Goal: Task Accomplishment & Management: Use online tool/utility

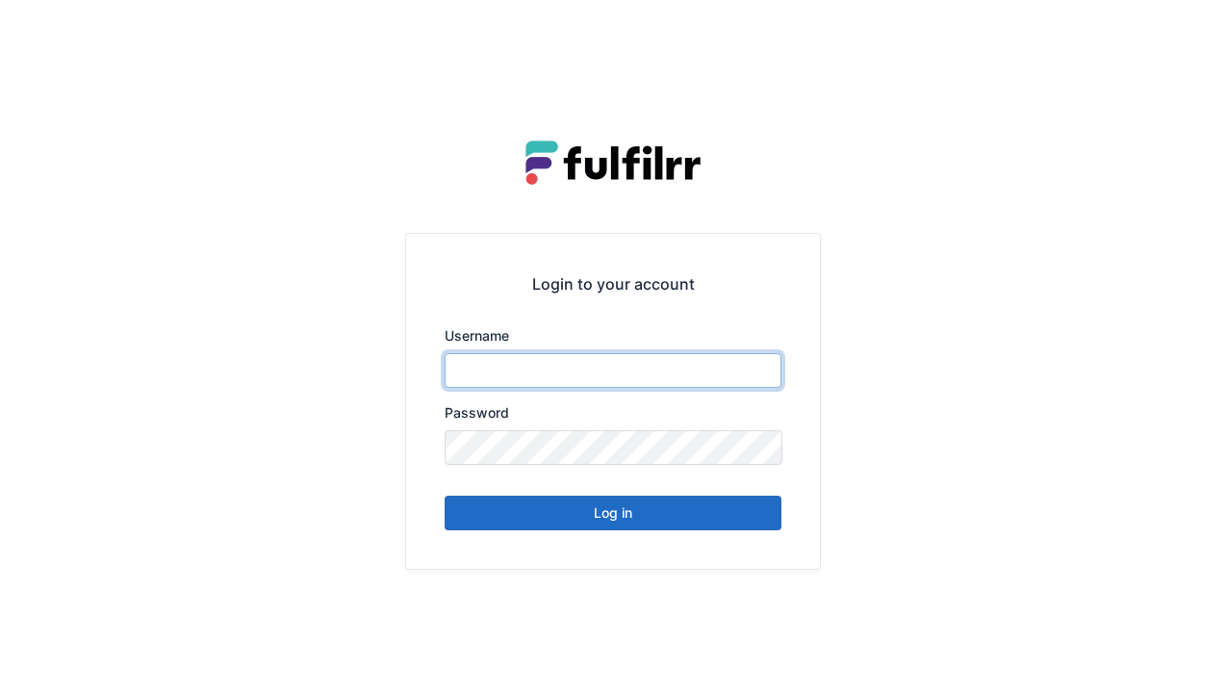
type input "******"
click at [629, 523] on button "Log in" at bounding box center [613, 513] width 337 height 35
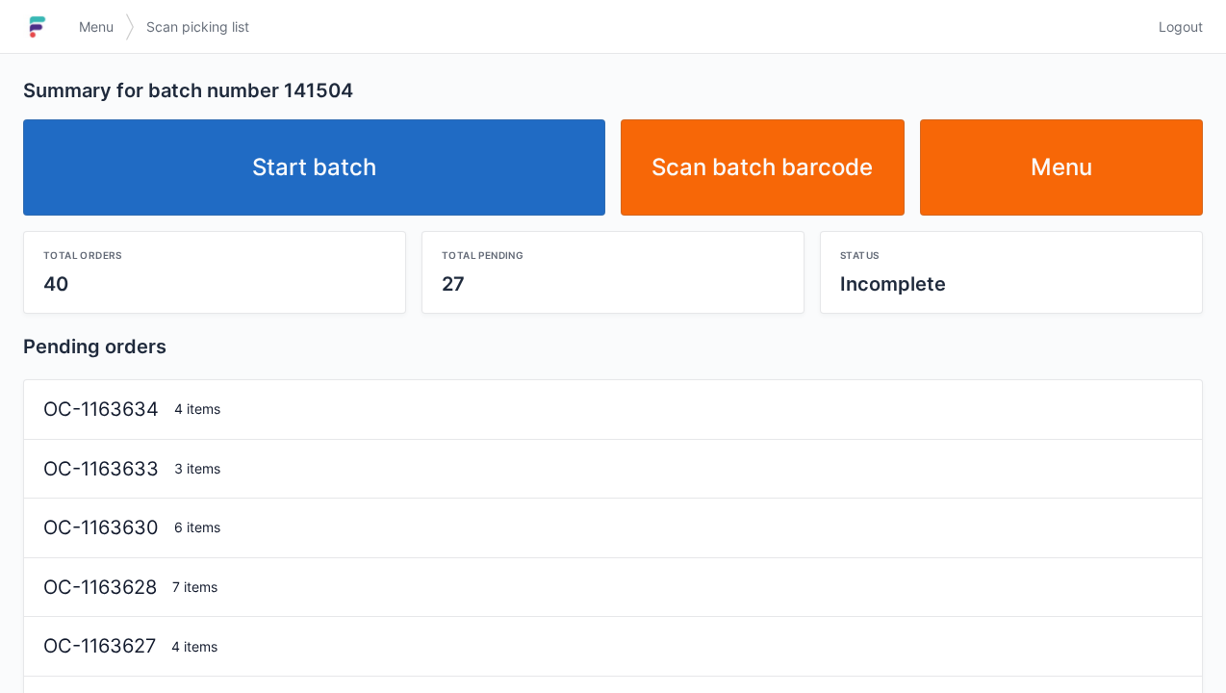
click at [373, 187] on link "Start batch" at bounding box center [314, 167] width 582 height 96
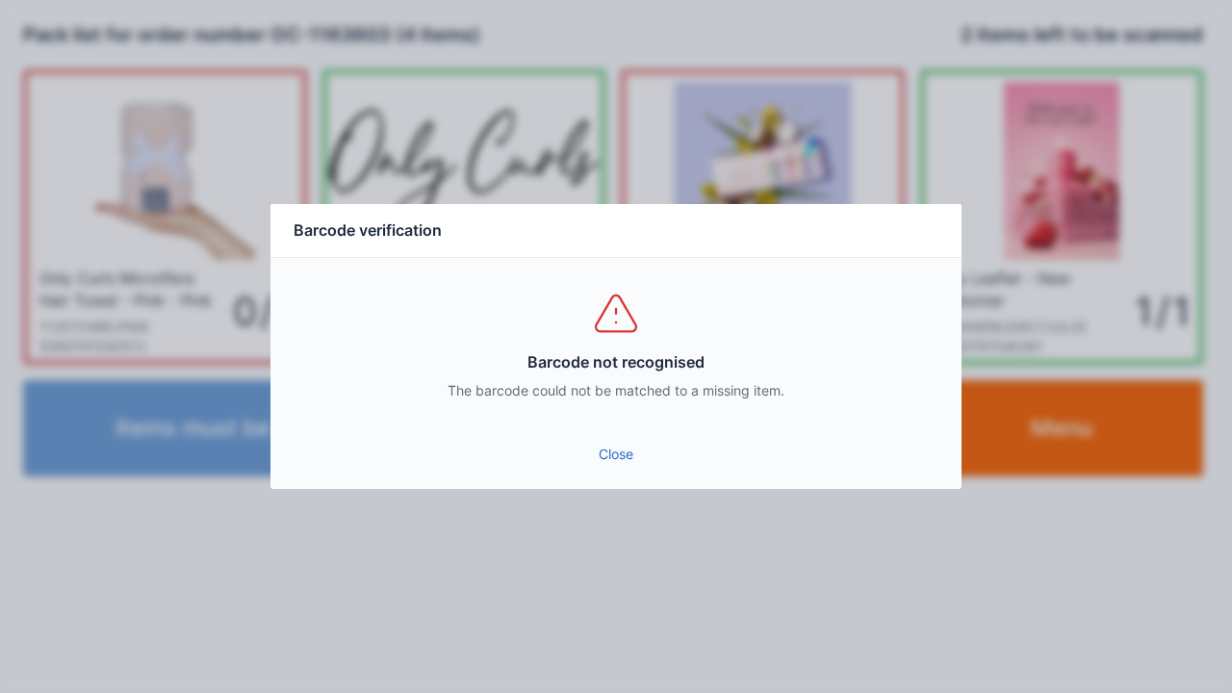
click at [616, 470] on link "Close" at bounding box center [616, 454] width 660 height 35
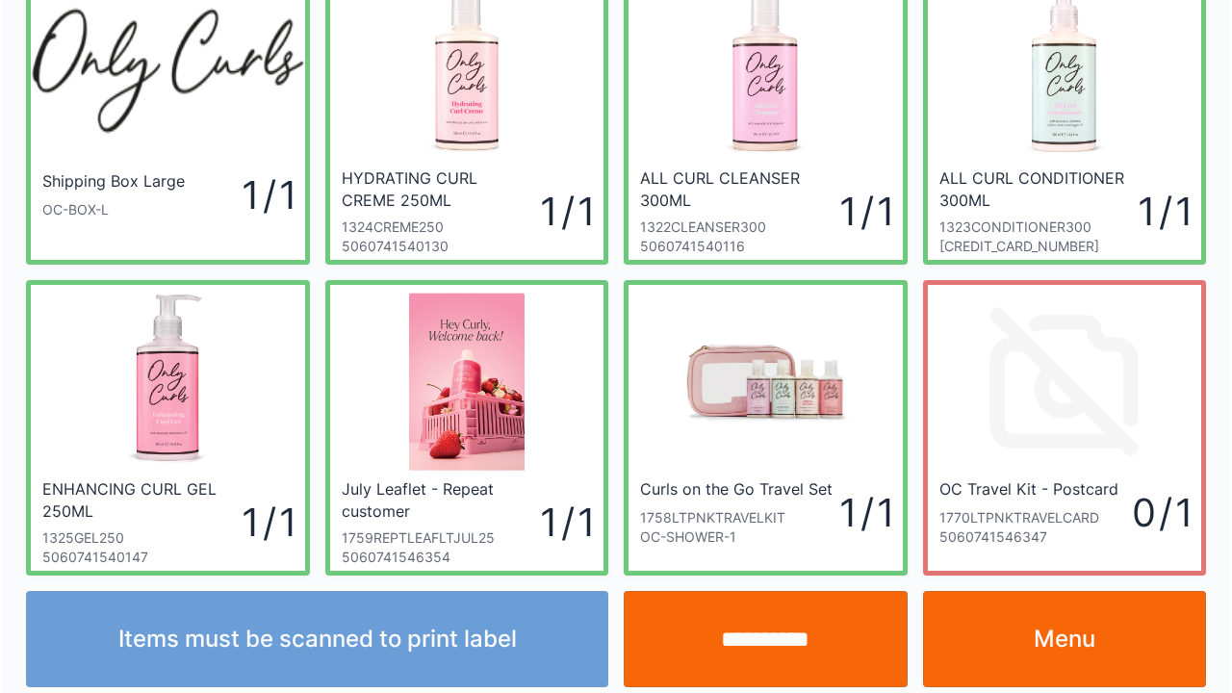
scroll to position [112, 0]
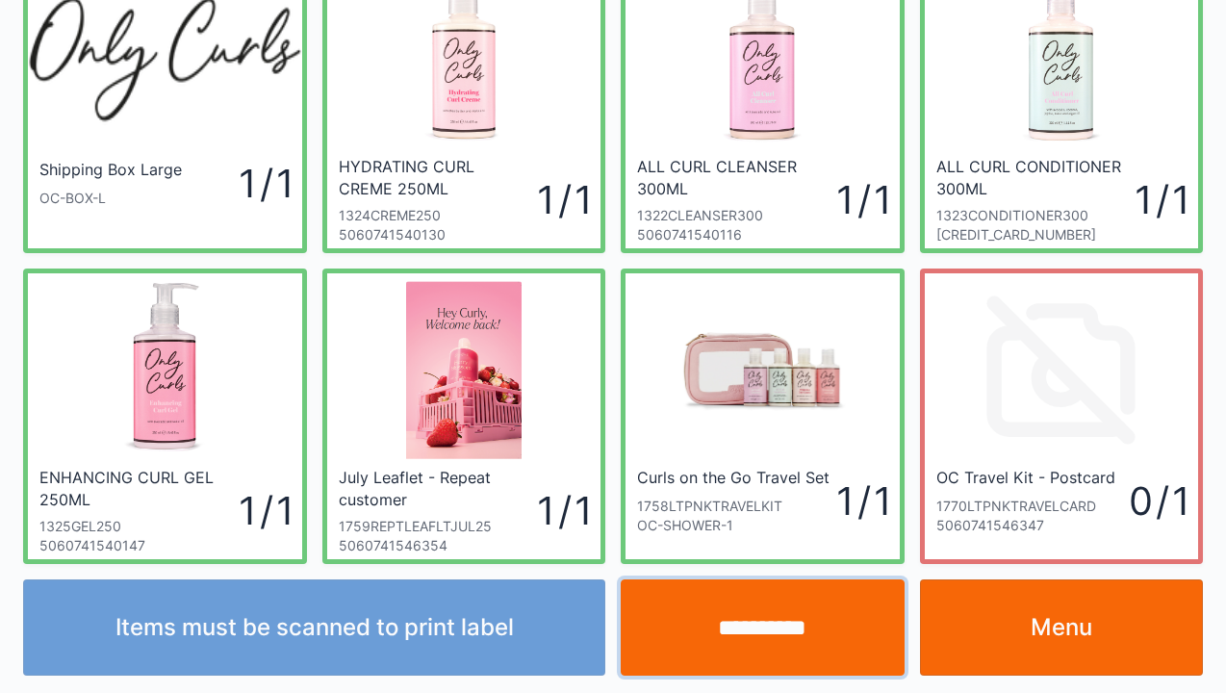
click at [766, 639] on input "**********" at bounding box center [763, 627] width 284 height 96
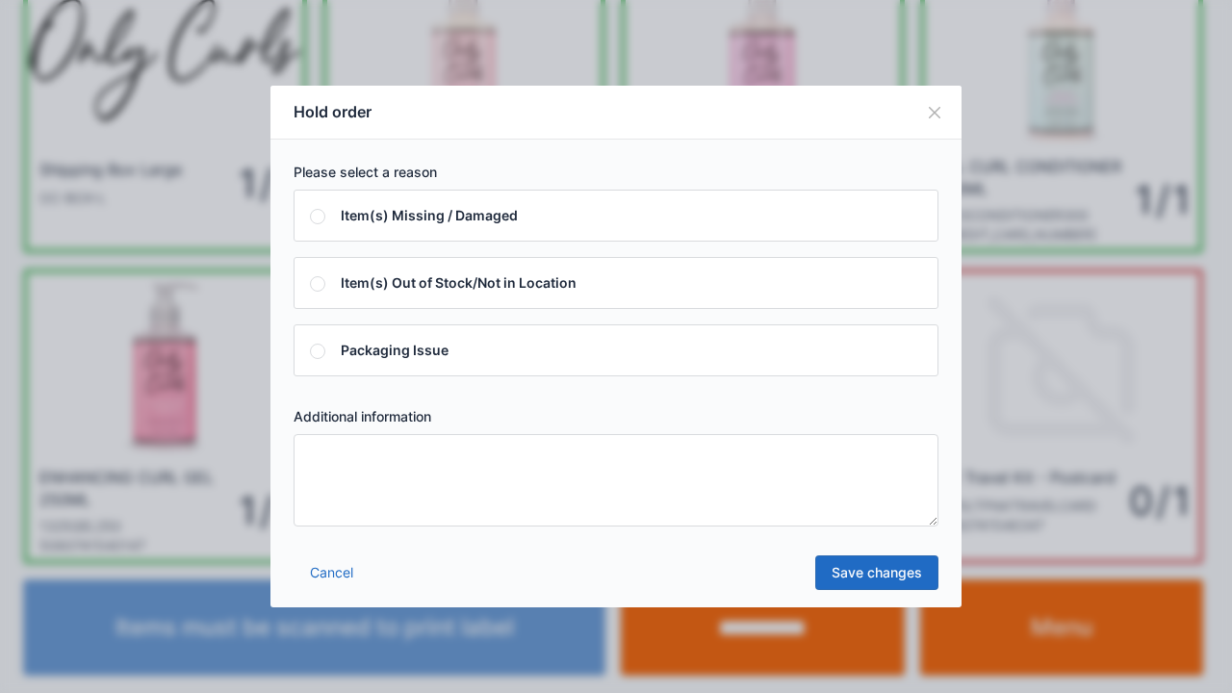
click at [342, 459] on textarea at bounding box center [616, 480] width 645 height 92
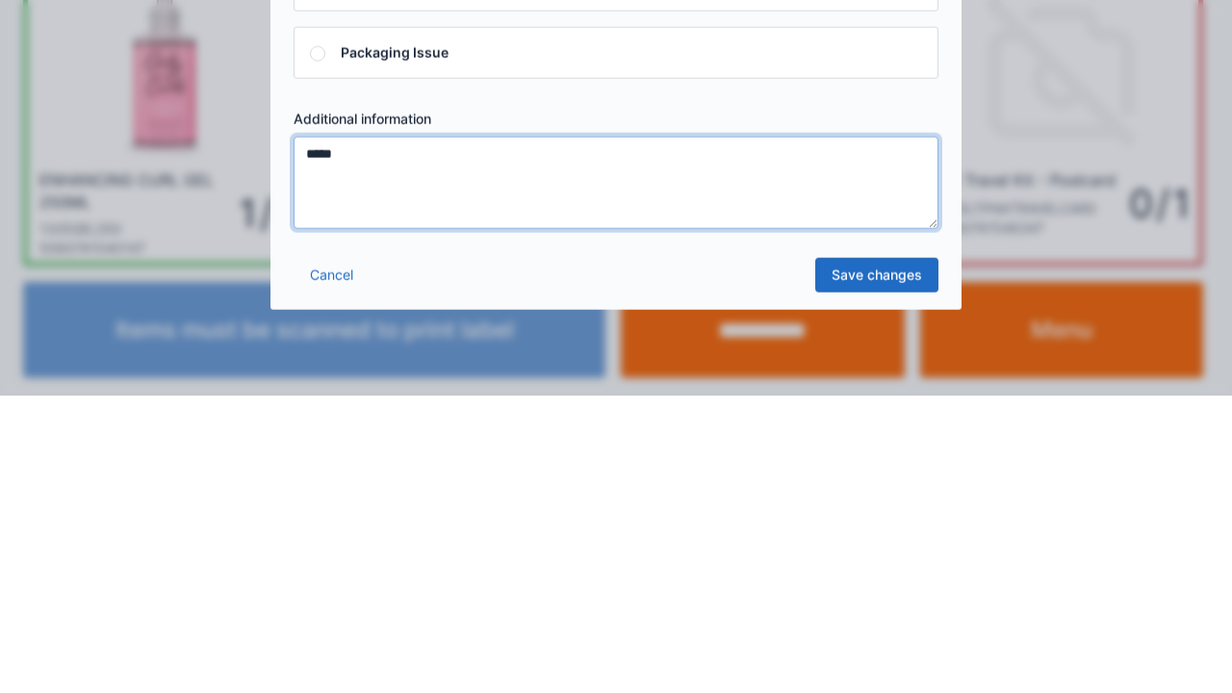
type textarea "*****"
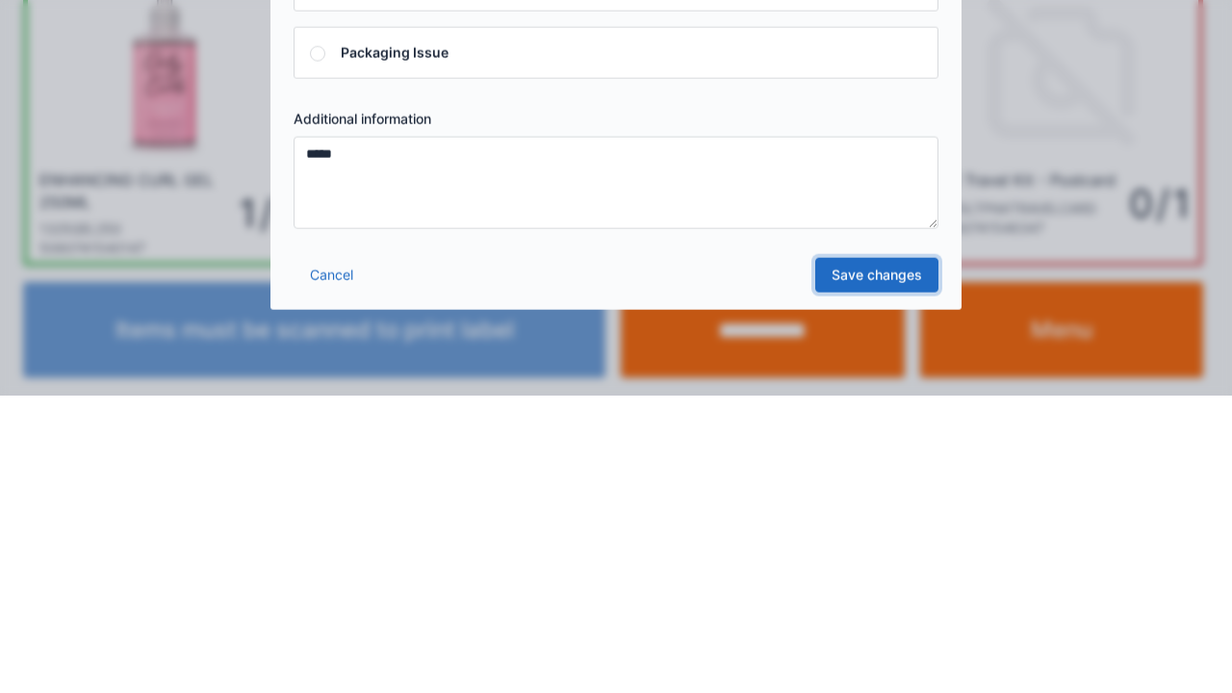
click at [876, 583] on link "Save changes" at bounding box center [876, 572] width 123 height 35
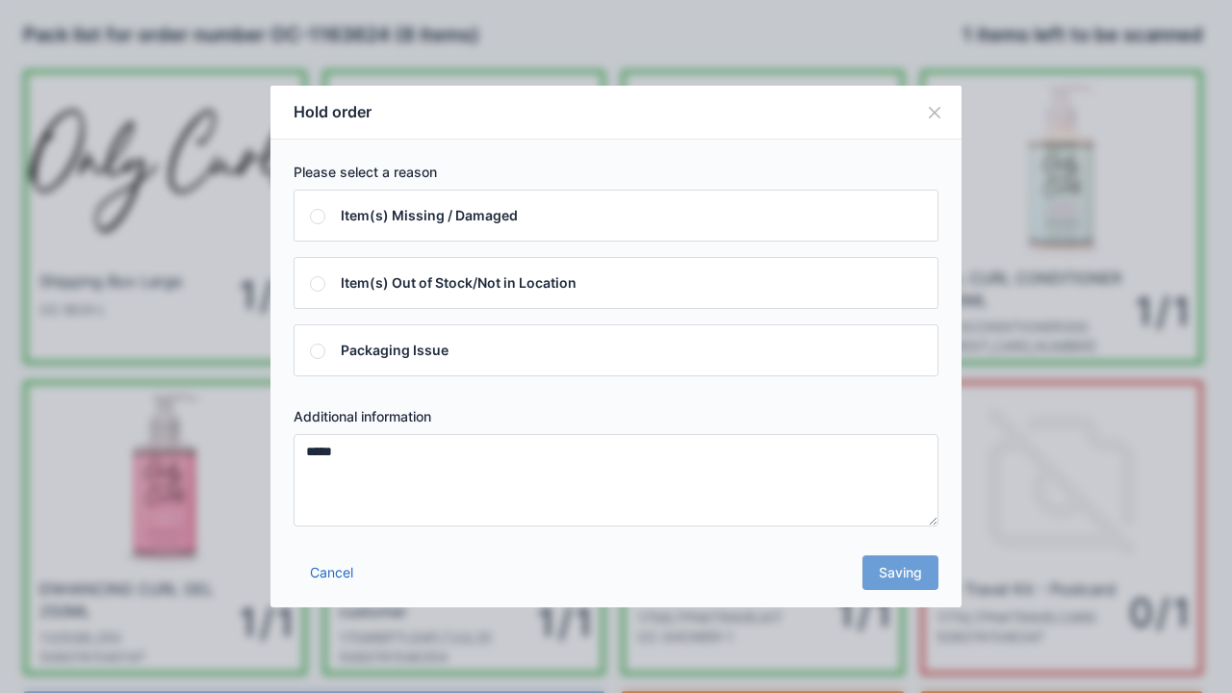
click at [907, 602] on div "Cancel Saving" at bounding box center [615, 579] width 691 height 58
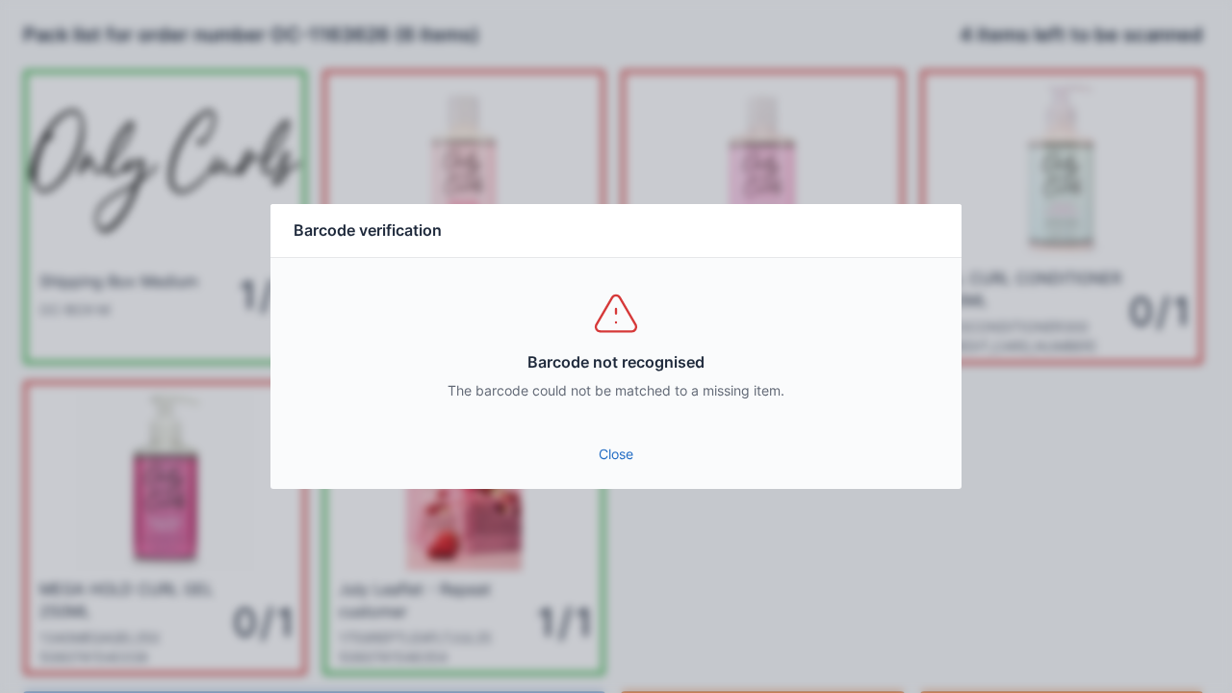
click at [612, 463] on link "Close" at bounding box center [616, 454] width 660 height 35
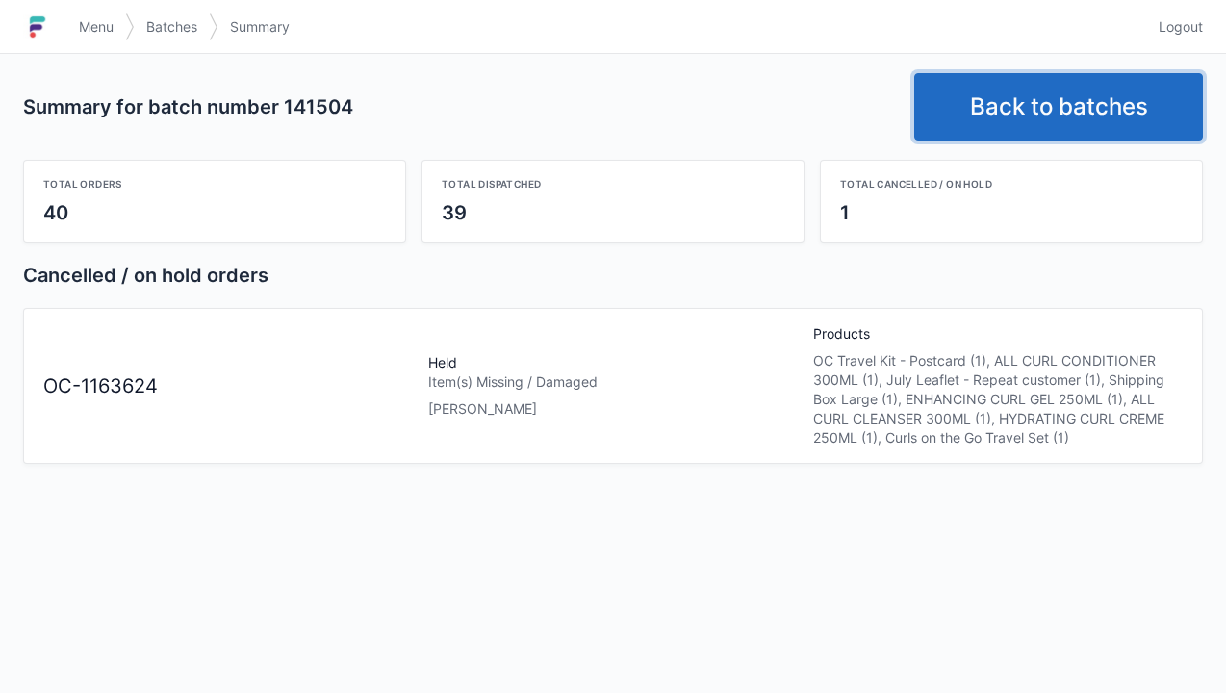
click at [1054, 120] on link "Back to batches" at bounding box center [1058, 106] width 289 height 67
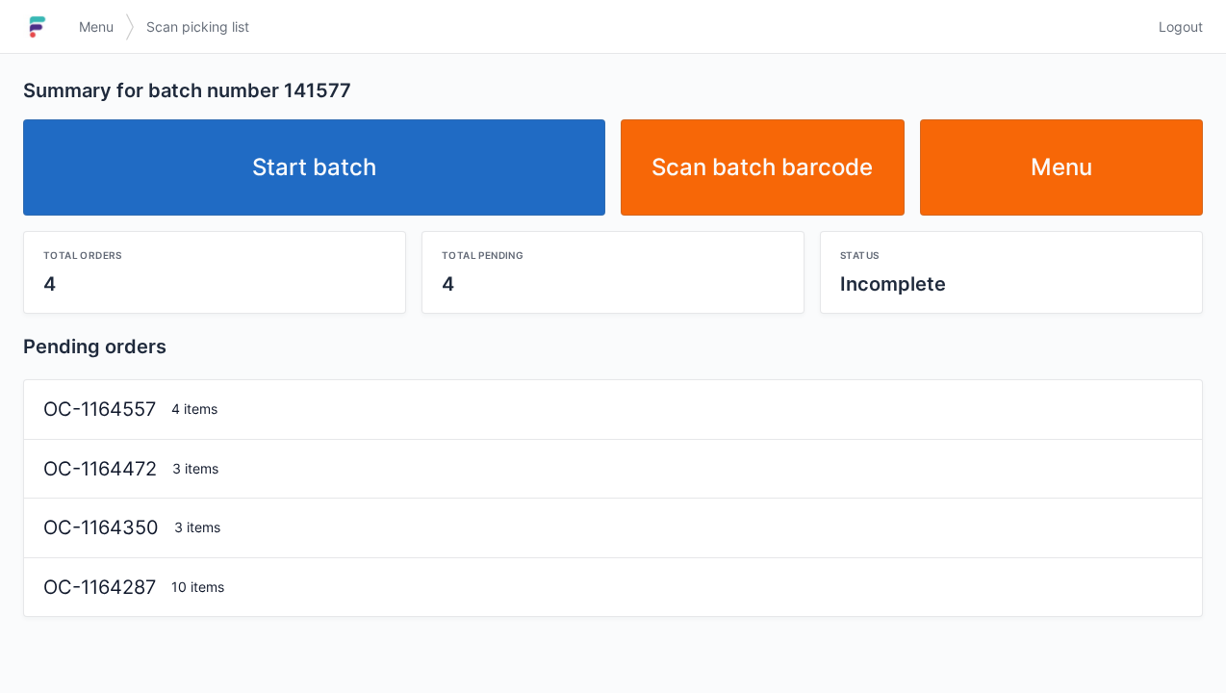
click at [325, 185] on link "Start batch" at bounding box center [314, 167] width 582 height 96
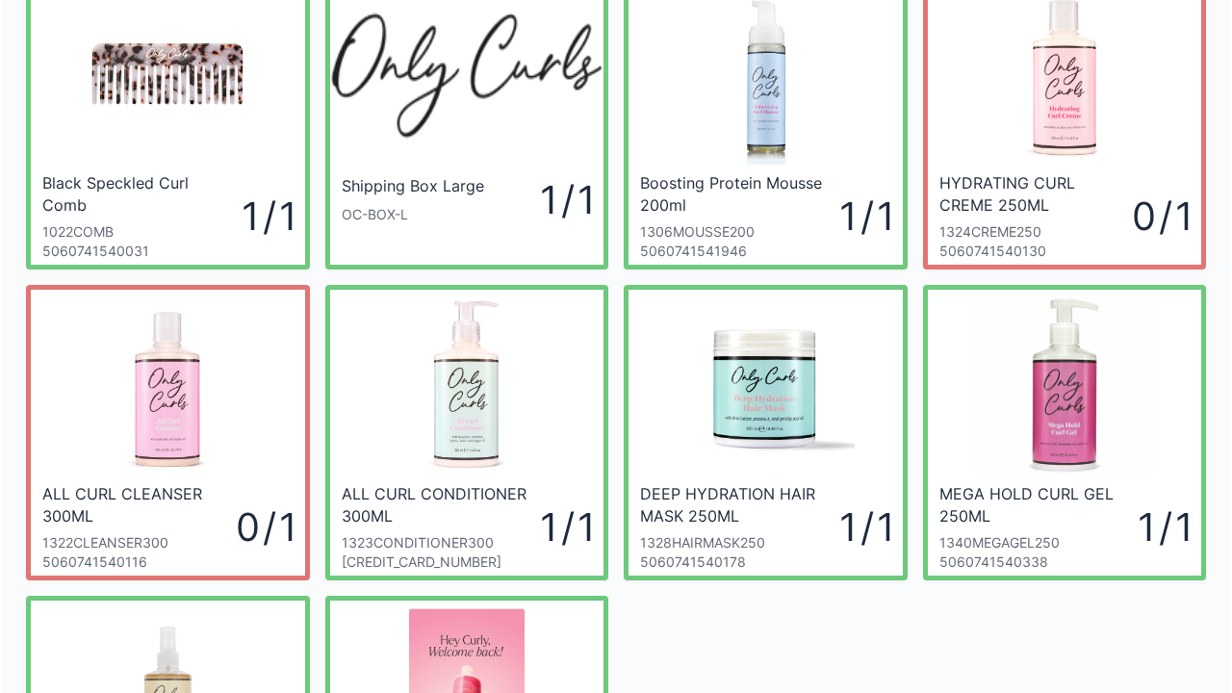
scroll to position [94, 0]
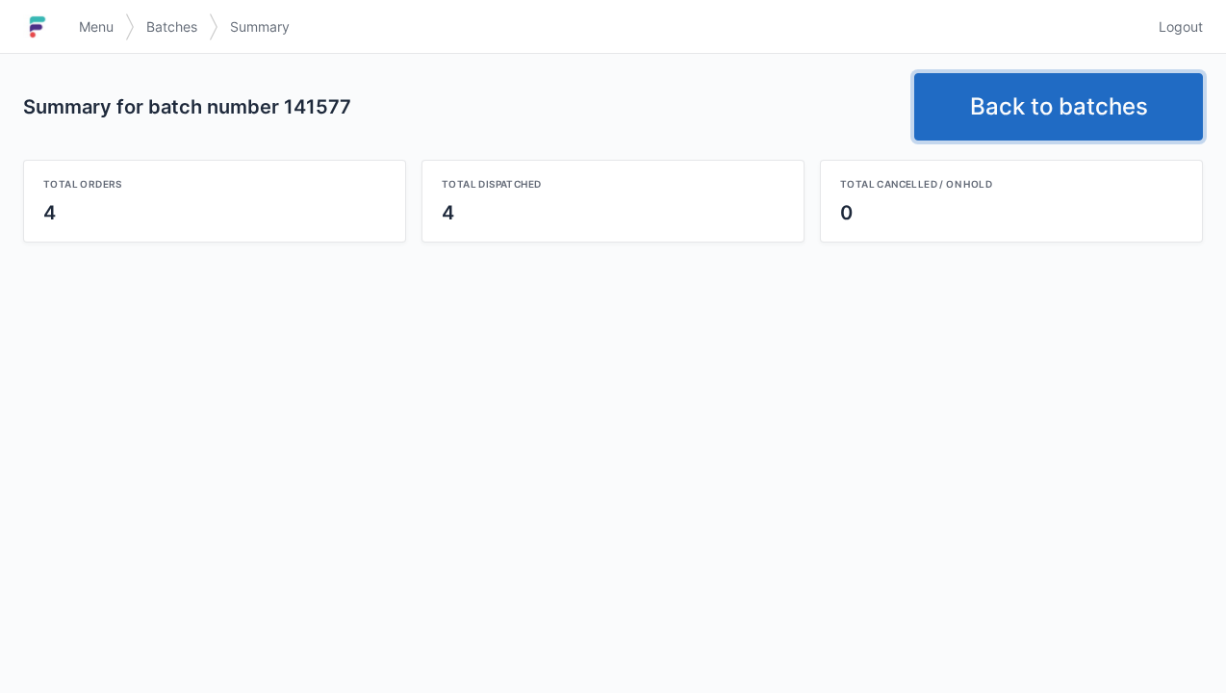
click at [1030, 119] on link "Back to batches" at bounding box center [1058, 106] width 289 height 67
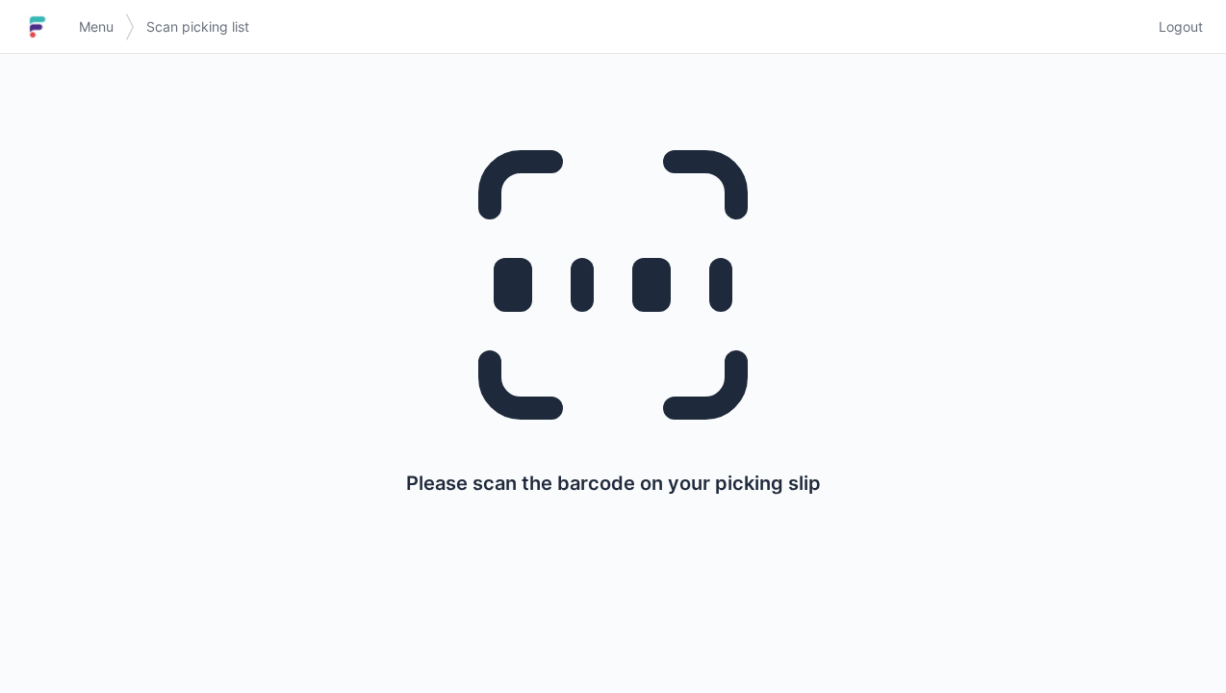
click at [91, 27] on span "Menu" at bounding box center [96, 26] width 35 height 19
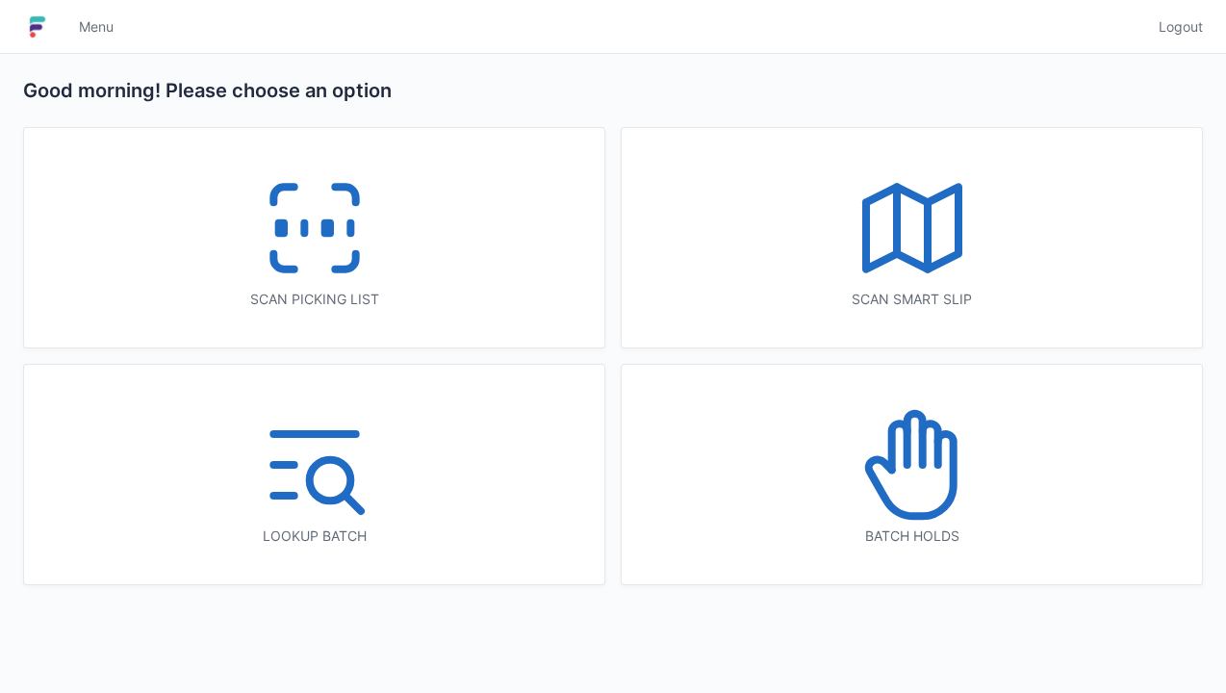
click at [324, 234] on rect at bounding box center [326, 228] width 5 height 11
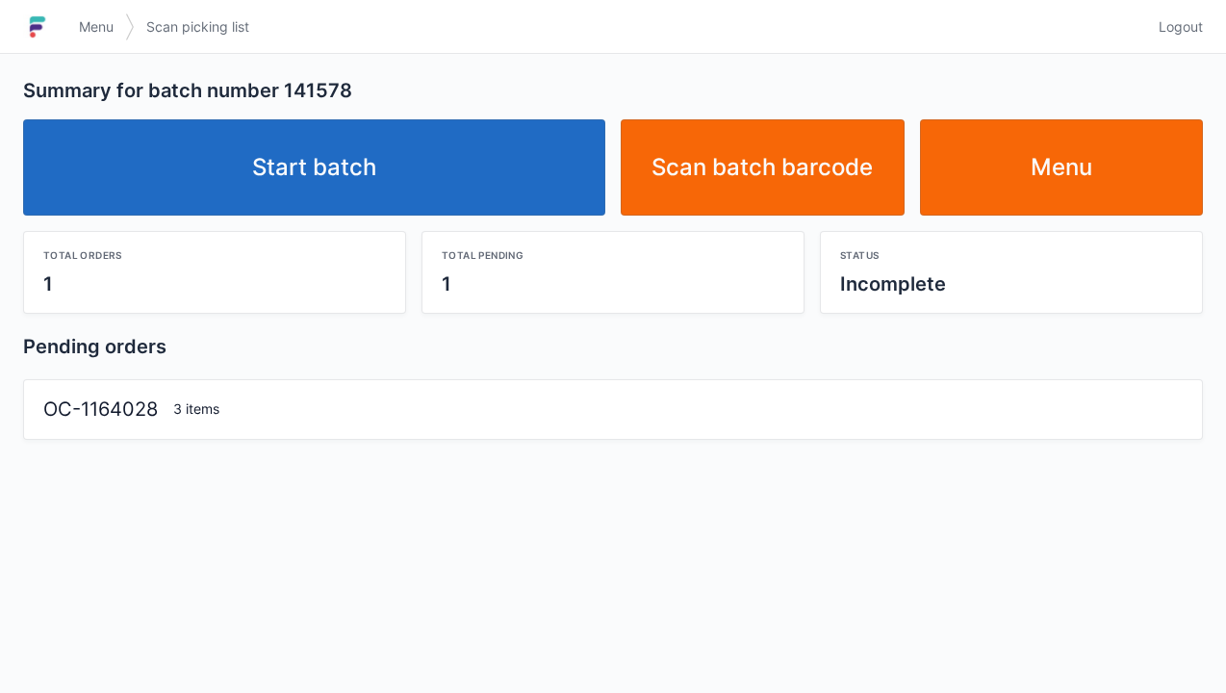
click at [291, 203] on link "Start batch" at bounding box center [314, 167] width 582 height 96
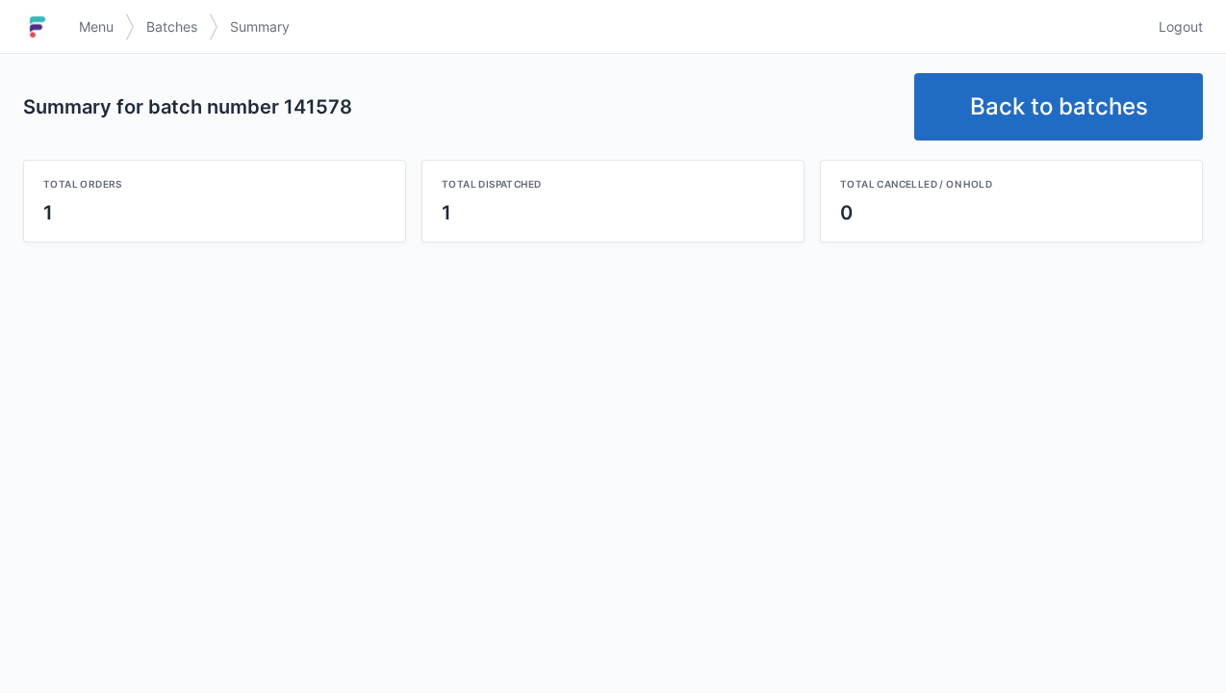
click at [1053, 82] on link "Back to batches" at bounding box center [1058, 106] width 289 height 67
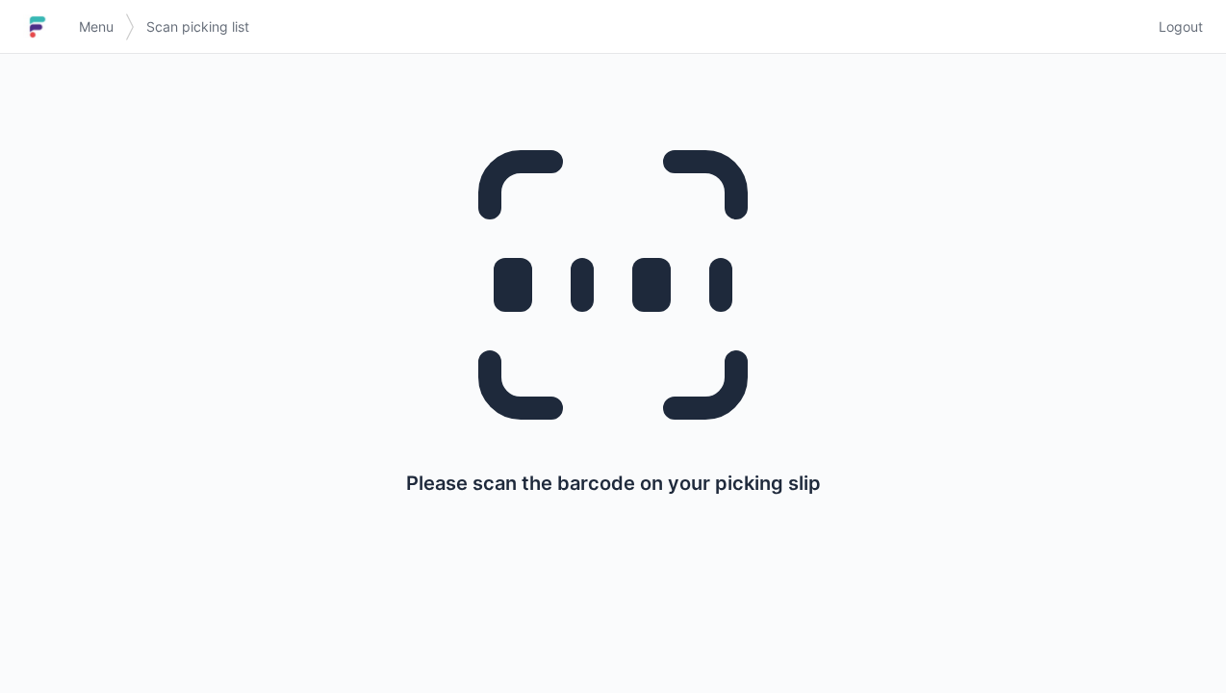
click at [83, 35] on span "Menu" at bounding box center [96, 26] width 35 height 19
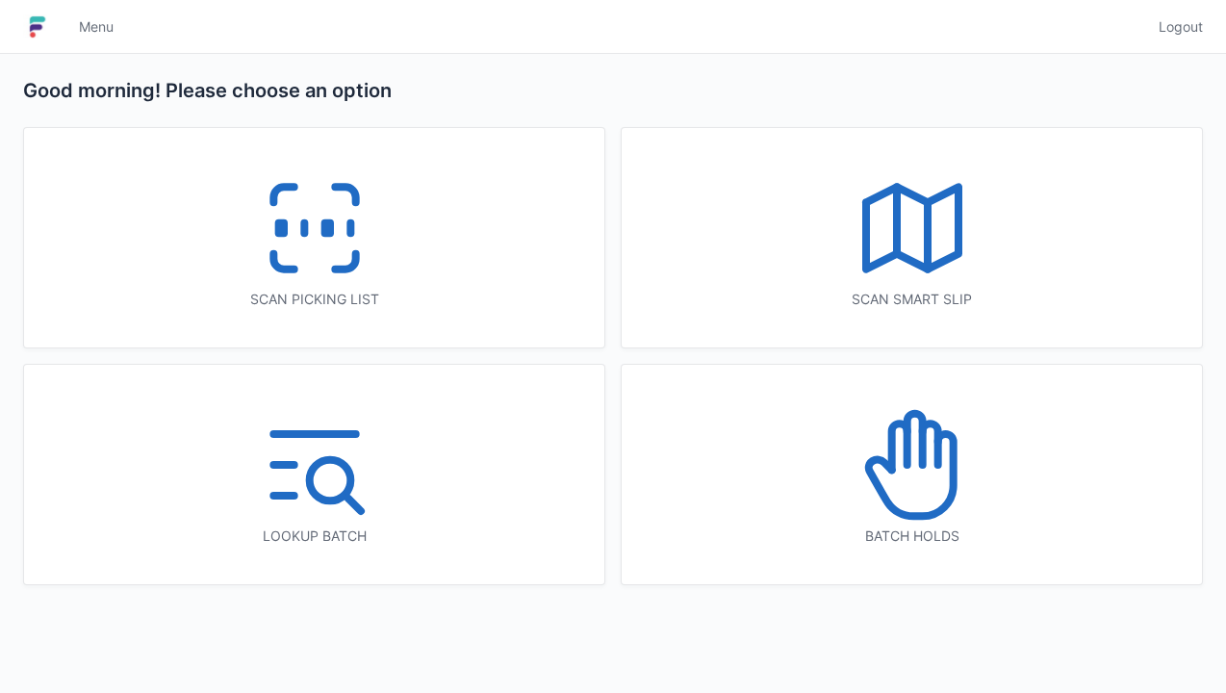
click at [934, 465] on icon at bounding box center [912, 464] width 123 height 123
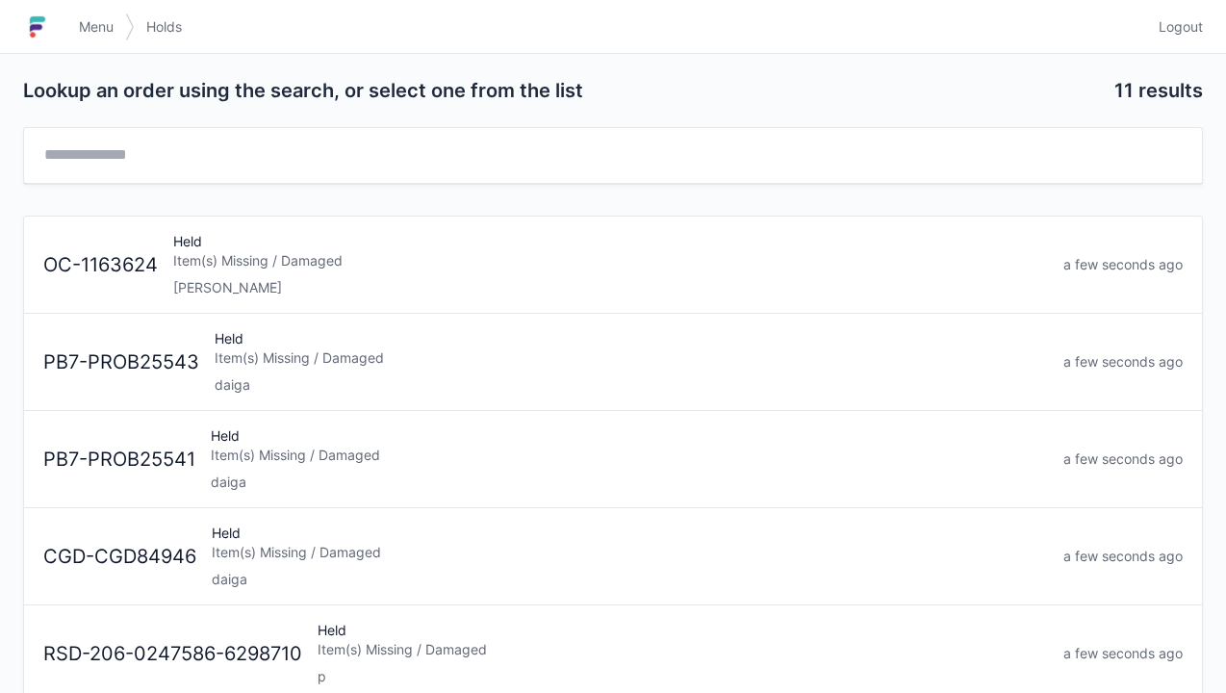
click at [266, 284] on div "Elena" at bounding box center [610, 287] width 875 height 19
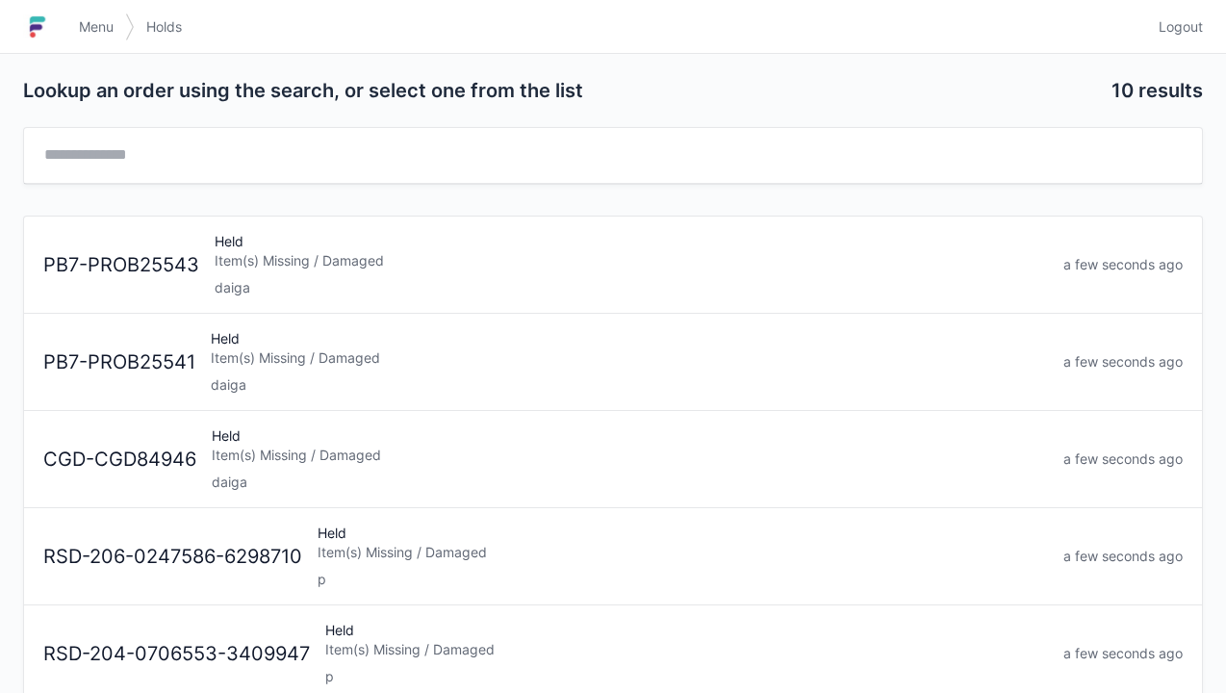
click at [107, 19] on span "Menu" at bounding box center [96, 26] width 35 height 19
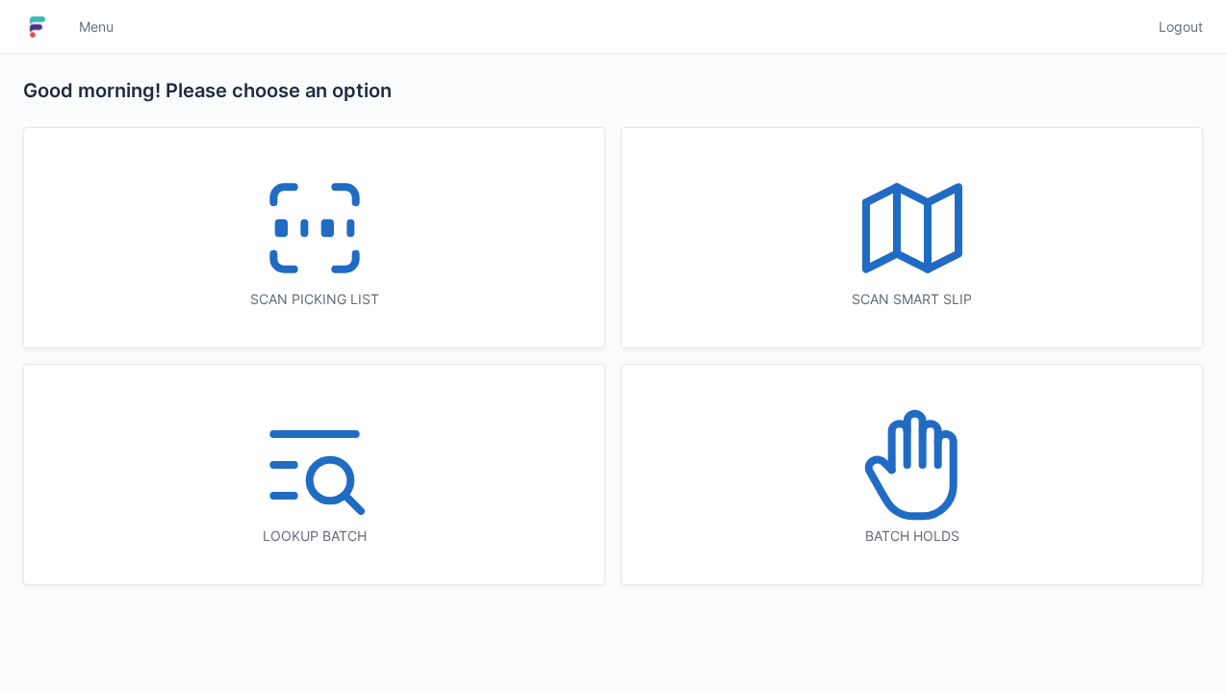
click at [304, 234] on line at bounding box center [304, 228] width 0 height 11
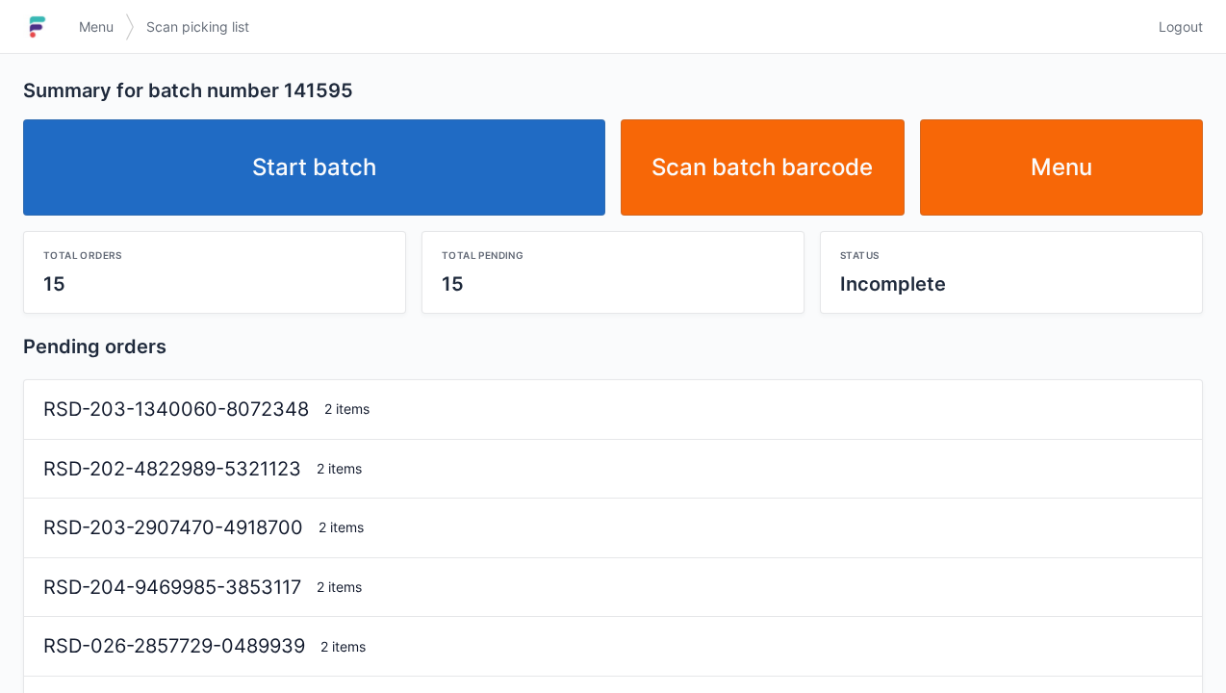
click at [308, 210] on link "Start batch" at bounding box center [314, 167] width 582 height 96
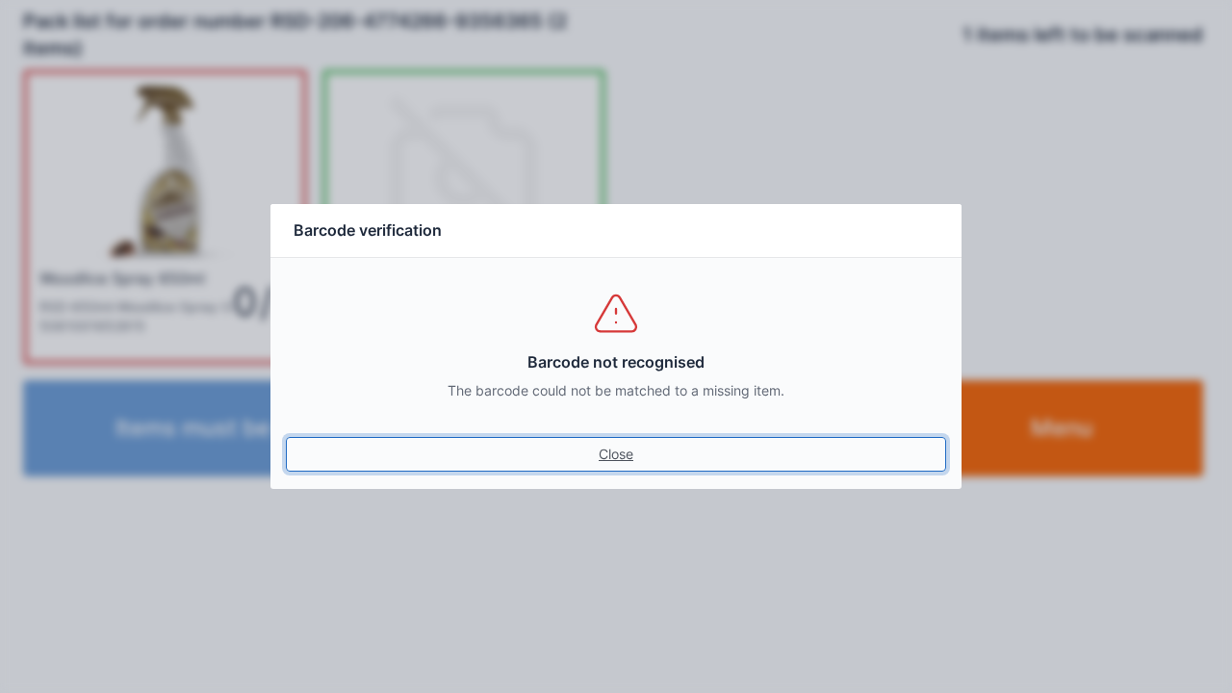
click at [609, 460] on link "Close" at bounding box center [616, 454] width 660 height 35
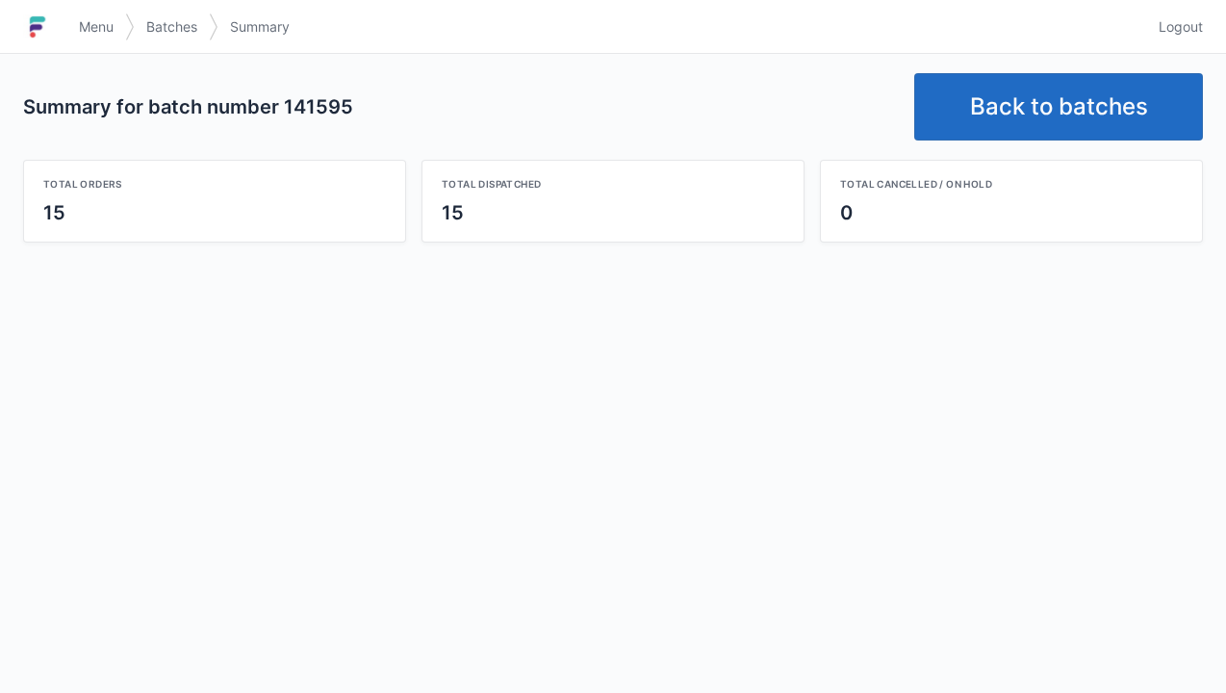
click at [1061, 98] on link "Back to batches" at bounding box center [1058, 106] width 289 height 67
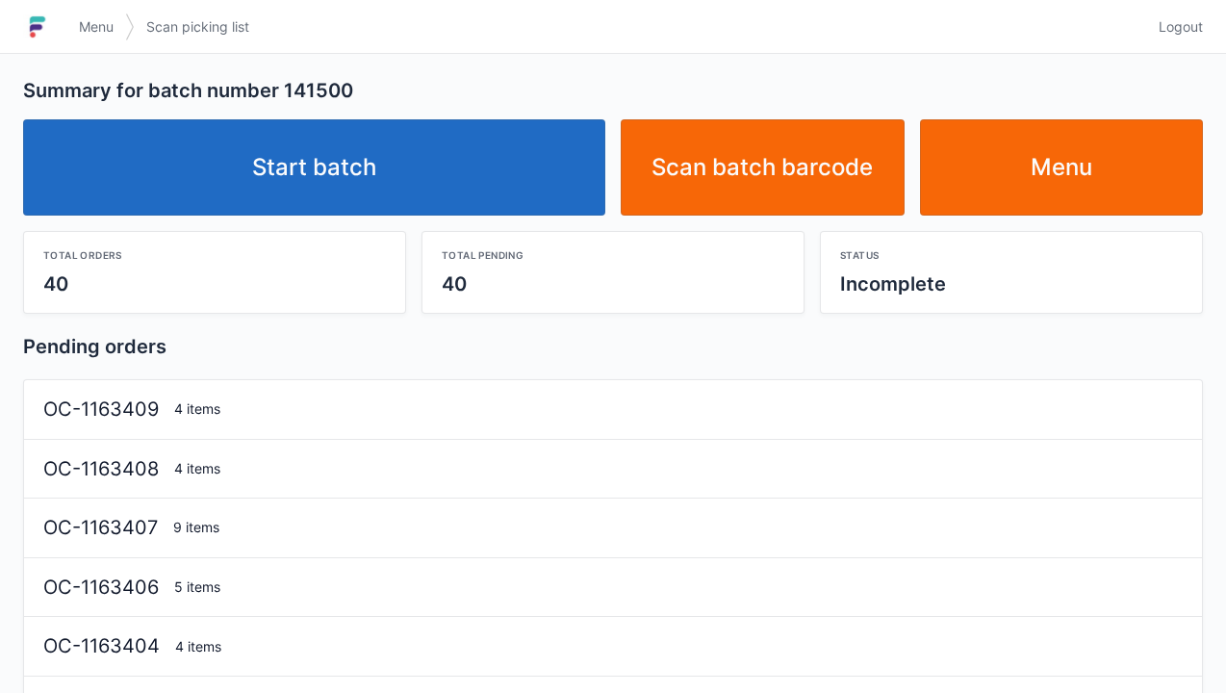
click at [385, 172] on link "Start batch" at bounding box center [314, 167] width 582 height 96
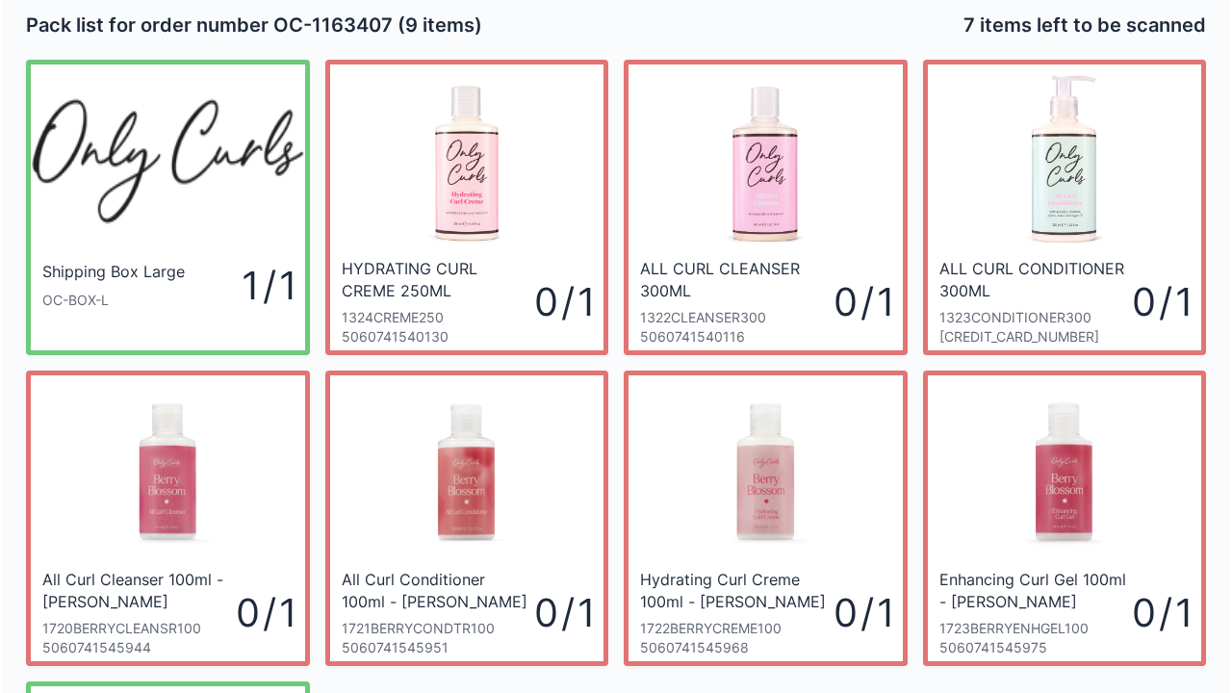
scroll to position [11, 0]
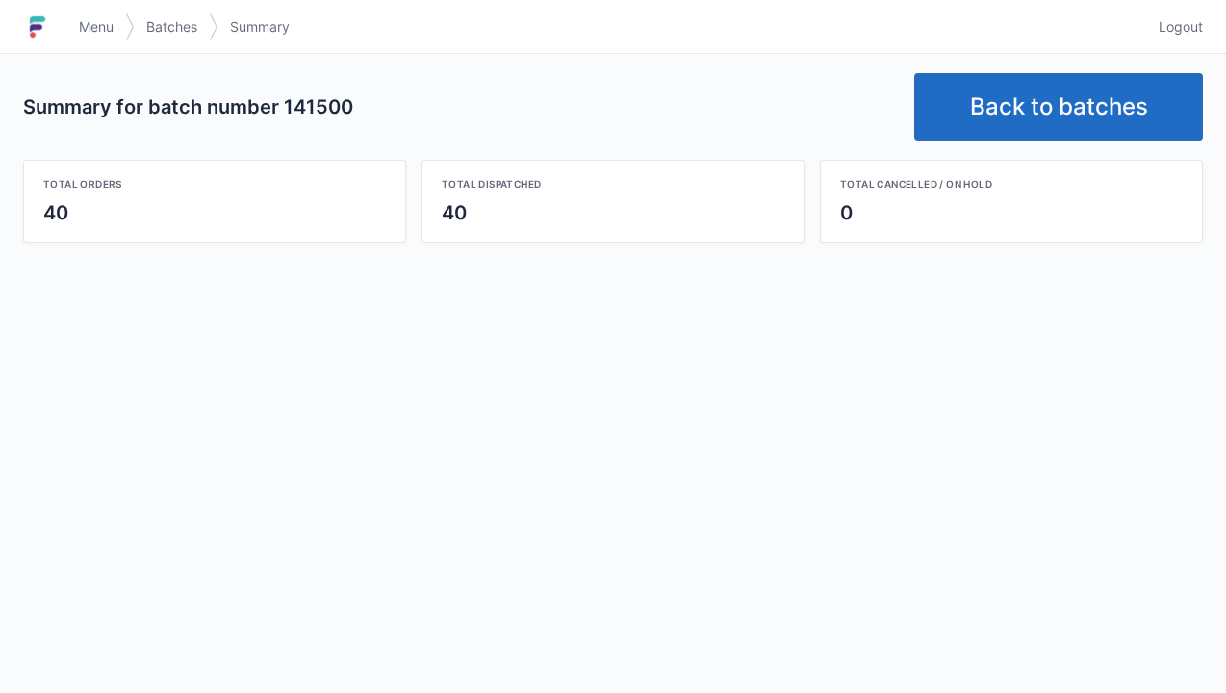
click at [1047, 106] on link "Back to batches" at bounding box center [1058, 106] width 289 height 67
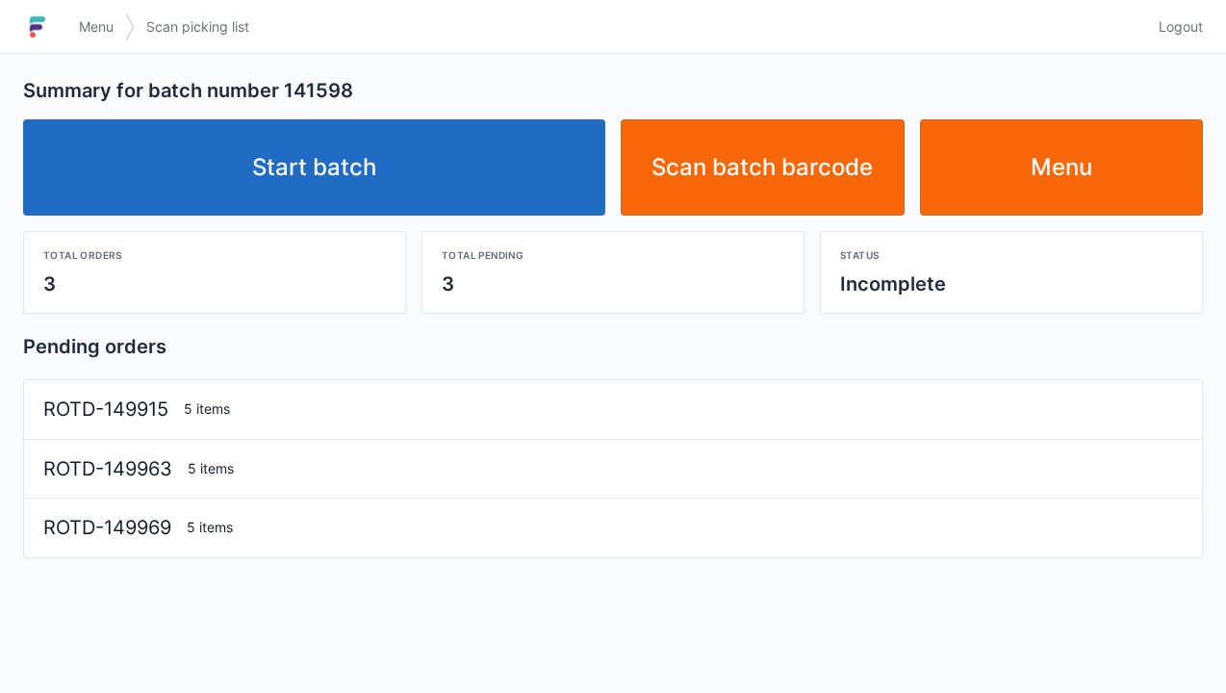
click at [357, 160] on link "Start batch" at bounding box center [314, 167] width 582 height 96
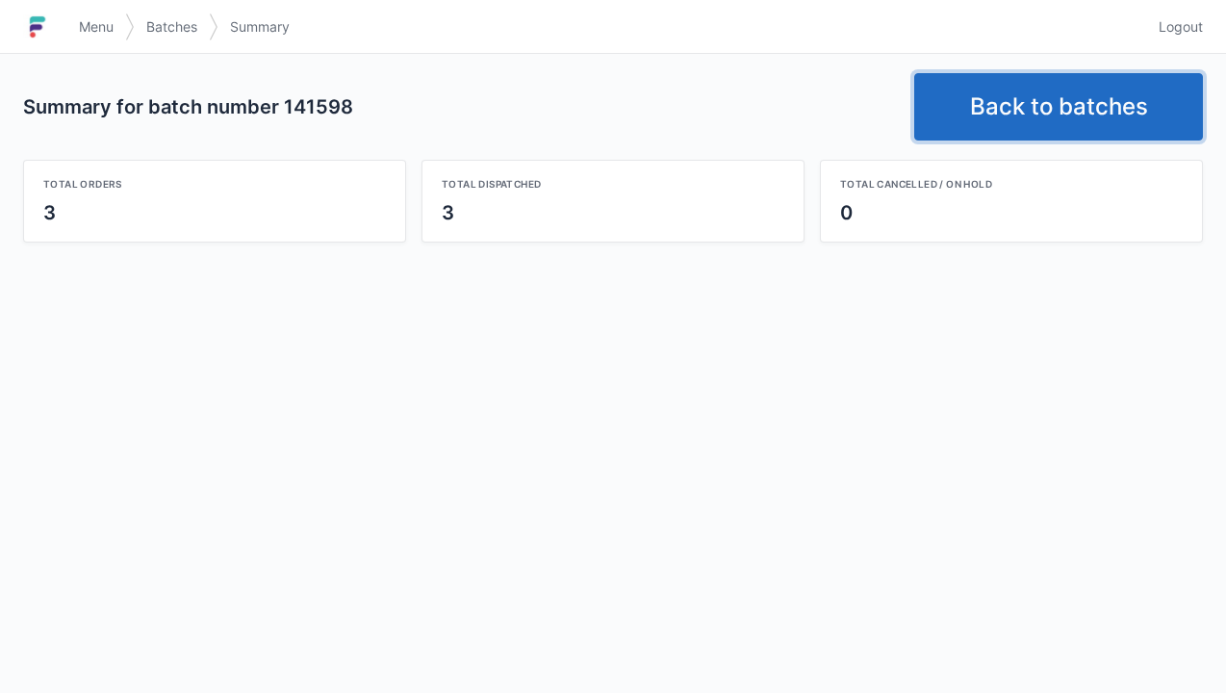
click at [1045, 92] on link "Back to batches" at bounding box center [1058, 106] width 289 height 67
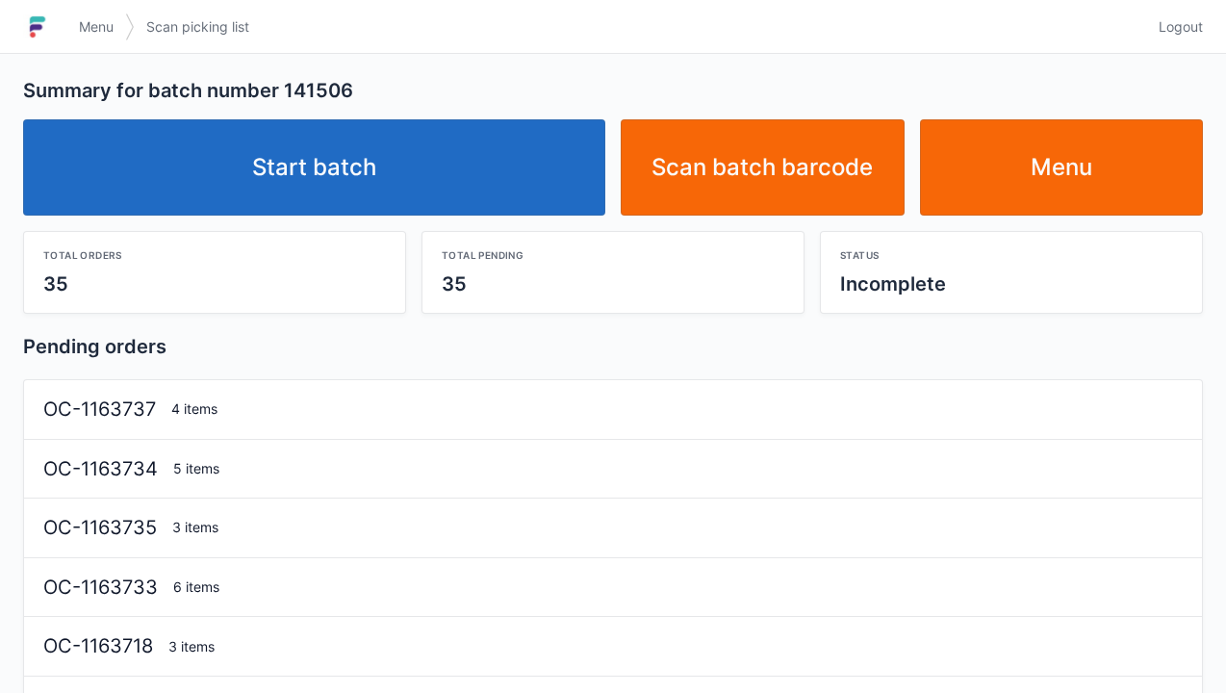
click at [356, 187] on link "Start batch" at bounding box center [314, 167] width 582 height 96
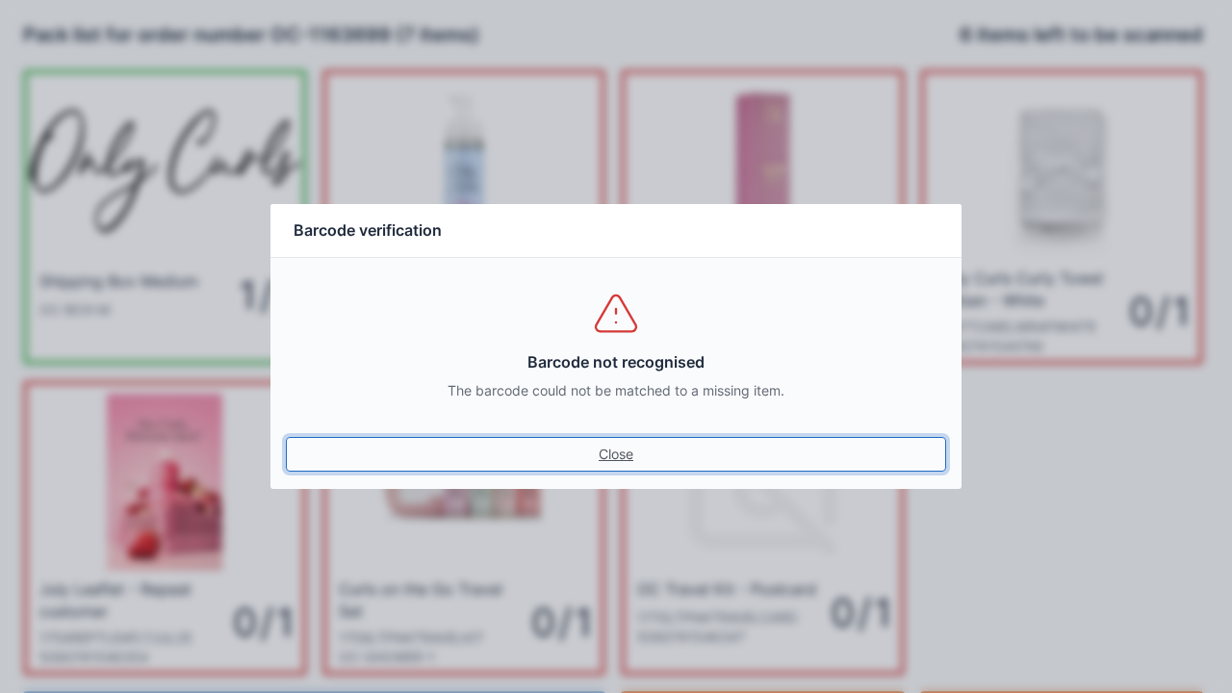
click at [622, 465] on link "Close" at bounding box center [616, 454] width 660 height 35
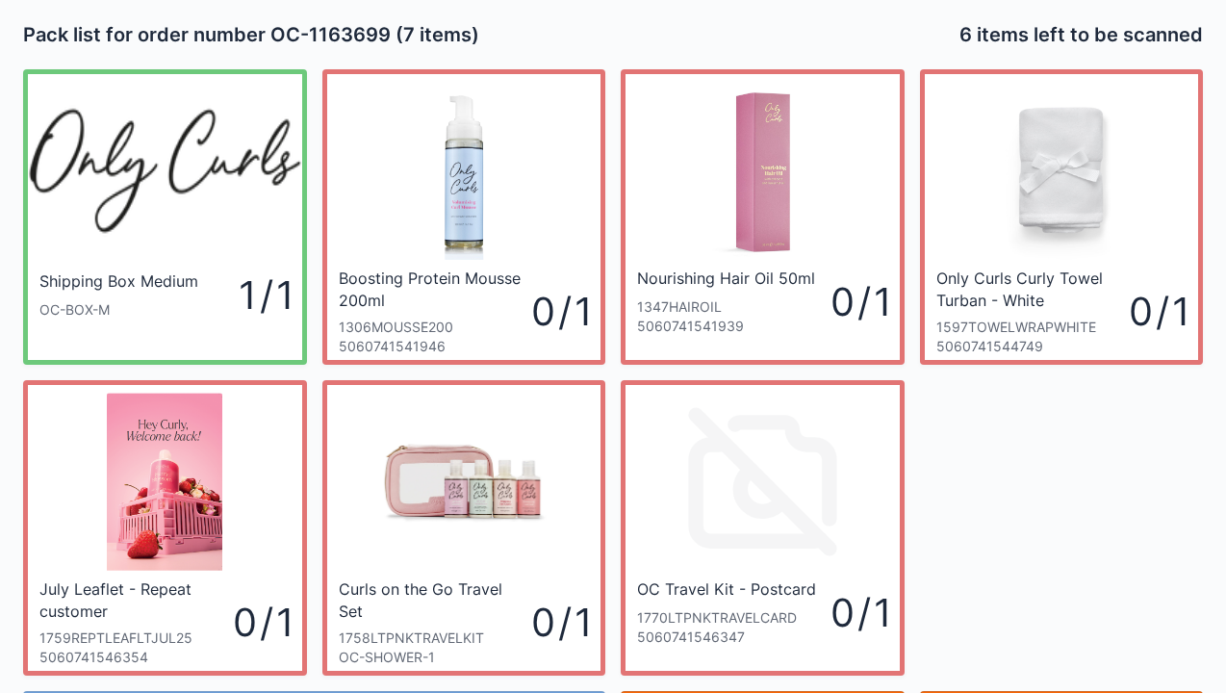
scroll to position [112, 0]
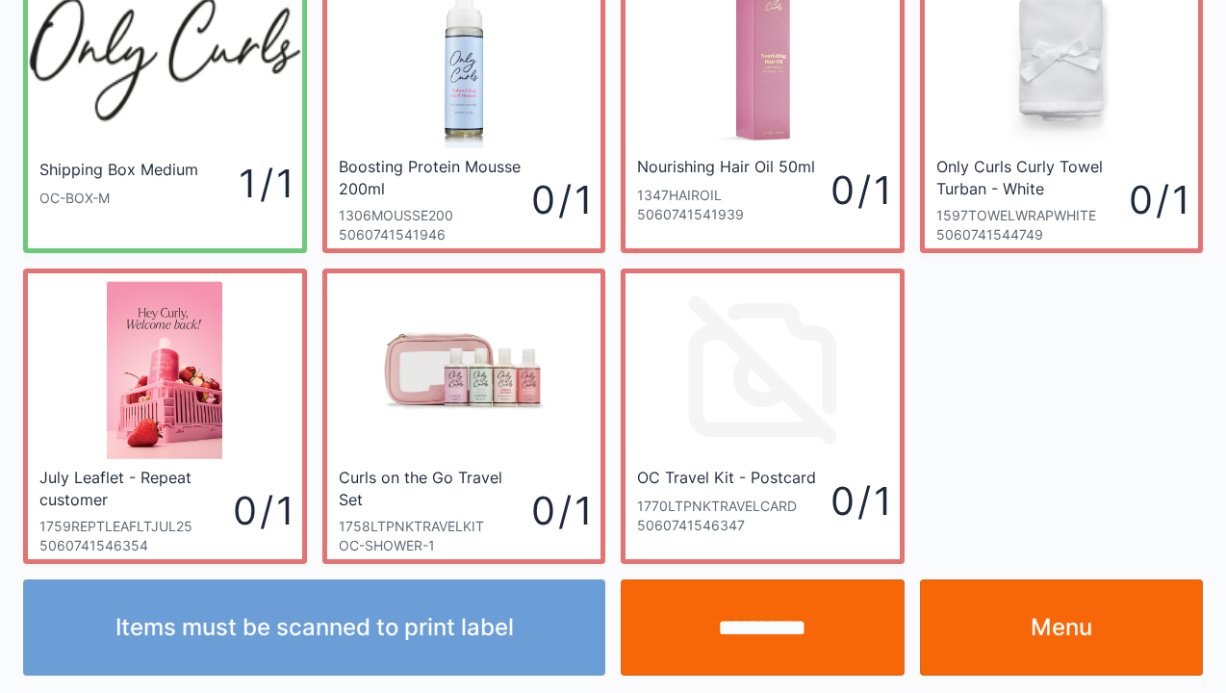
click at [1063, 658] on link "Menu" at bounding box center [1062, 627] width 284 height 96
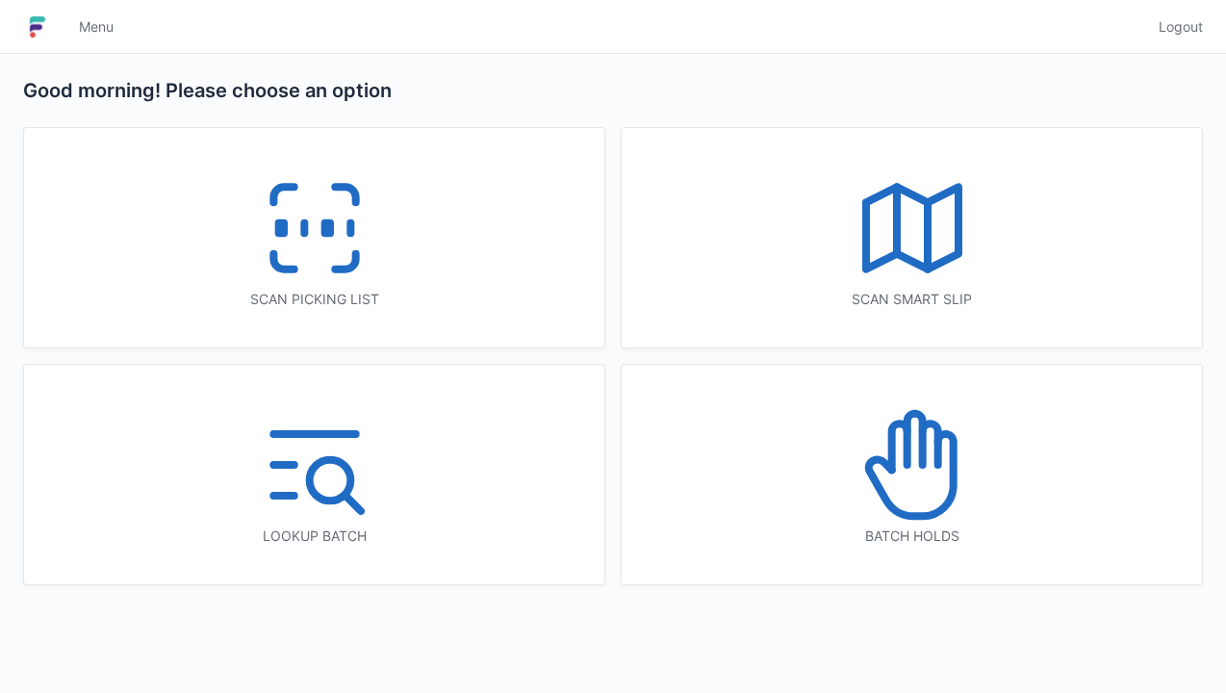
click at [352, 258] on icon at bounding box center [345, 261] width 20 height 15
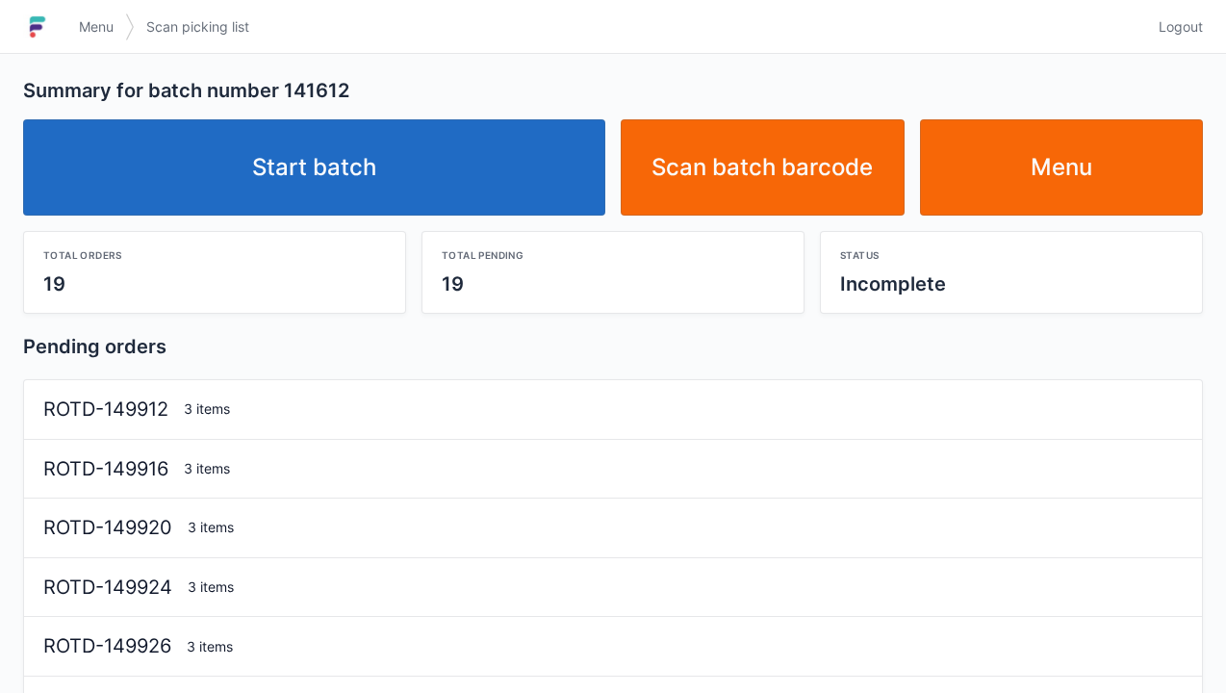
click at [367, 185] on link "Start batch" at bounding box center [314, 167] width 582 height 96
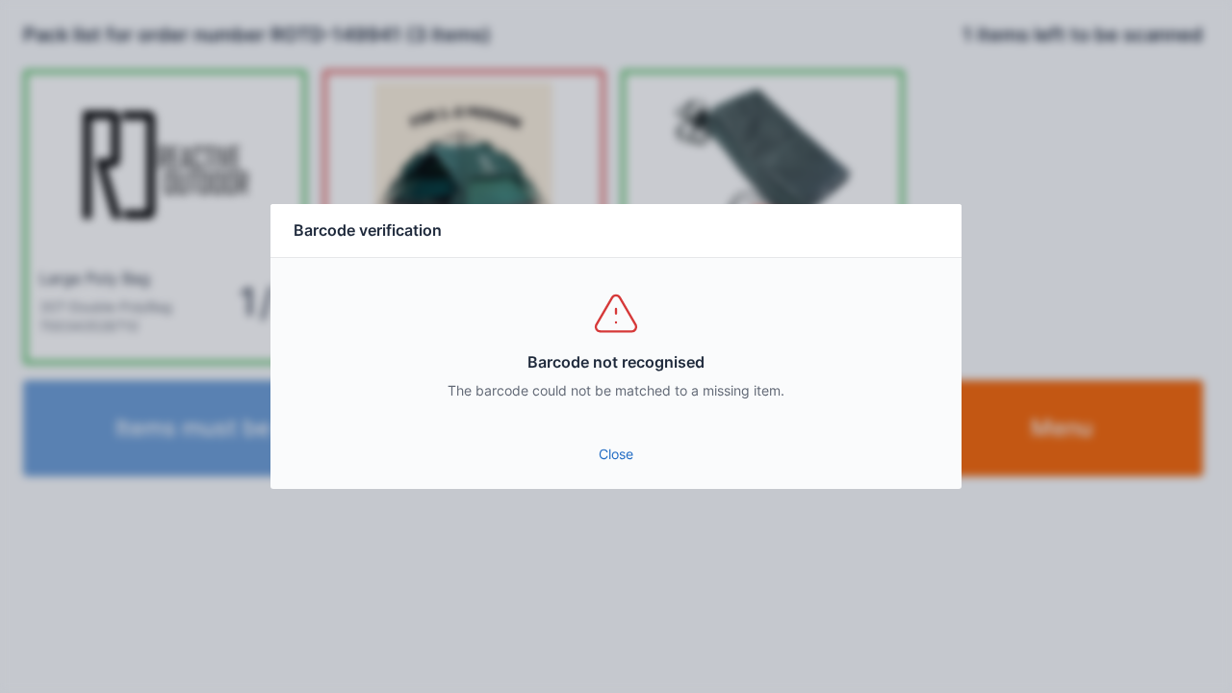
click at [602, 468] on link "Close" at bounding box center [616, 454] width 660 height 35
click at [631, 467] on link "Close" at bounding box center [616, 454] width 660 height 35
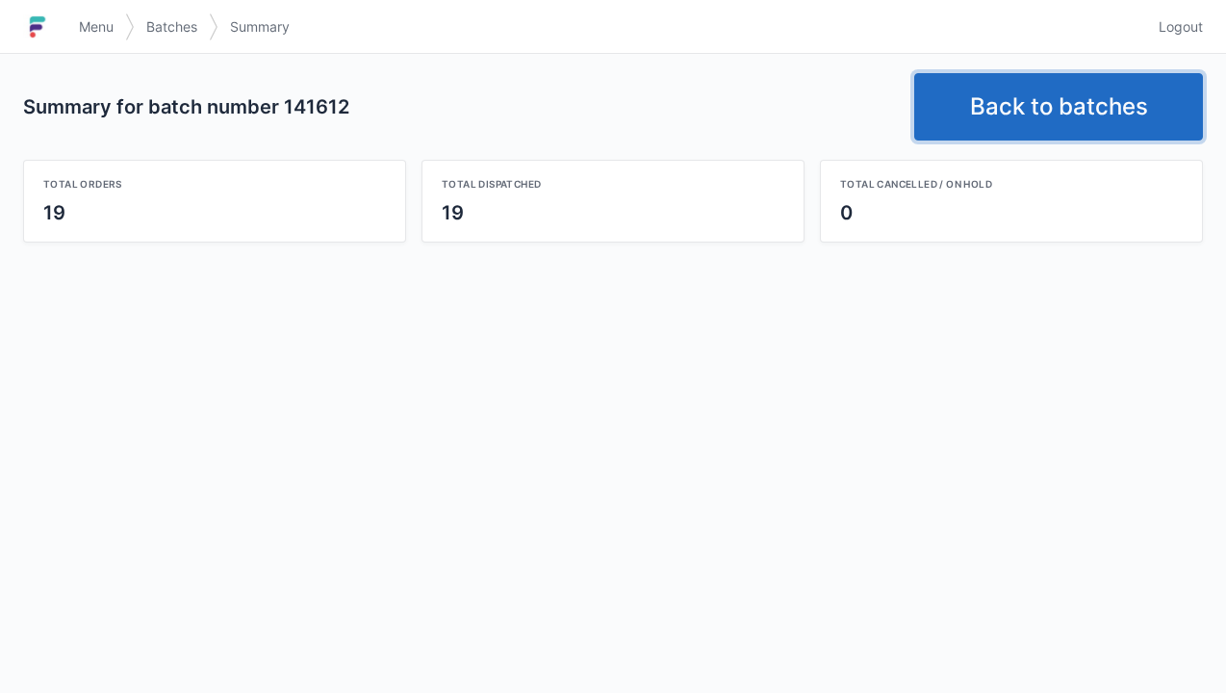
click at [1039, 100] on link "Back to batches" at bounding box center [1058, 106] width 289 height 67
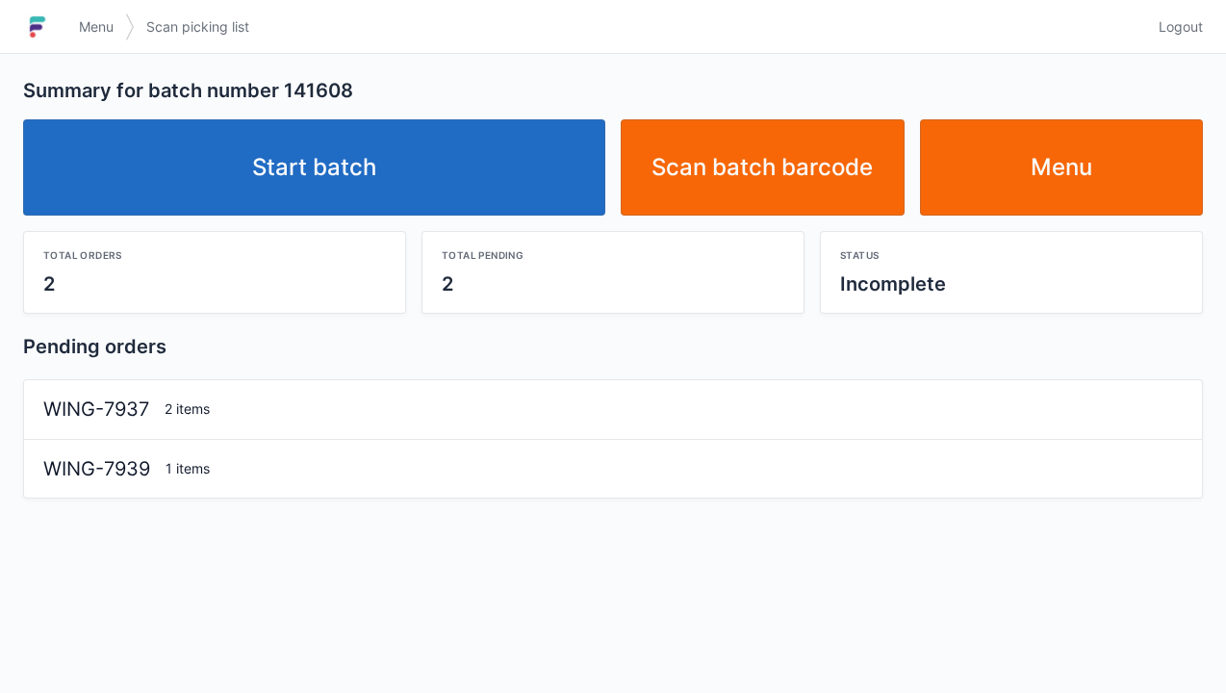
click at [298, 183] on link "Start batch" at bounding box center [314, 167] width 582 height 96
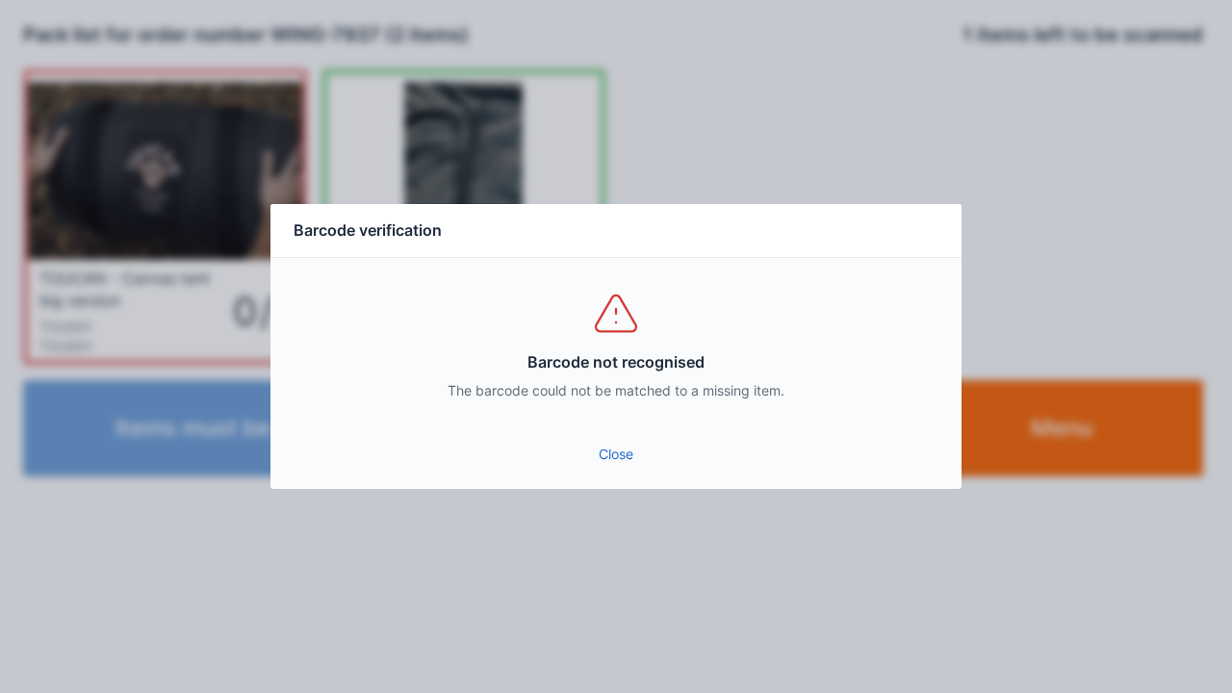
click at [610, 466] on link "Close" at bounding box center [616, 454] width 660 height 35
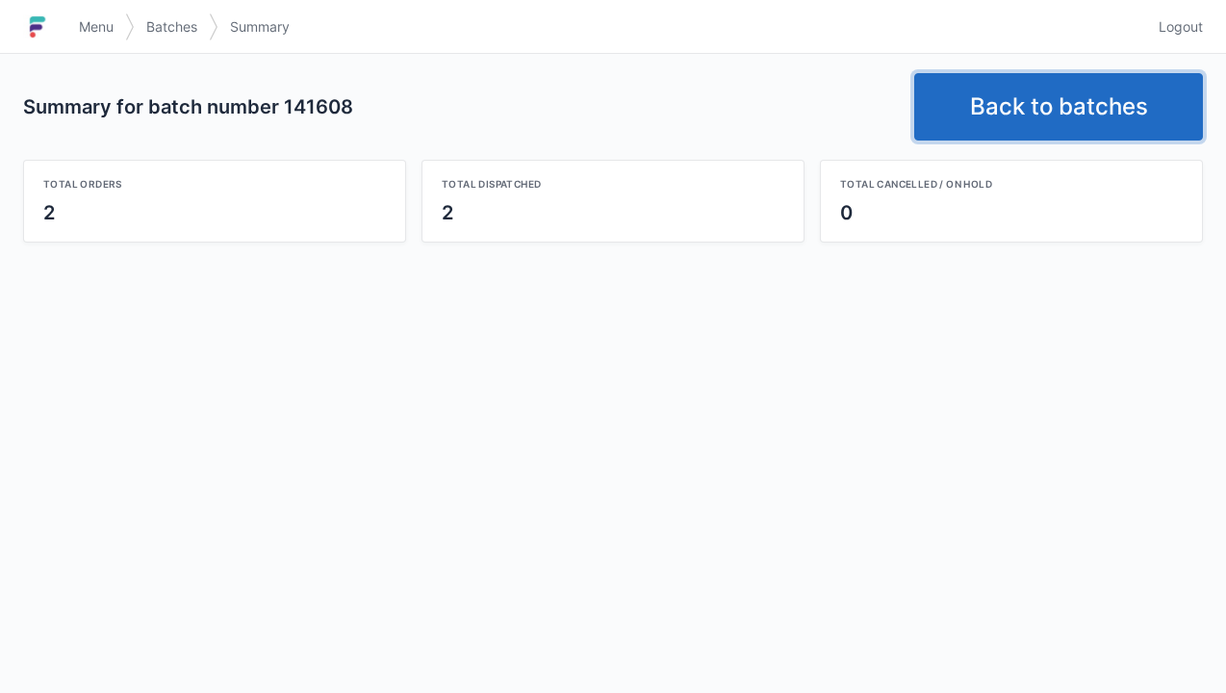
click at [1074, 109] on link "Back to batches" at bounding box center [1058, 106] width 289 height 67
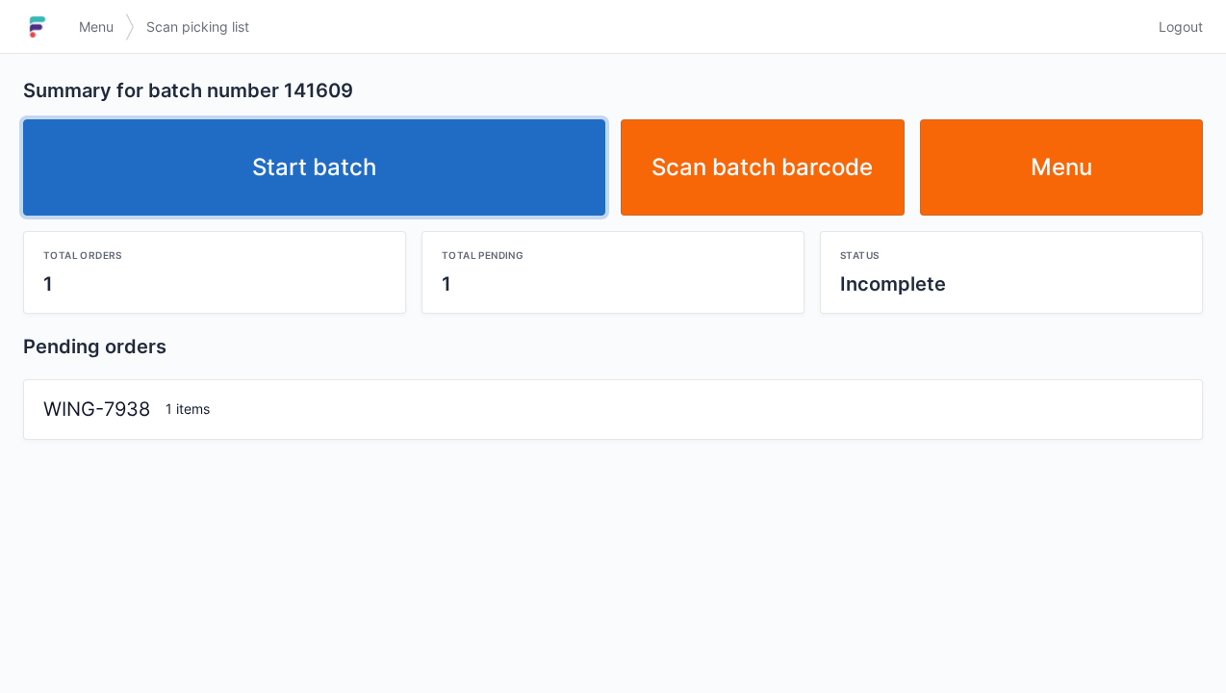
click at [300, 179] on link "Start batch" at bounding box center [314, 167] width 582 height 96
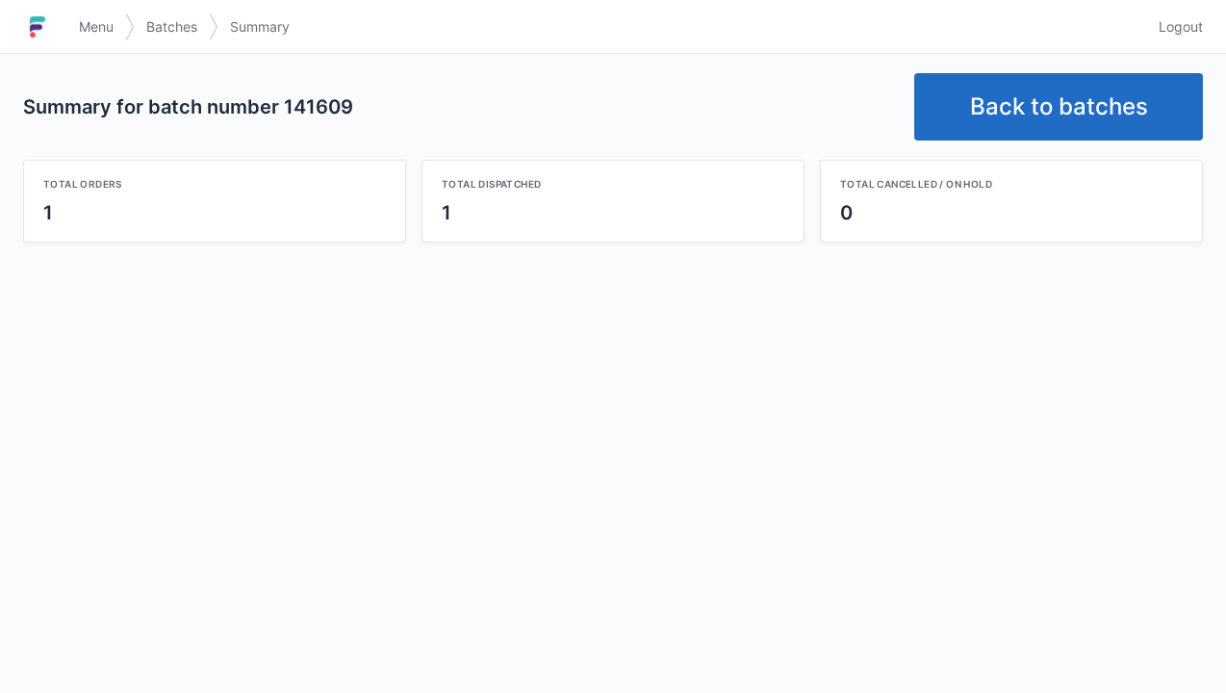
click at [1069, 118] on link "Back to batches" at bounding box center [1058, 106] width 289 height 67
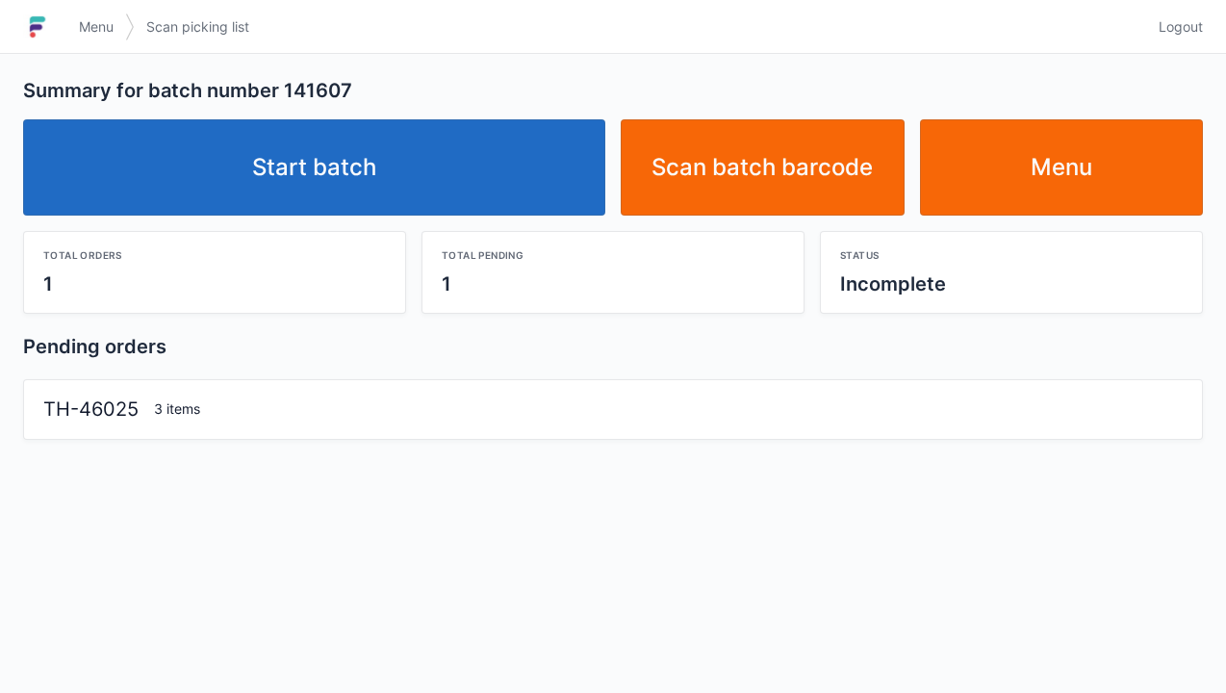
click at [342, 192] on link "Start batch" at bounding box center [314, 167] width 582 height 96
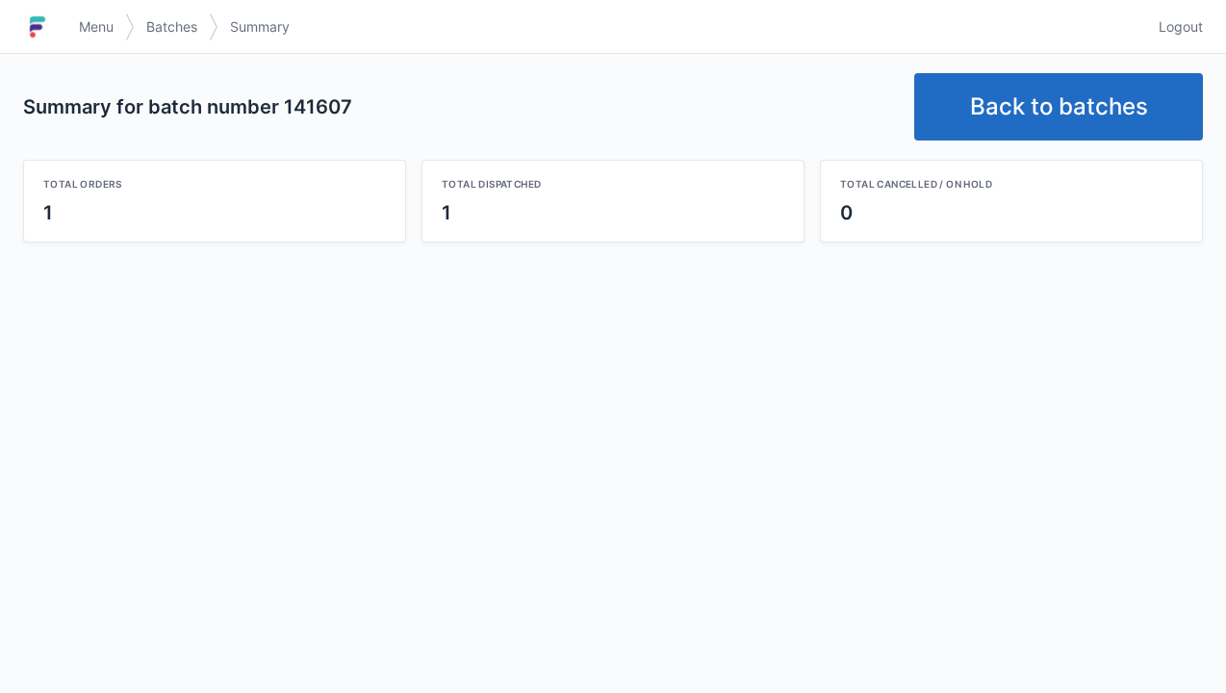
click at [1032, 94] on link "Back to batches" at bounding box center [1058, 106] width 289 height 67
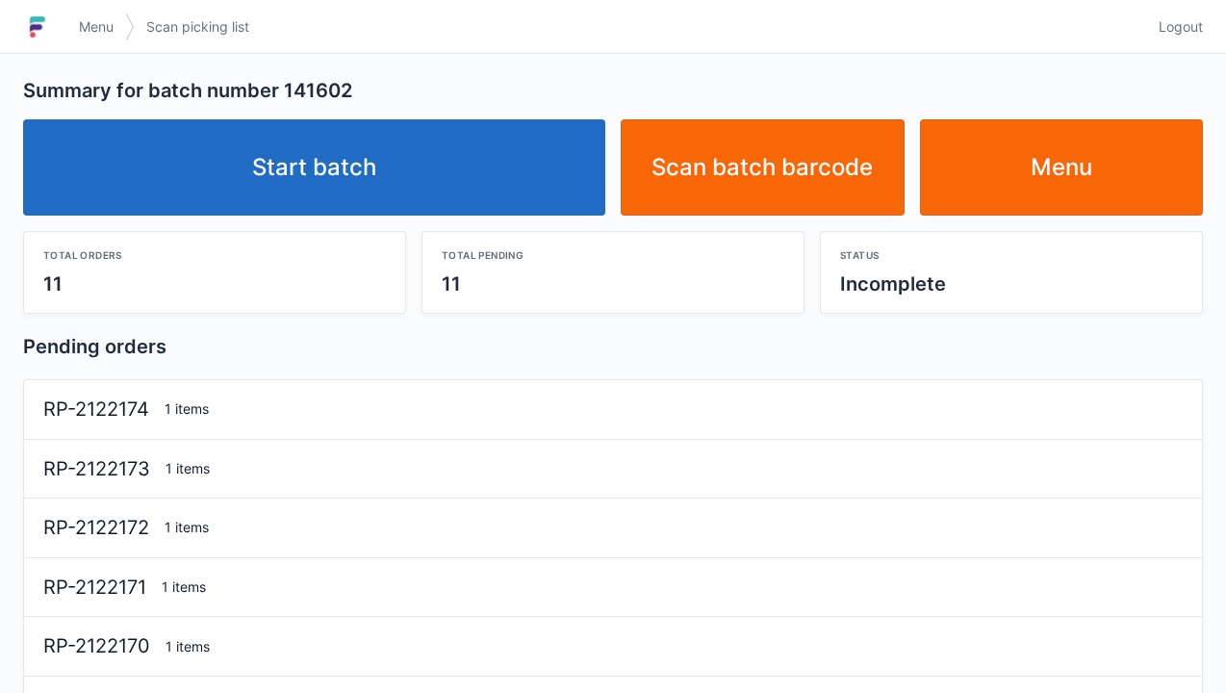
click at [290, 194] on link "Start batch" at bounding box center [314, 167] width 582 height 96
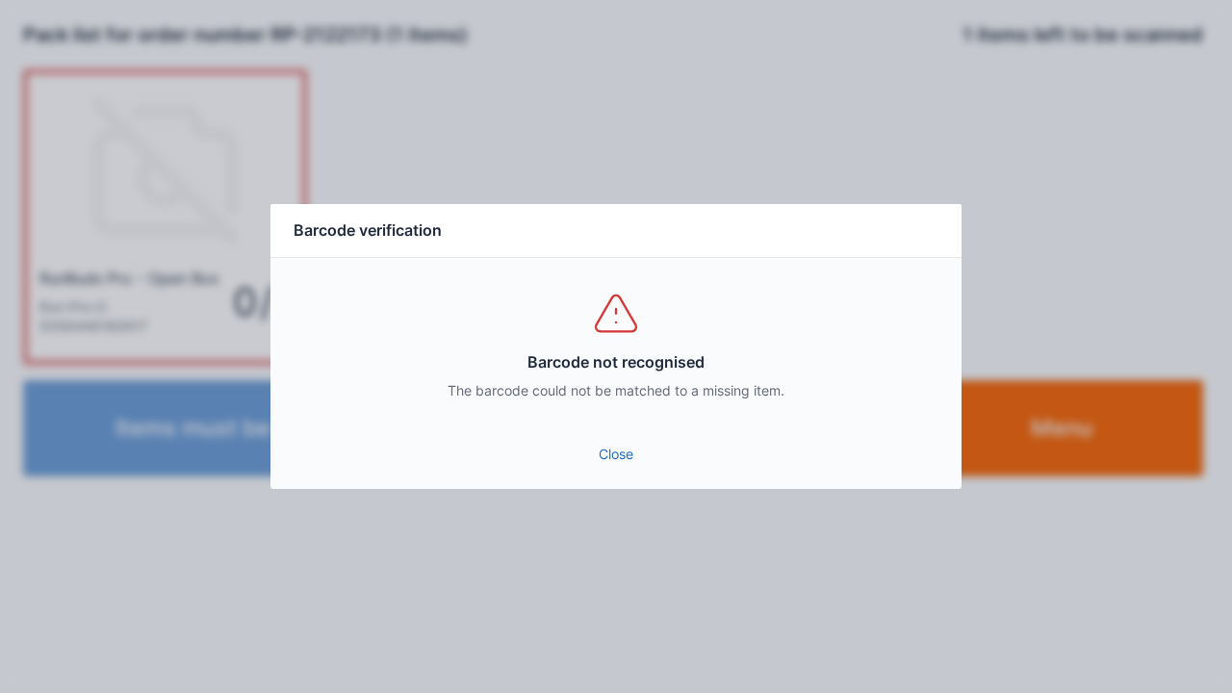
click at [625, 454] on link "Close" at bounding box center [616, 454] width 660 height 35
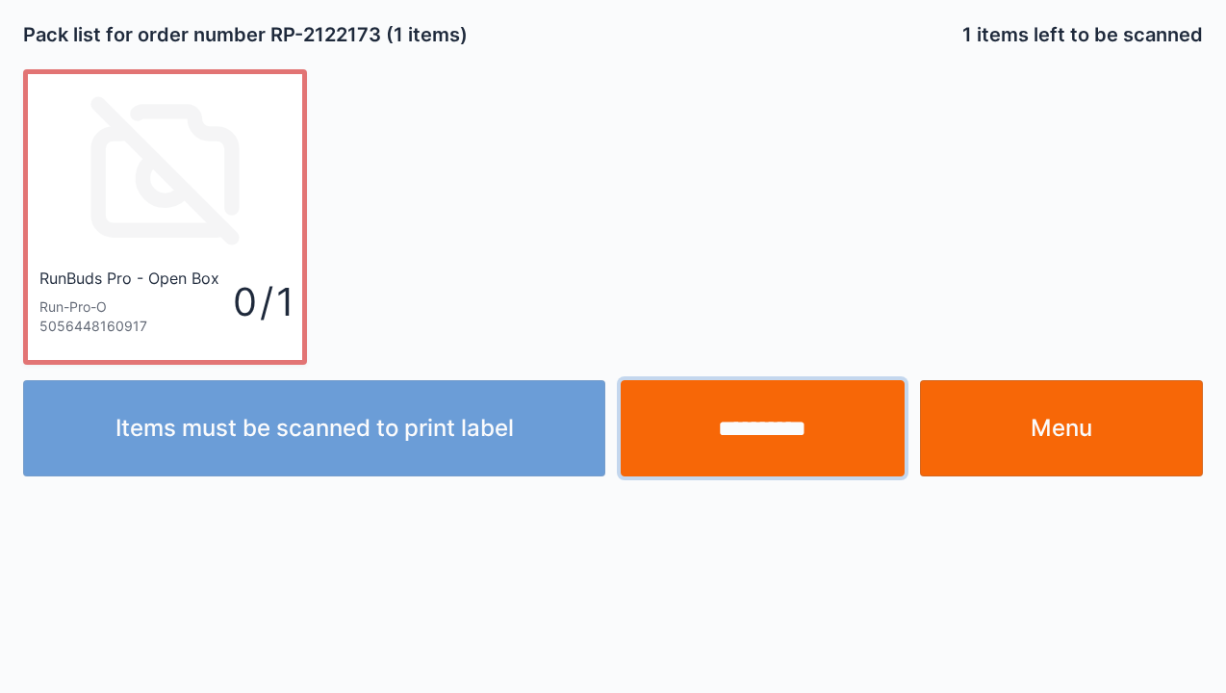
click at [764, 412] on input "**********" at bounding box center [763, 428] width 284 height 96
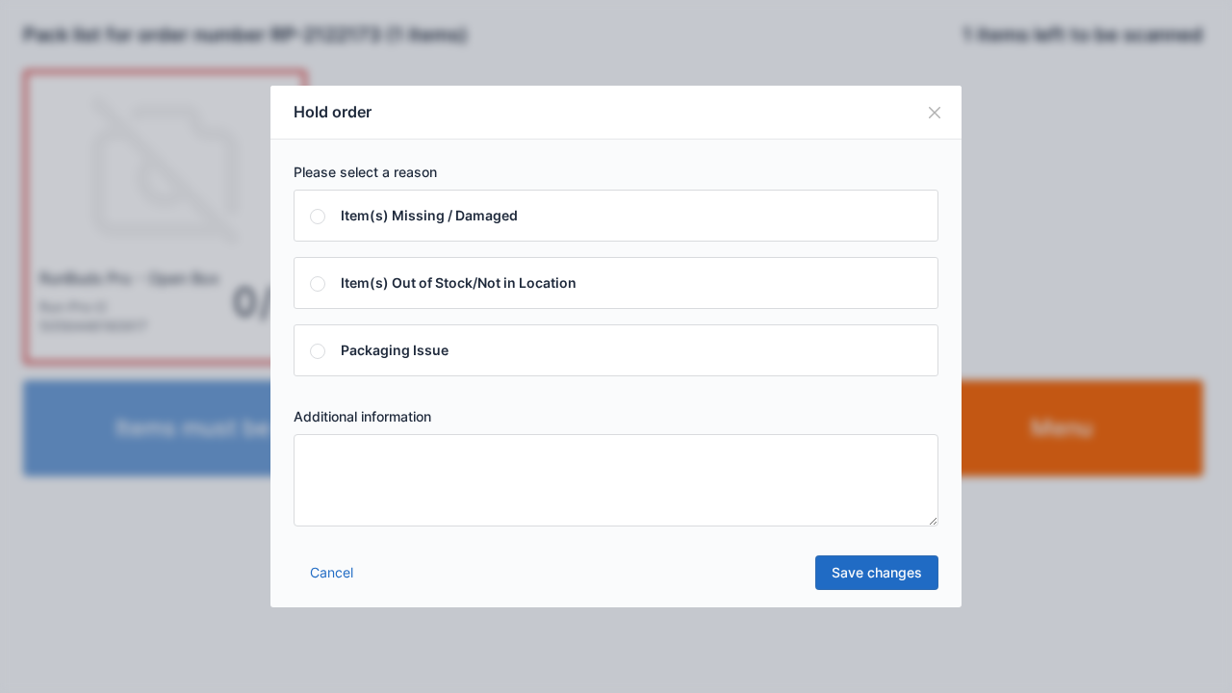
click at [318, 458] on textarea at bounding box center [616, 480] width 645 height 92
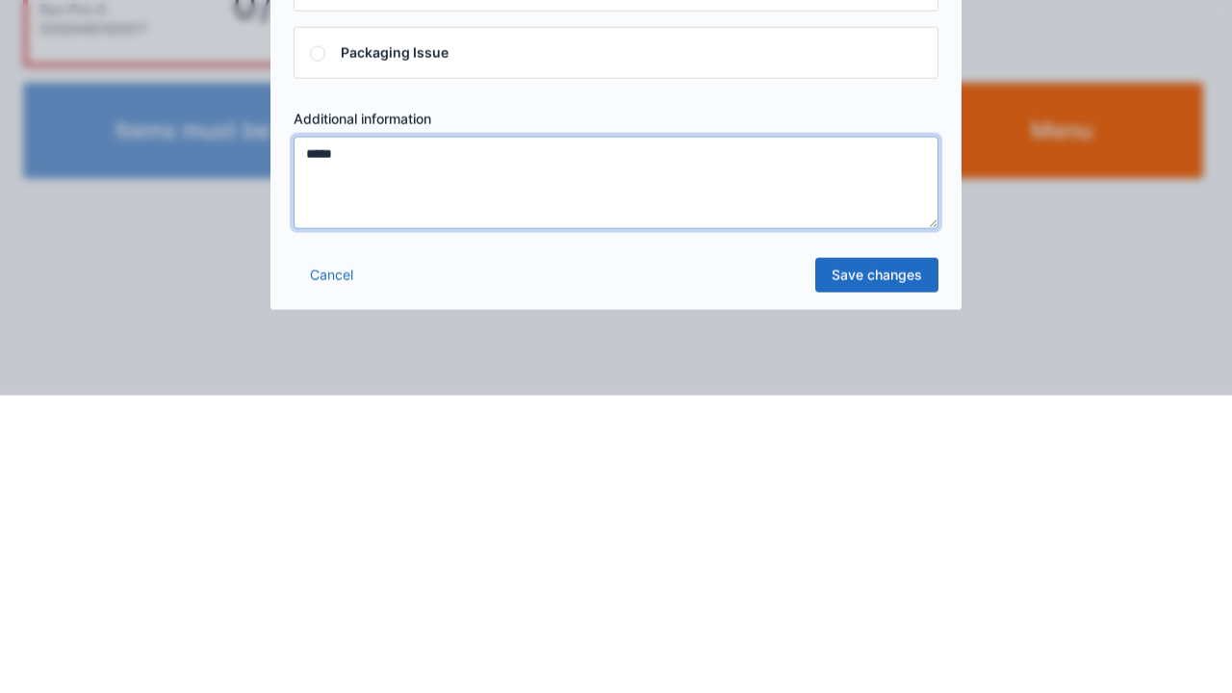
type textarea "*****"
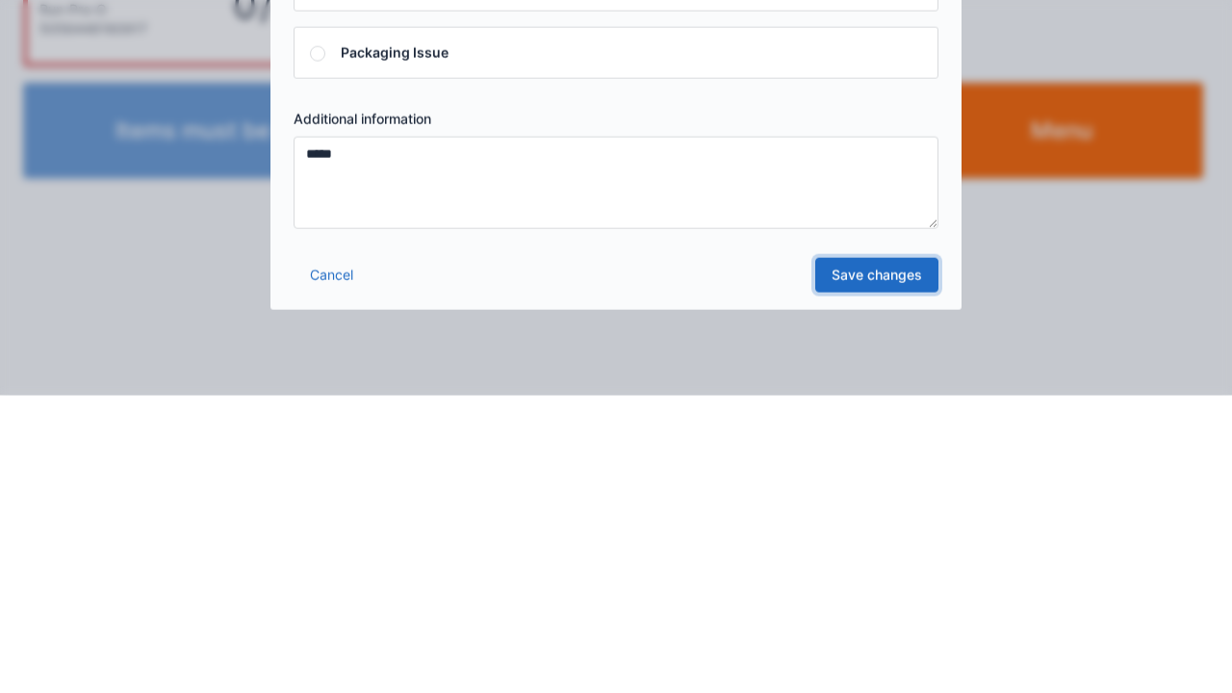
click at [874, 586] on link "Save changes" at bounding box center [876, 572] width 123 height 35
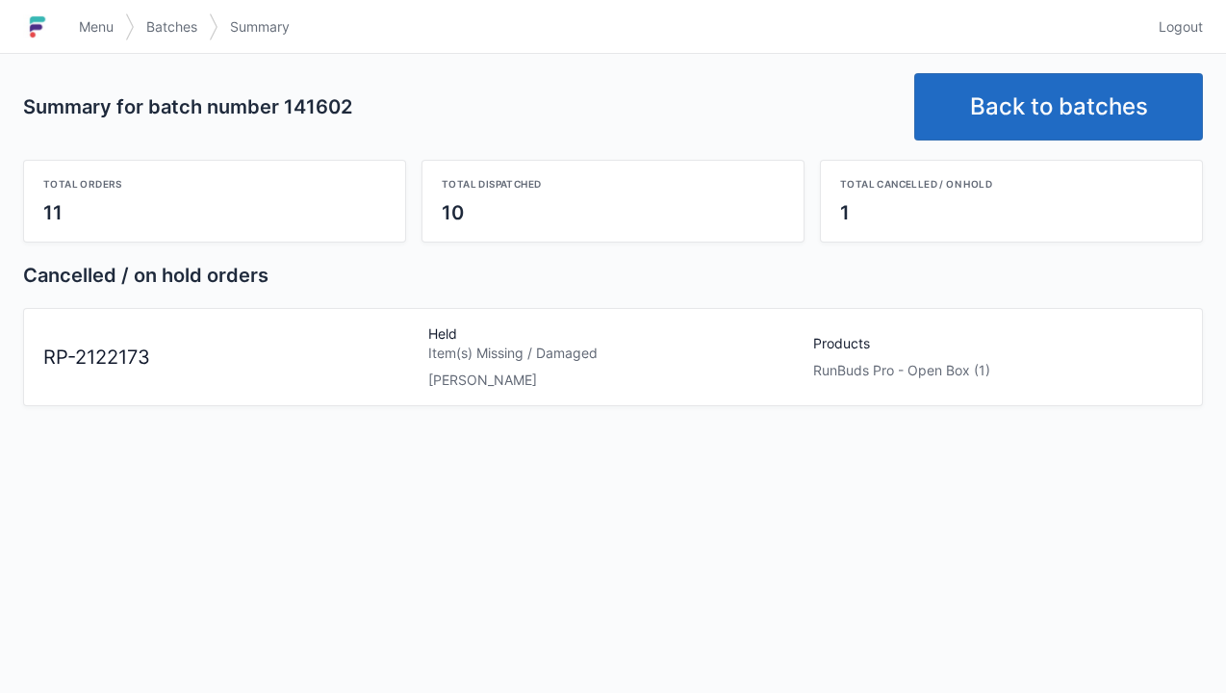
click at [1047, 117] on link "Back to batches" at bounding box center [1058, 106] width 289 height 67
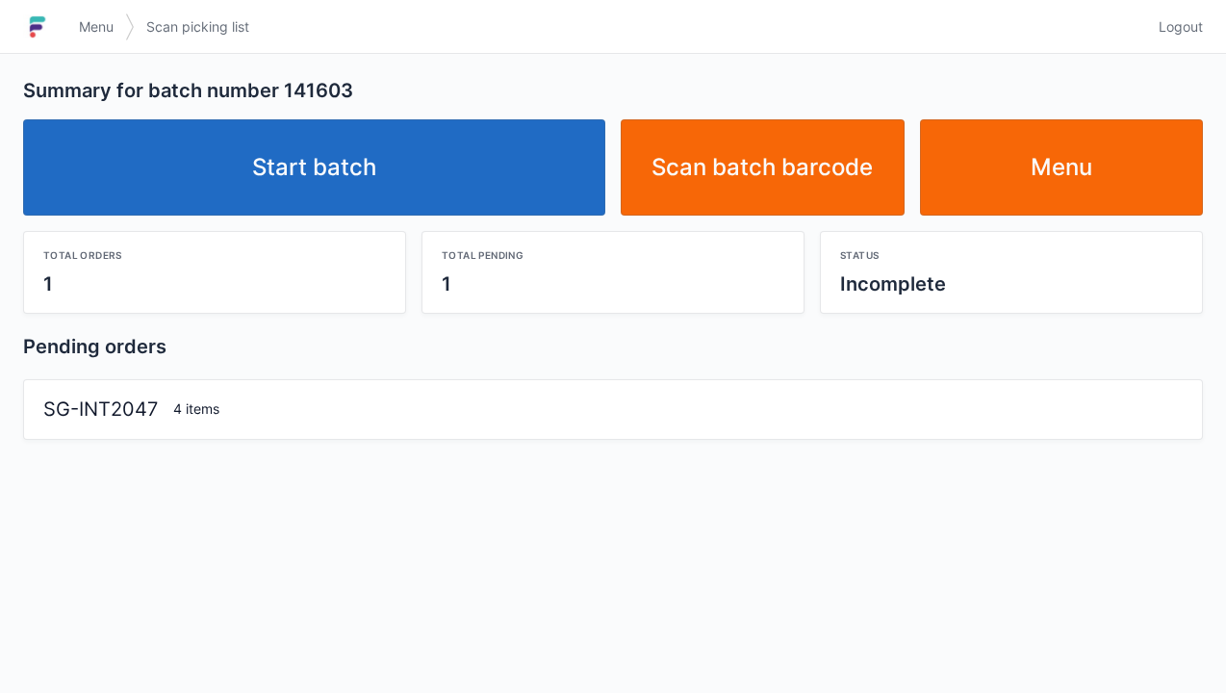
click at [372, 179] on link "Start batch" at bounding box center [314, 167] width 582 height 96
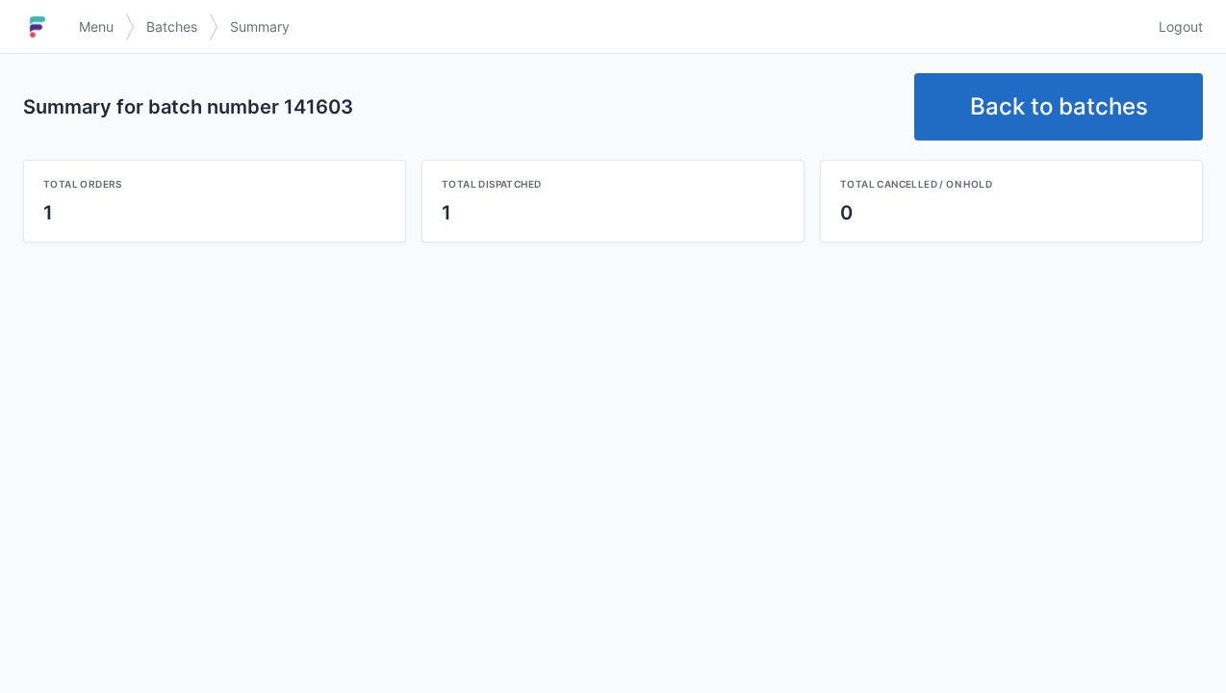
click at [1048, 112] on link "Back to batches" at bounding box center [1058, 106] width 289 height 67
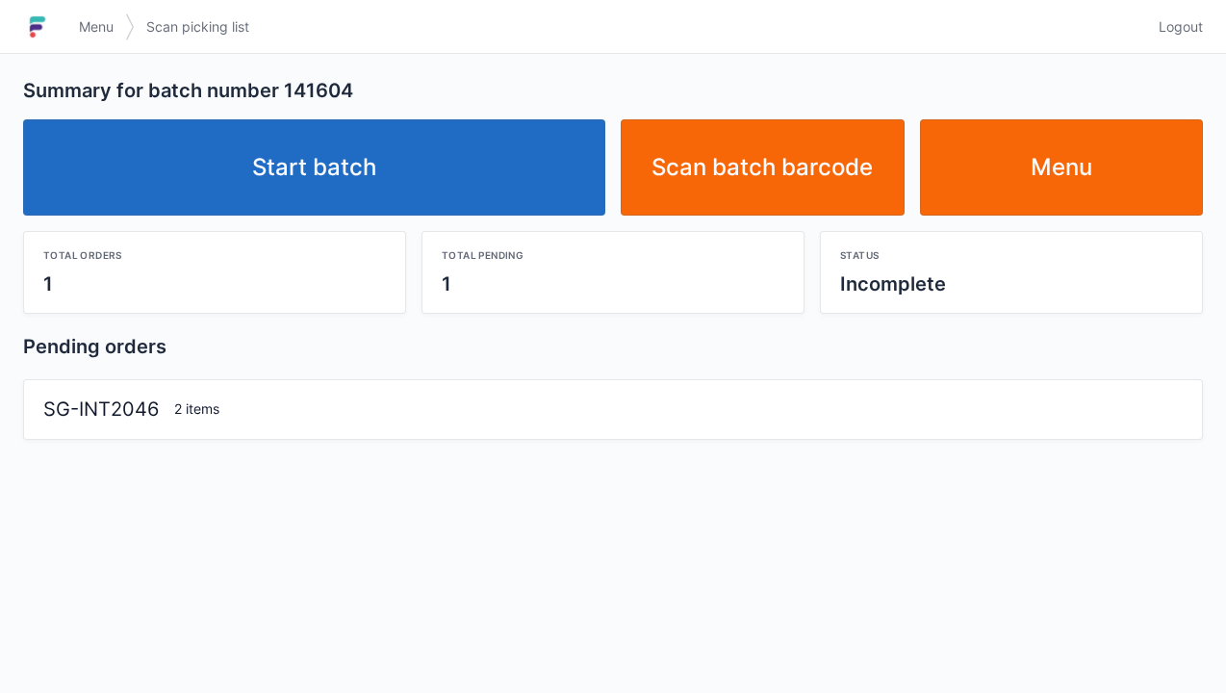
click at [346, 169] on link "Start batch" at bounding box center [314, 167] width 582 height 96
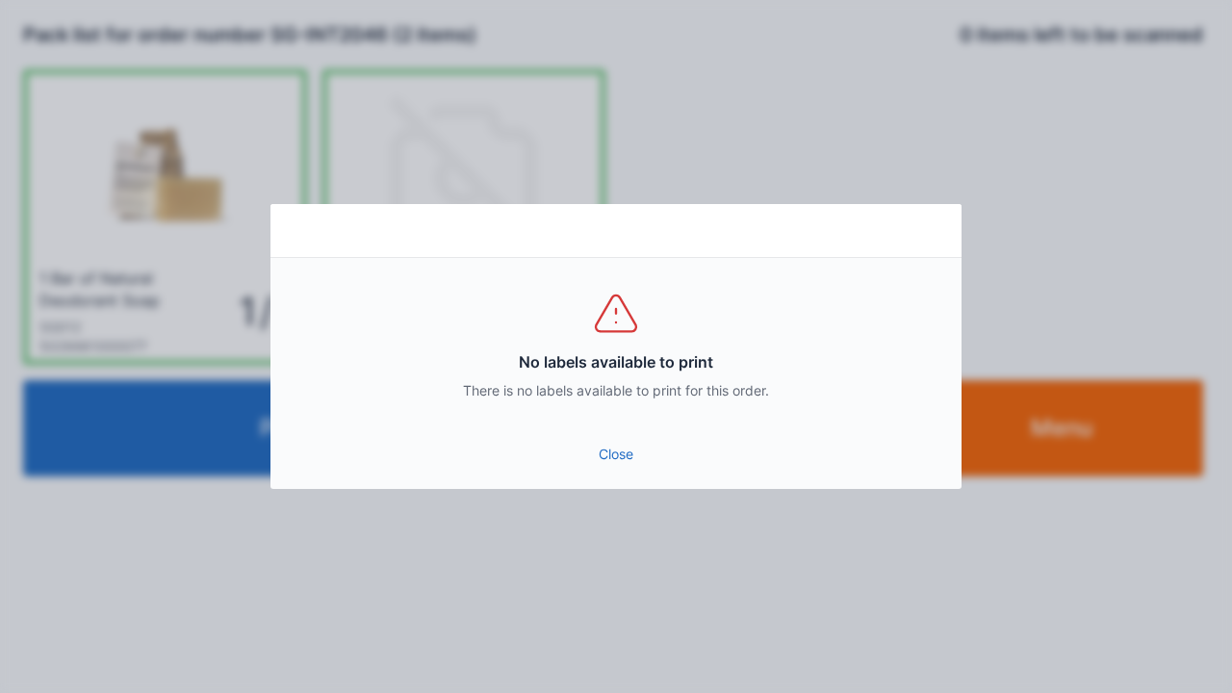
click at [622, 442] on link "Close" at bounding box center [616, 454] width 660 height 35
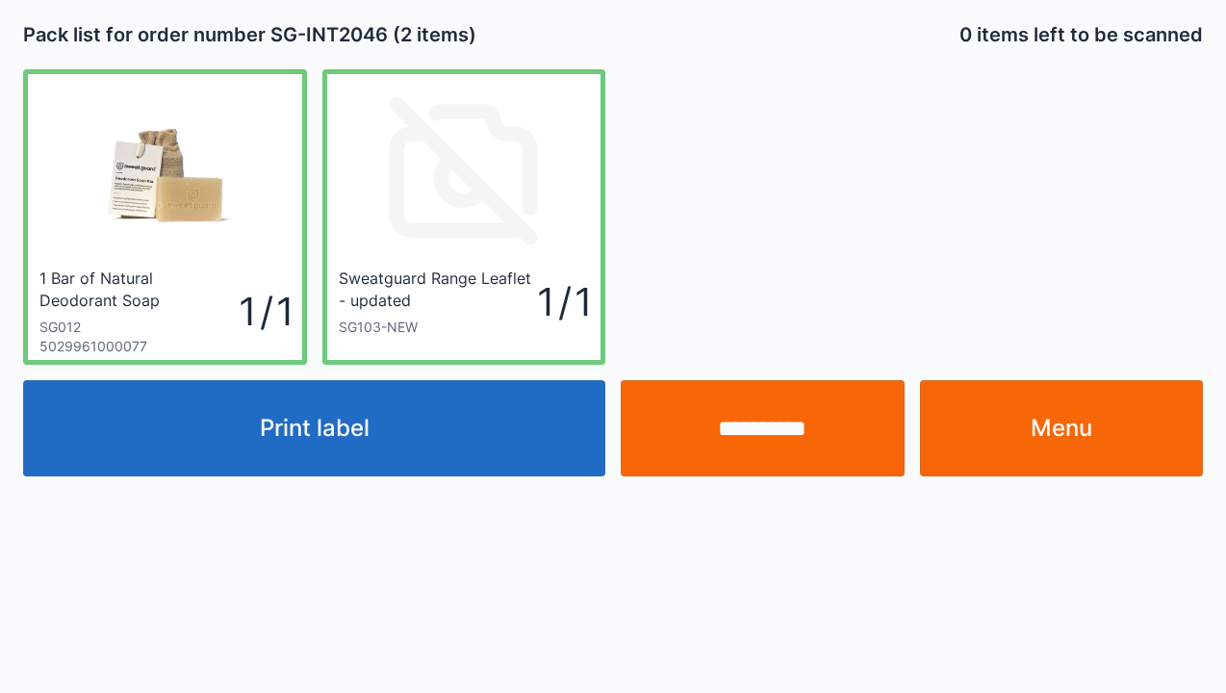
click at [349, 473] on button "Print label" at bounding box center [314, 428] width 582 height 96
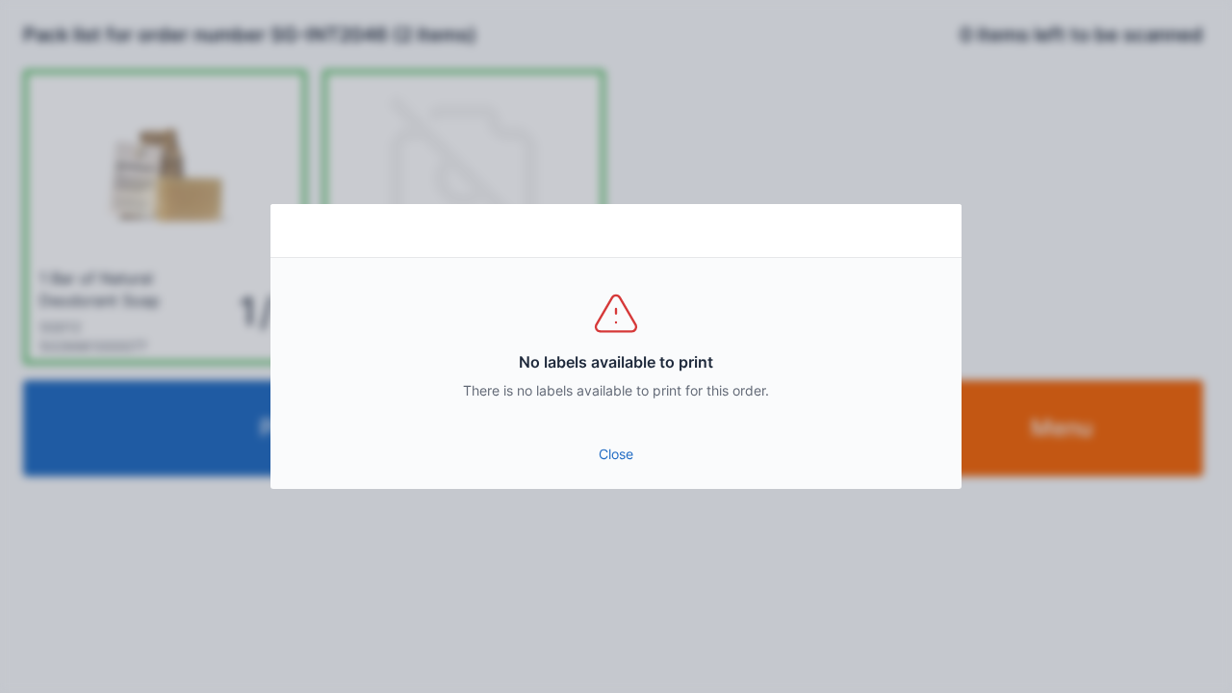
click at [631, 468] on link "Close" at bounding box center [616, 454] width 660 height 35
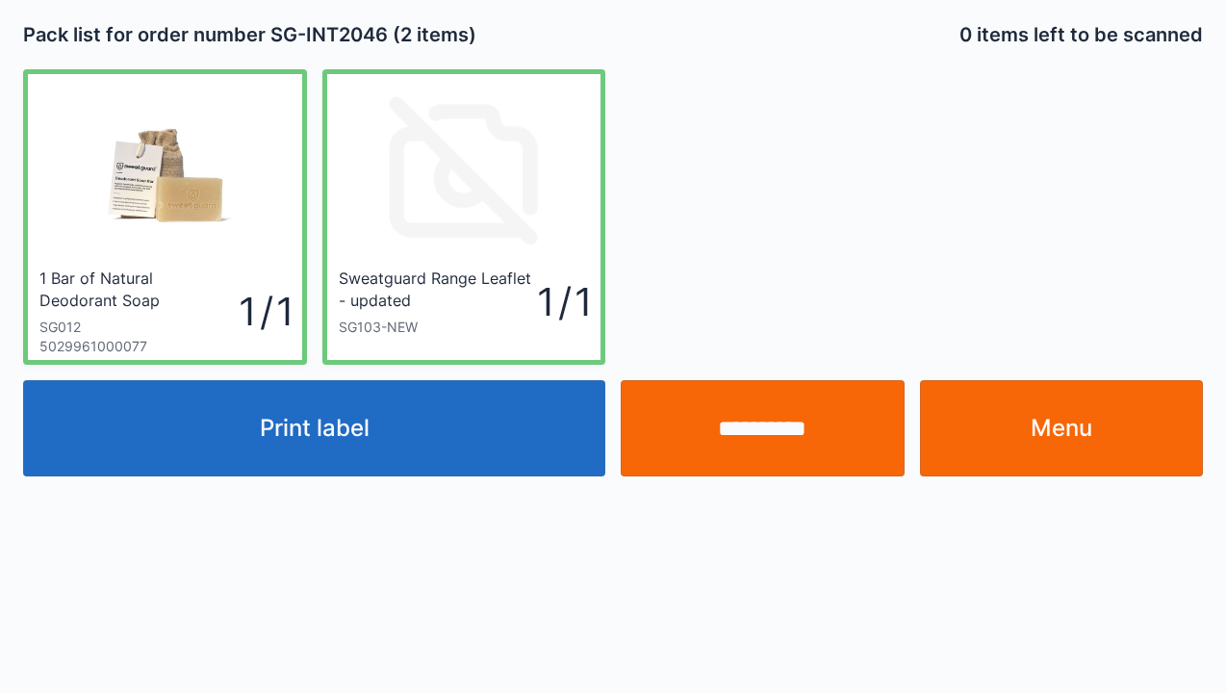
click at [316, 447] on button "Print label" at bounding box center [314, 428] width 582 height 96
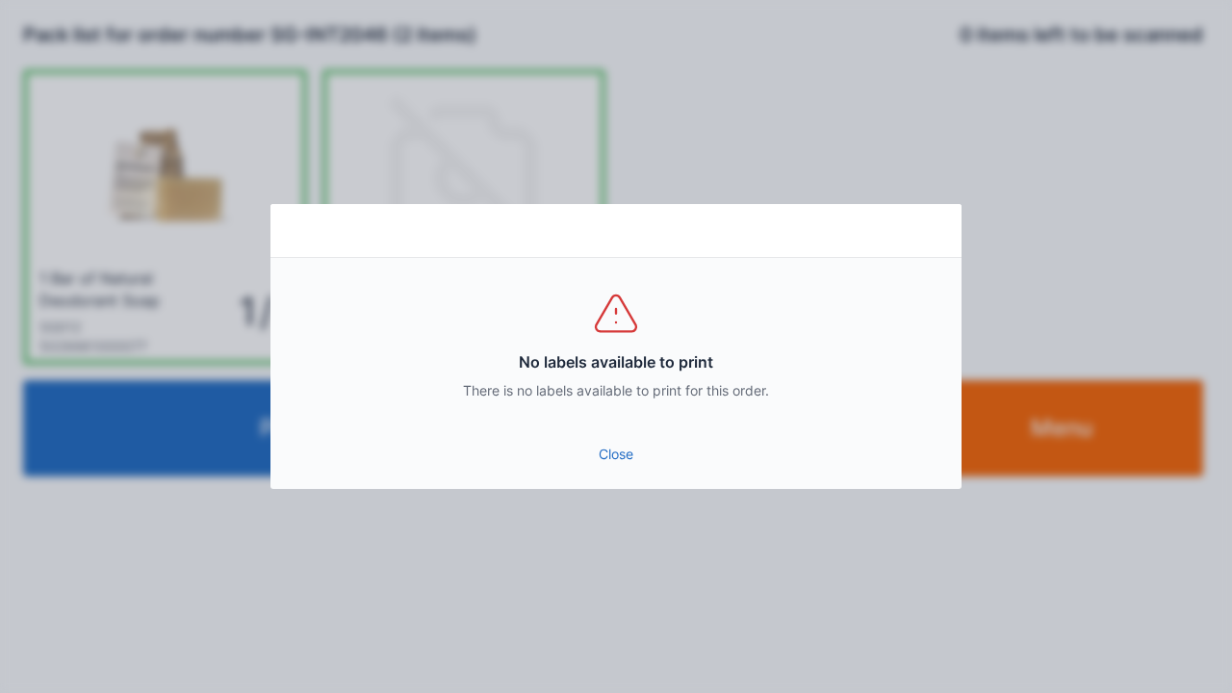
click at [621, 467] on link "Close" at bounding box center [616, 454] width 660 height 35
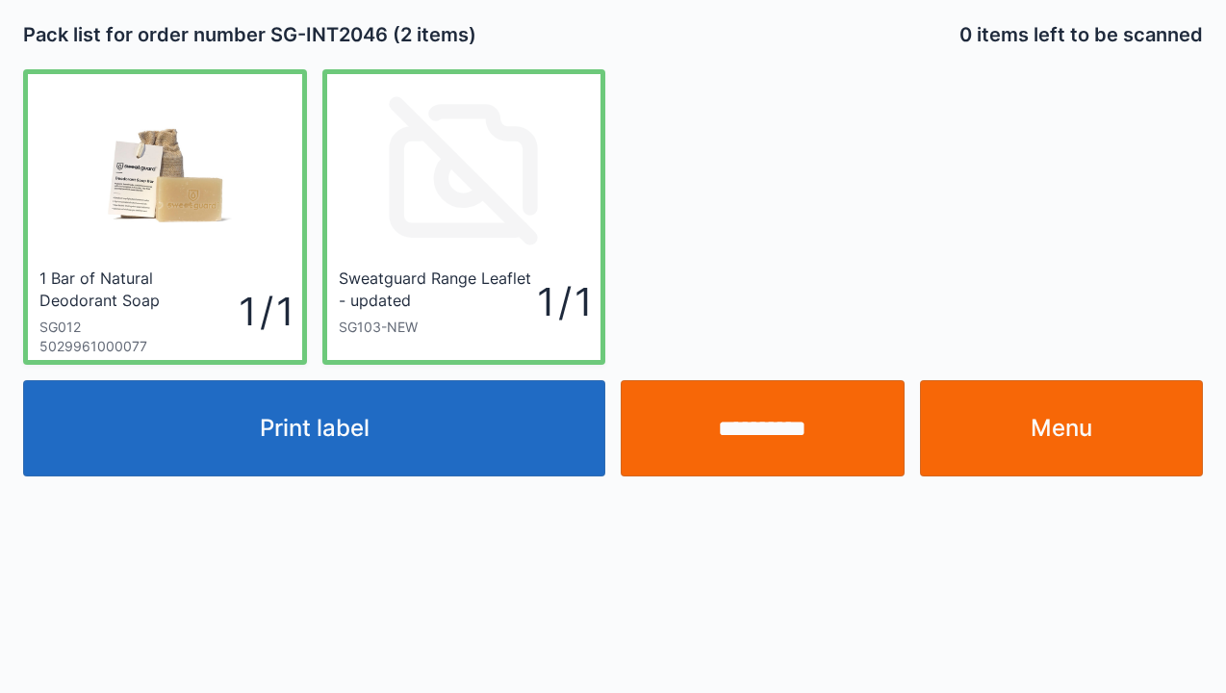
click at [1090, 444] on link "Menu" at bounding box center [1062, 428] width 284 height 96
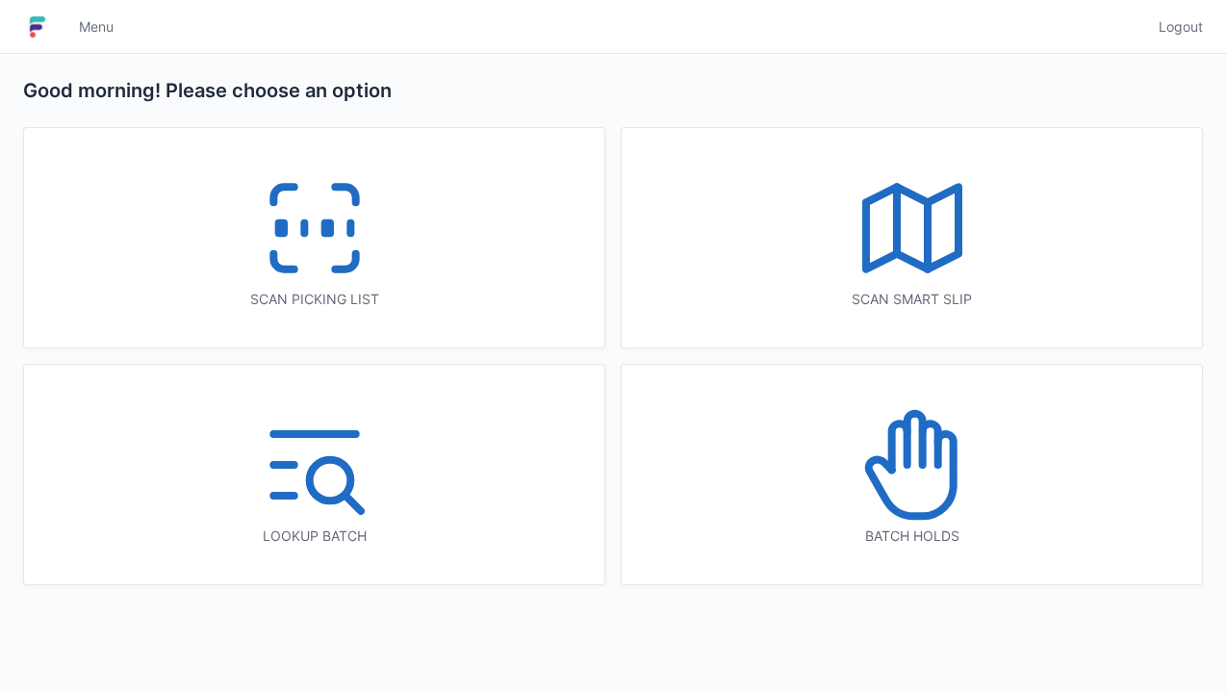
click at [326, 234] on rect at bounding box center [326, 228] width 5 height 11
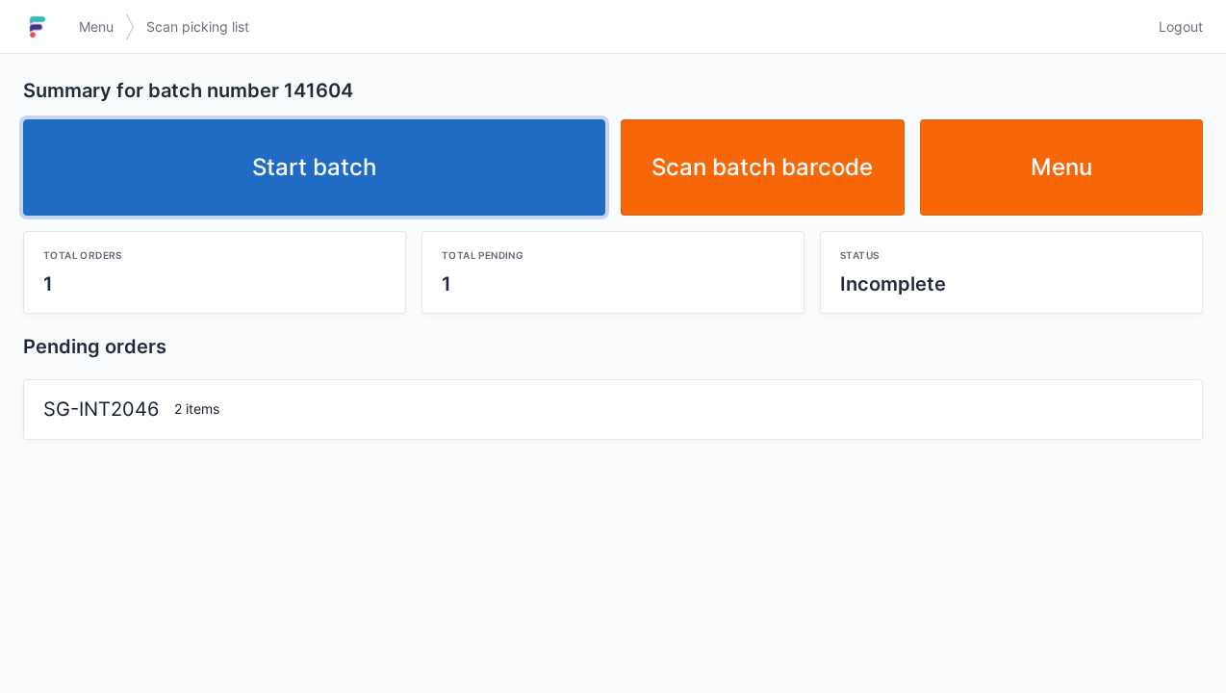
click at [374, 165] on link "Start batch" at bounding box center [314, 167] width 582 height 96
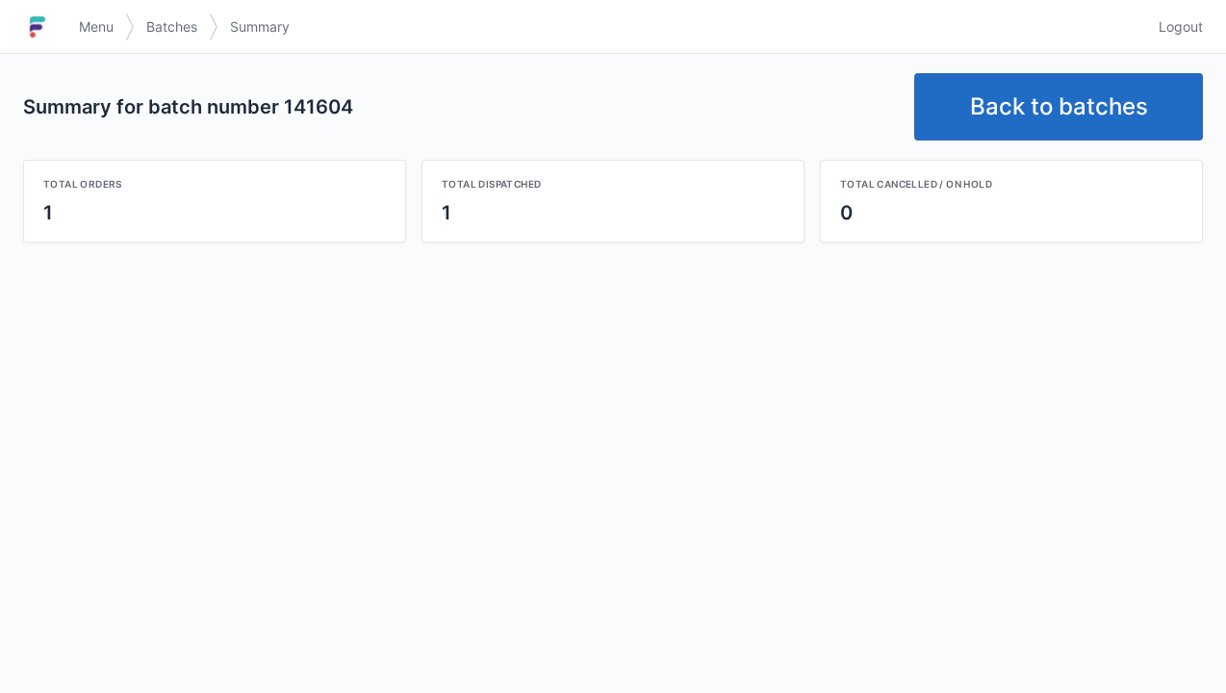
click at [1055, 106] on link "Back to batches" at bounding box center [1058, 106] width 289 height 67
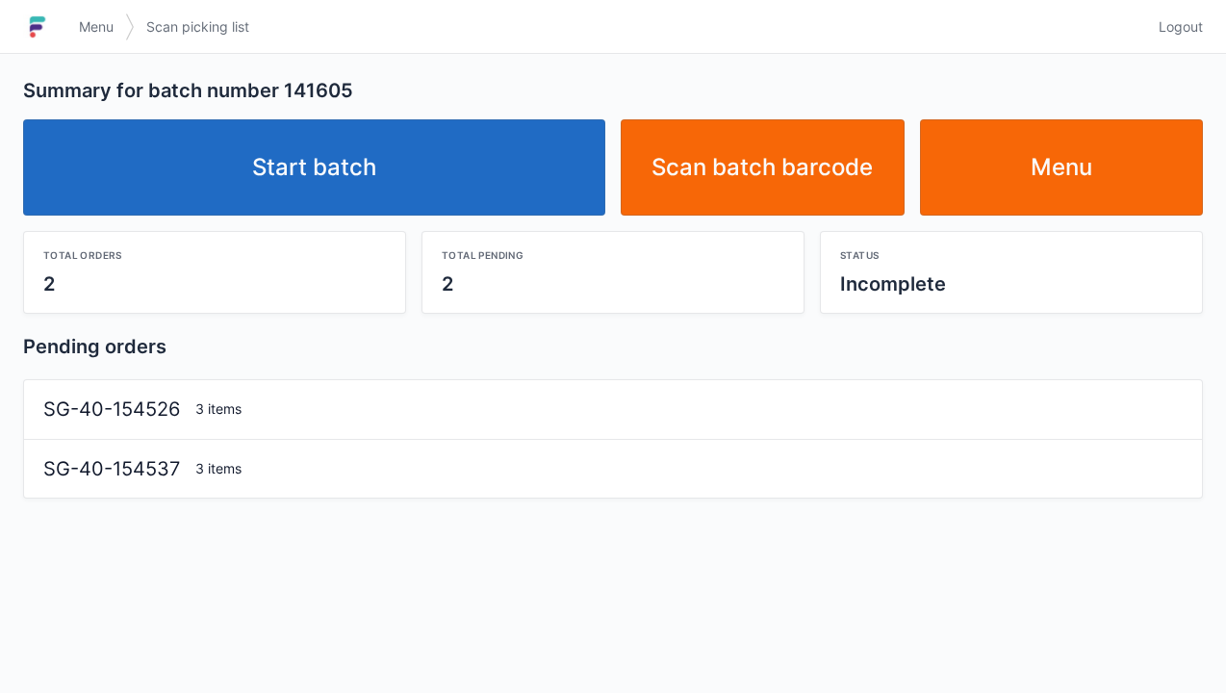
click at [315, 193] on link "Start batch" at bounding box center [314, 167] width 582 height 96
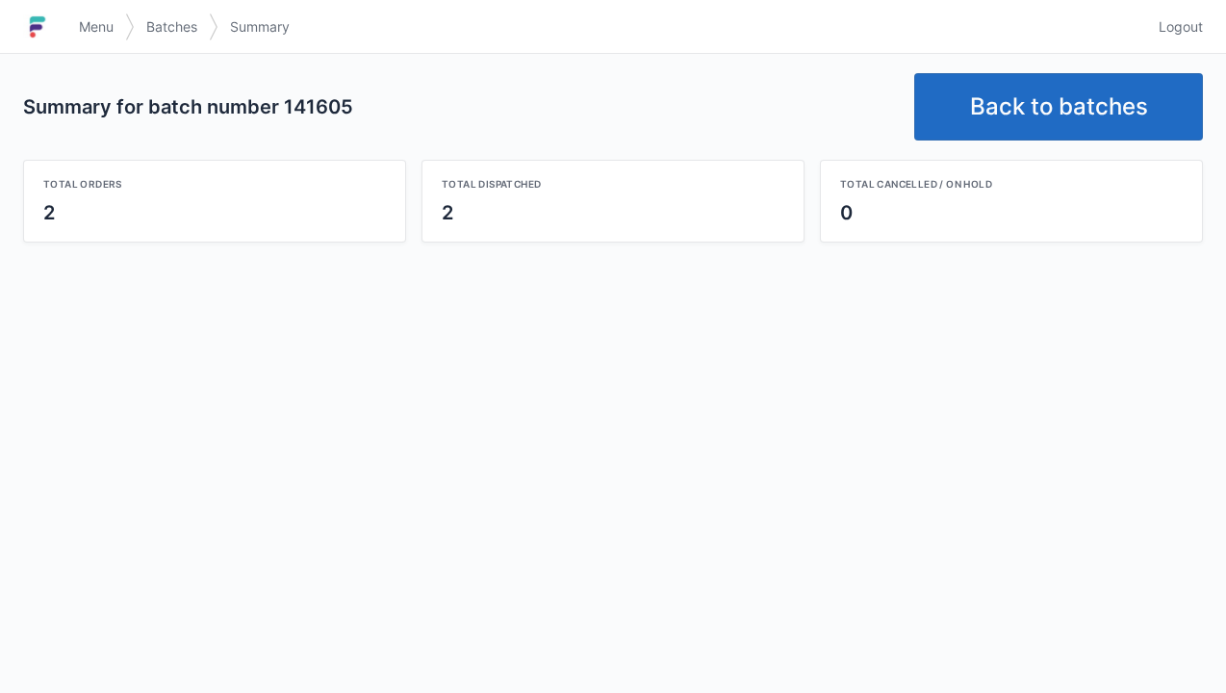
click at [1034, 115] on link "Back to batches" at bounding box center [1058, 106] width 289 height 67
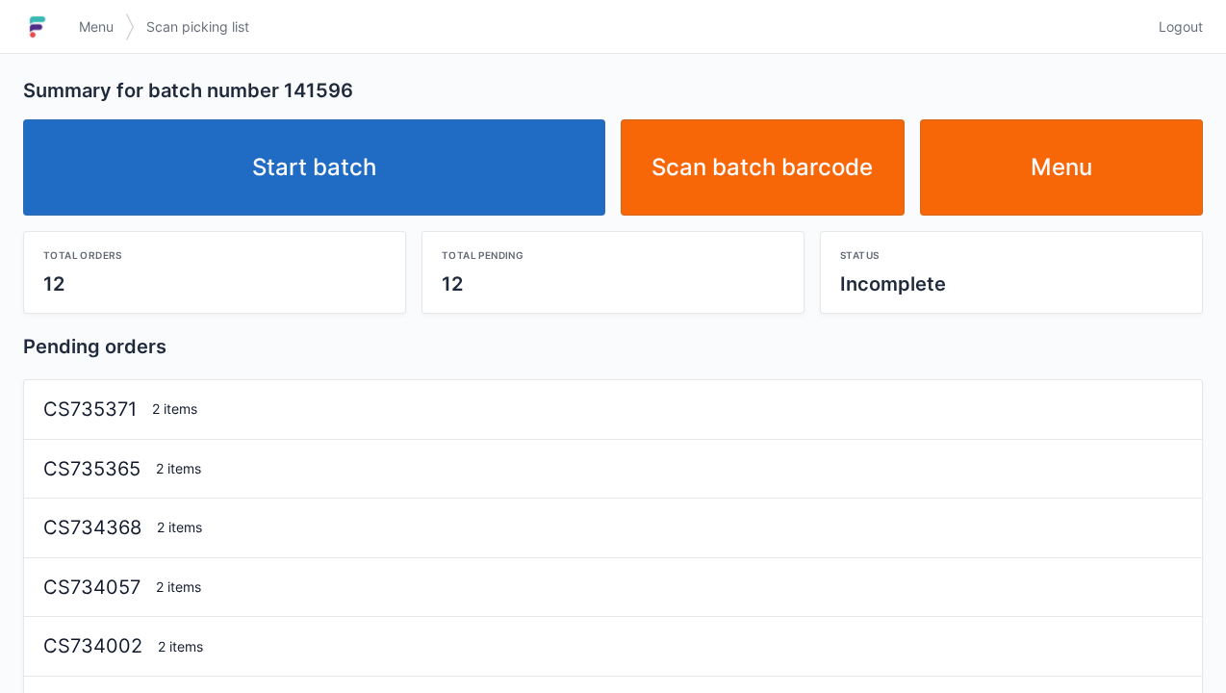
click at [355, 150] on link "Start batch" at bounding box center [314, 167] width 582 height 96
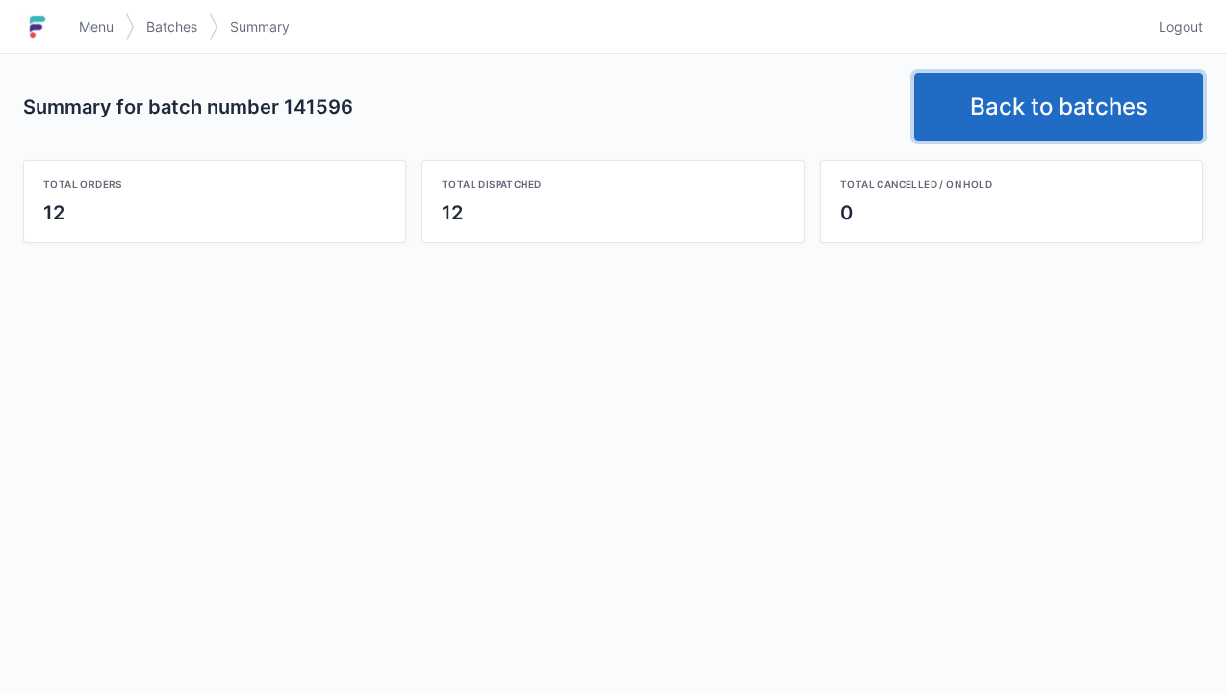
click at [1036, 104] on link "Back to batches" at bounding box center [1058, 106] width 289 height 67
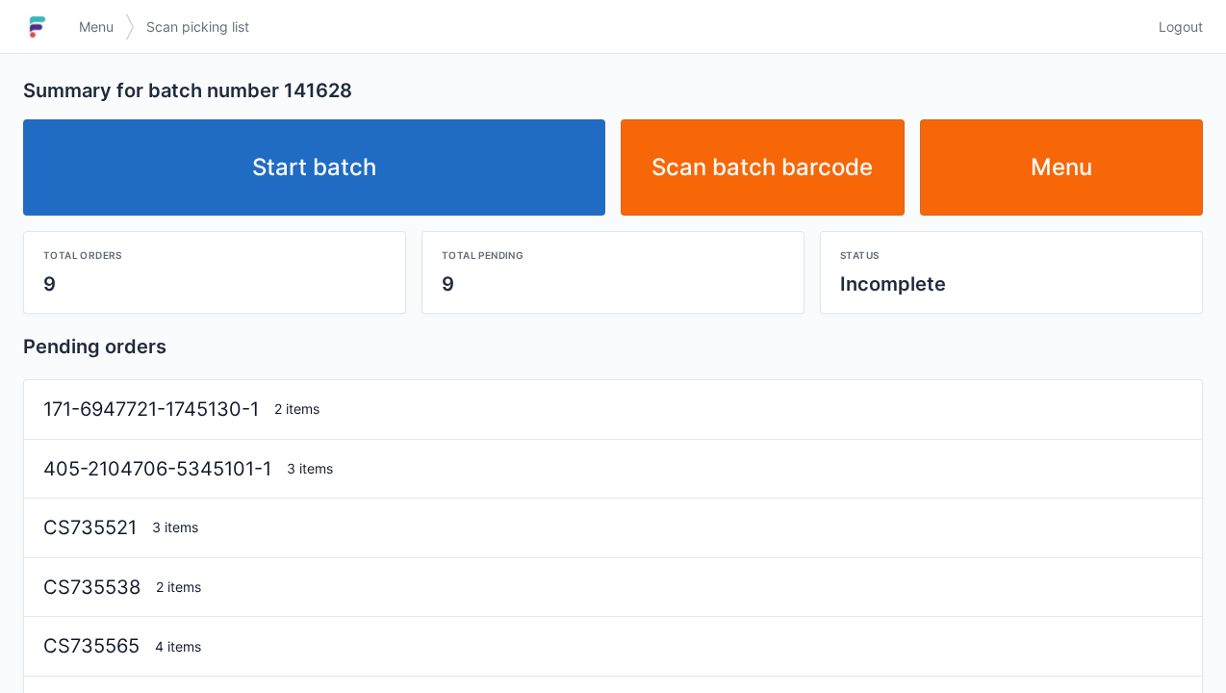
click at [342, 166] on link "Start batch" at bounding box center [314, 167] width 582 height 96
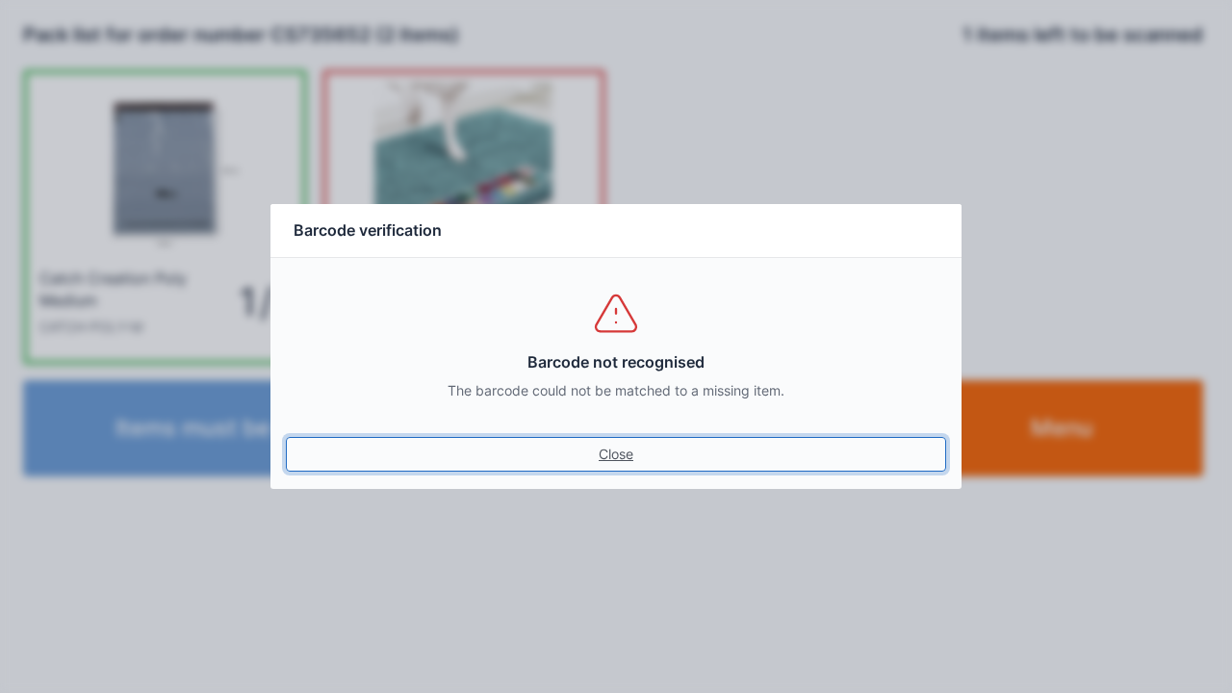
click at [622, 452] on link "Close" at bounding box center [616, 454] width 660 height 35
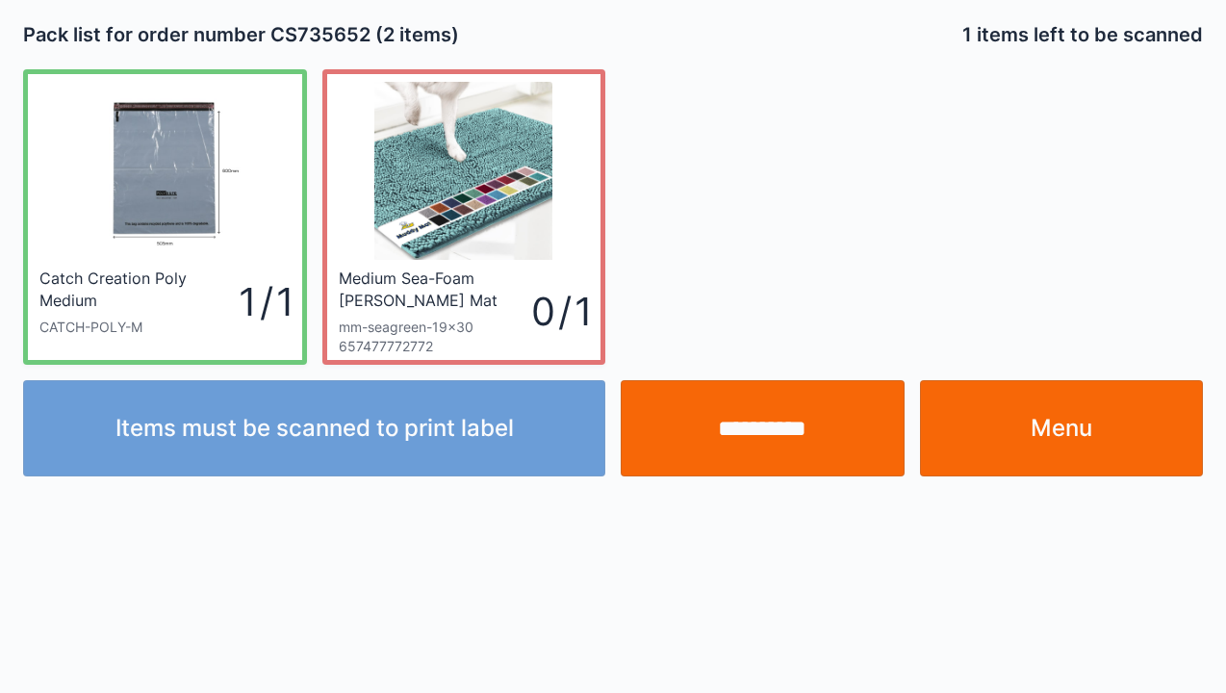
click at [770, 442] on input "**********" at bounding box center [763, 428] width 284 height 96
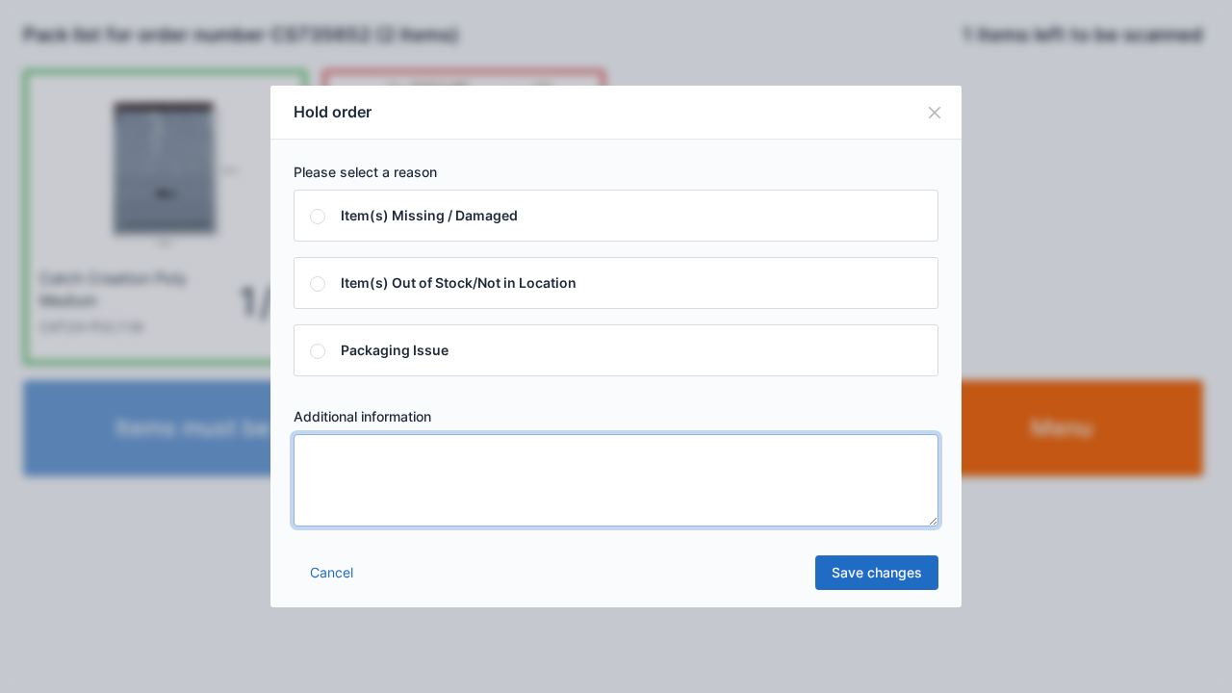
click at [320, 492] on textarea at bounding box center [616, 480] width 645 height 92
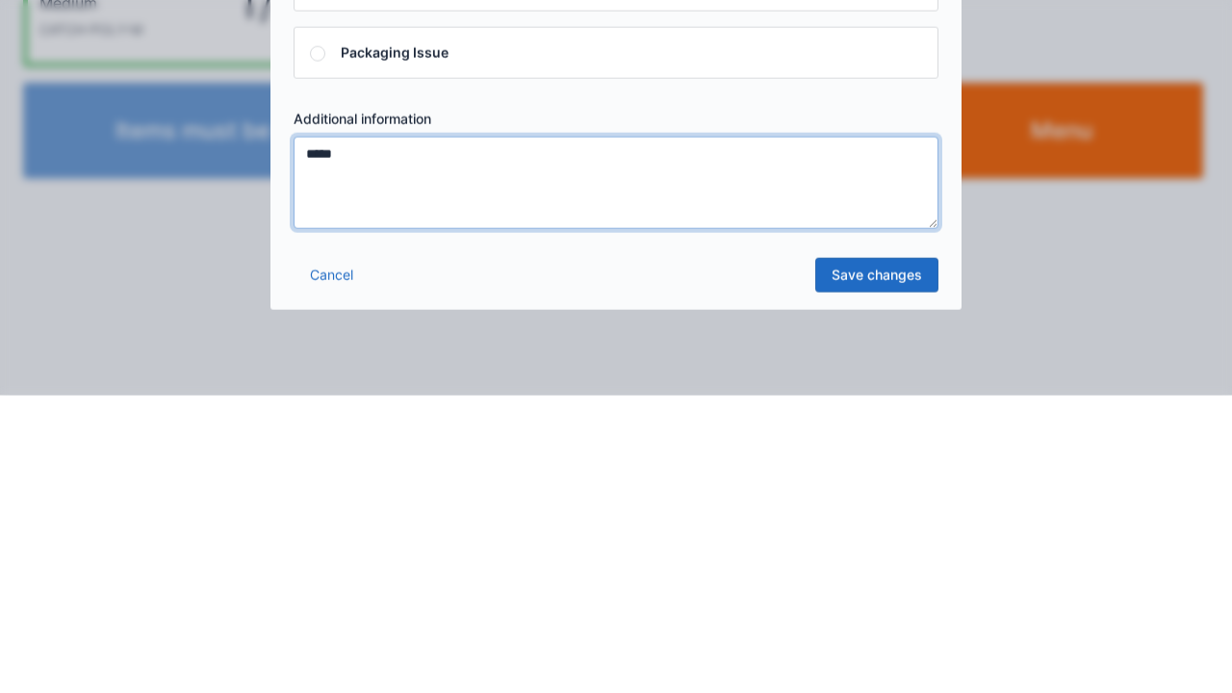
type textarea "*****"
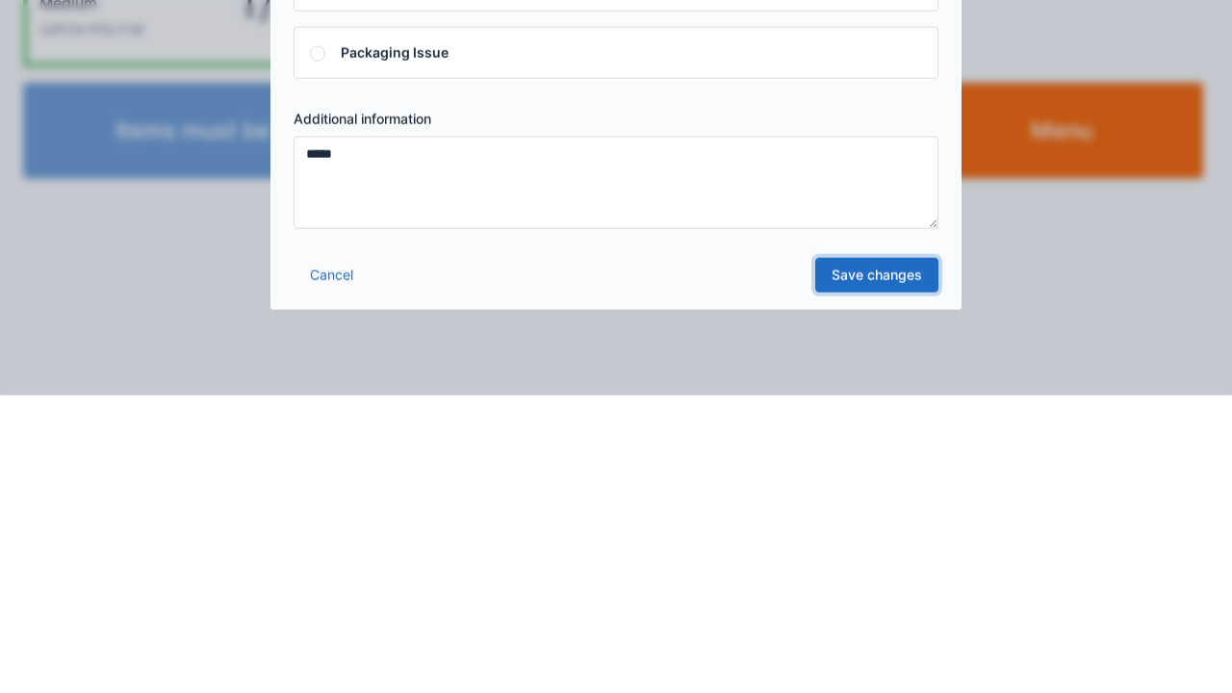
click at [875, 582] on link "Save changes" at bounding box center [876, 572] width 123 height 35
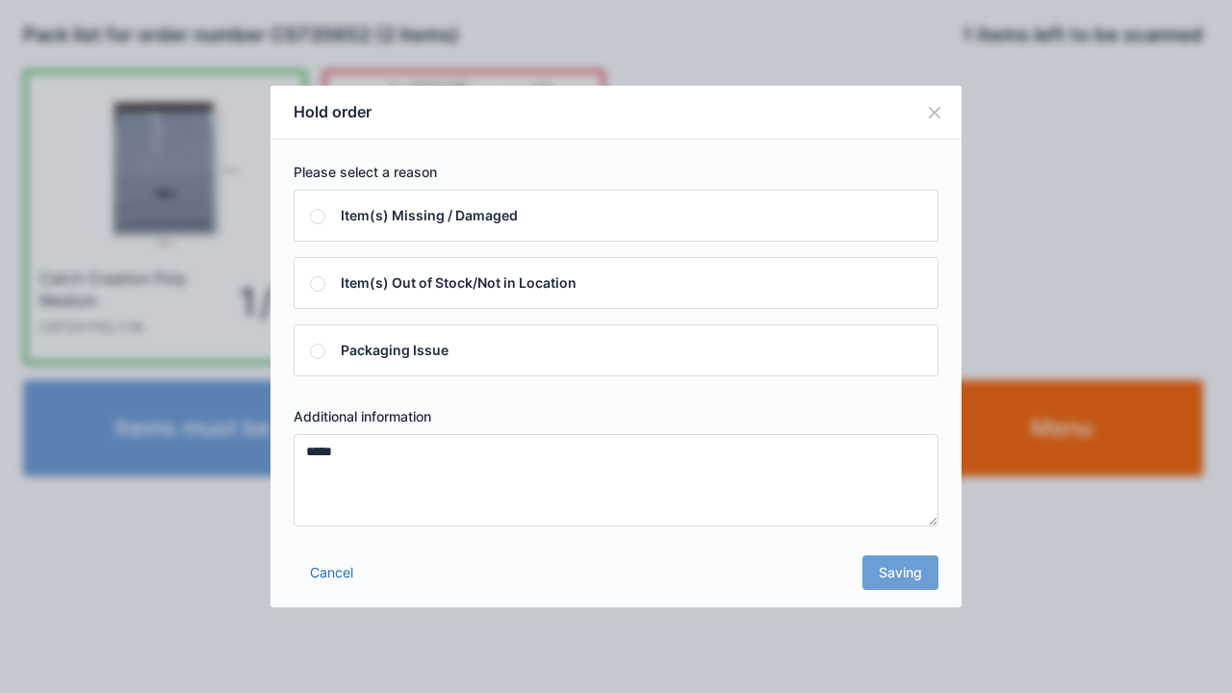
click at [909, 595] on div "Cancel Saving" at bounding box center [615, 579] width 691 height 58
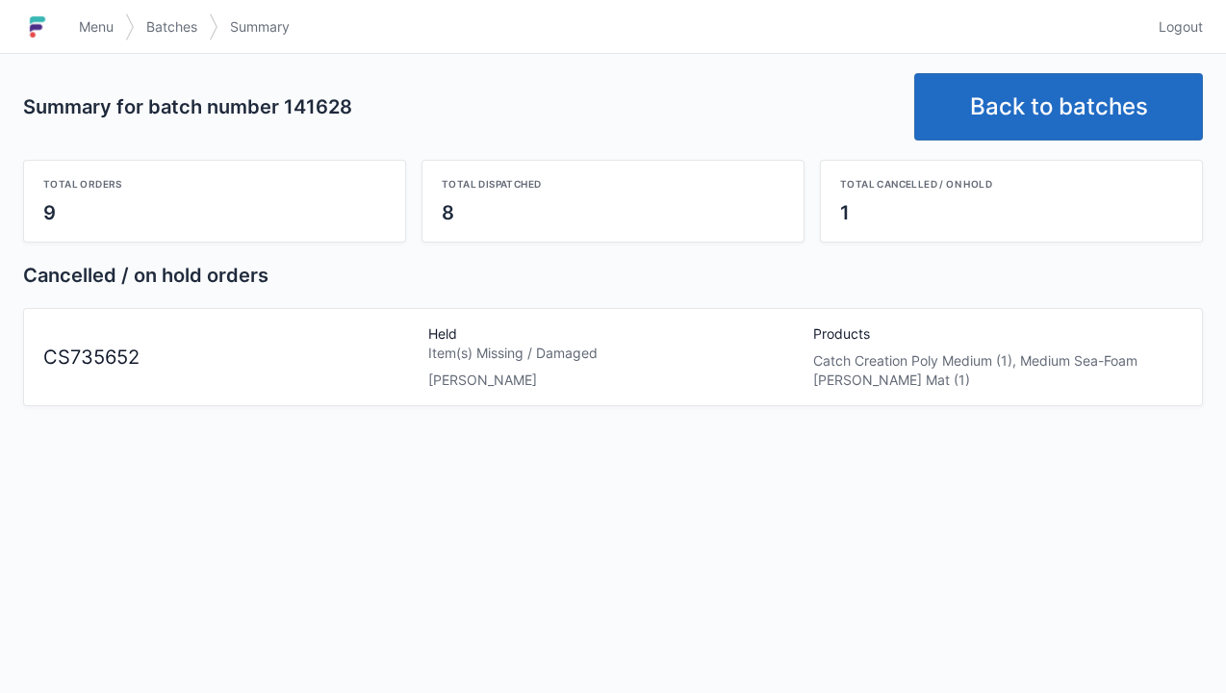
click at [83, 26] on span "Menu" at bounding box center [96, 26] width 35 height 19
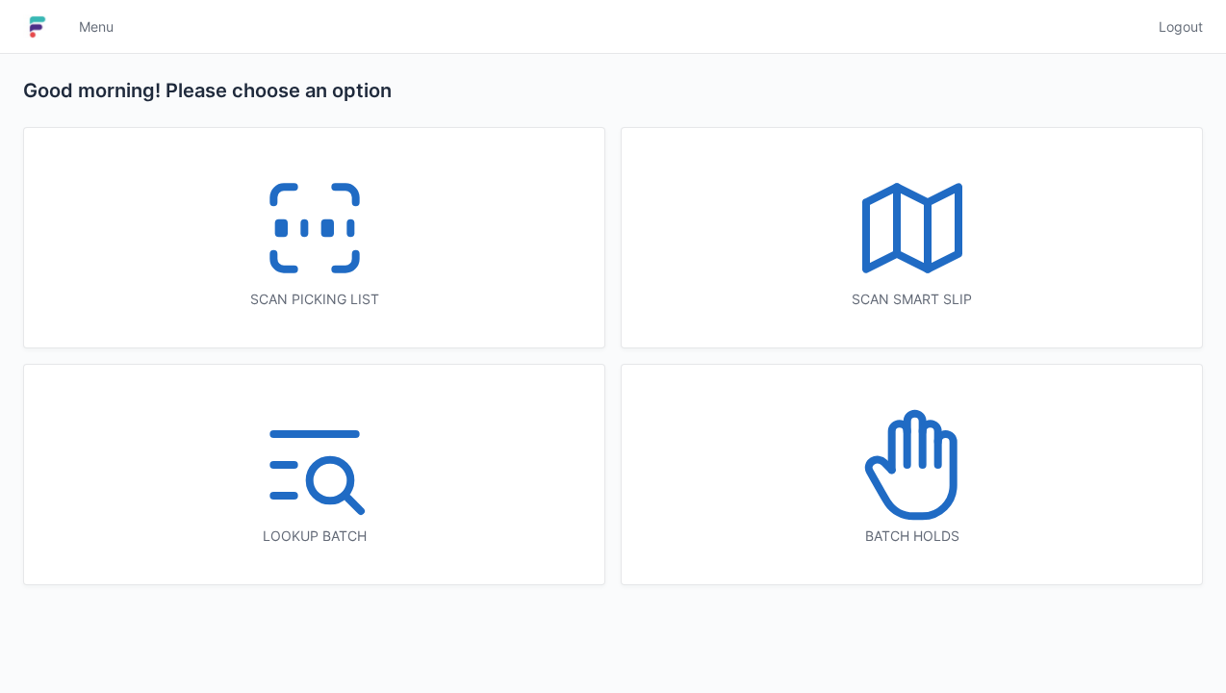
click at [904, 495] on icon at bounding box center [912, 464] width 123 height 123
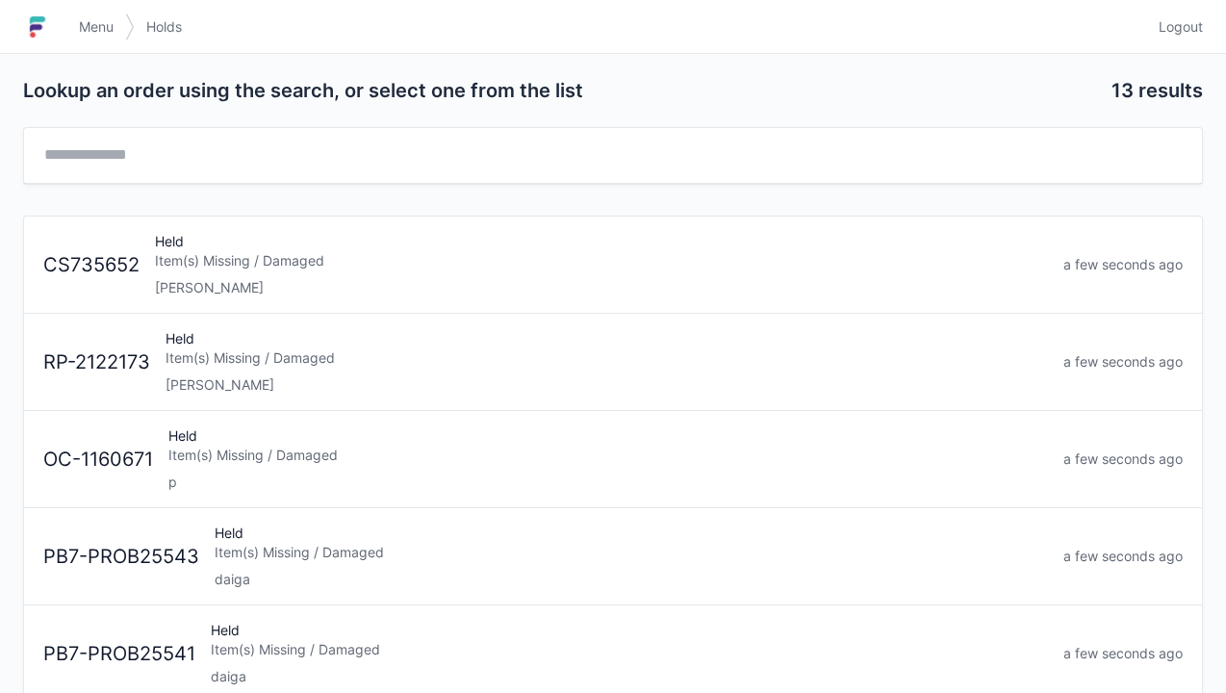
click at [266, 375] on div "[PERSON_NAME]" at bounding box center [607, 384] width 883 height 19
click at [254, 265] on div "Item(s) Missing / Damaged" at bounding box center [601, 260] width 893 height 19
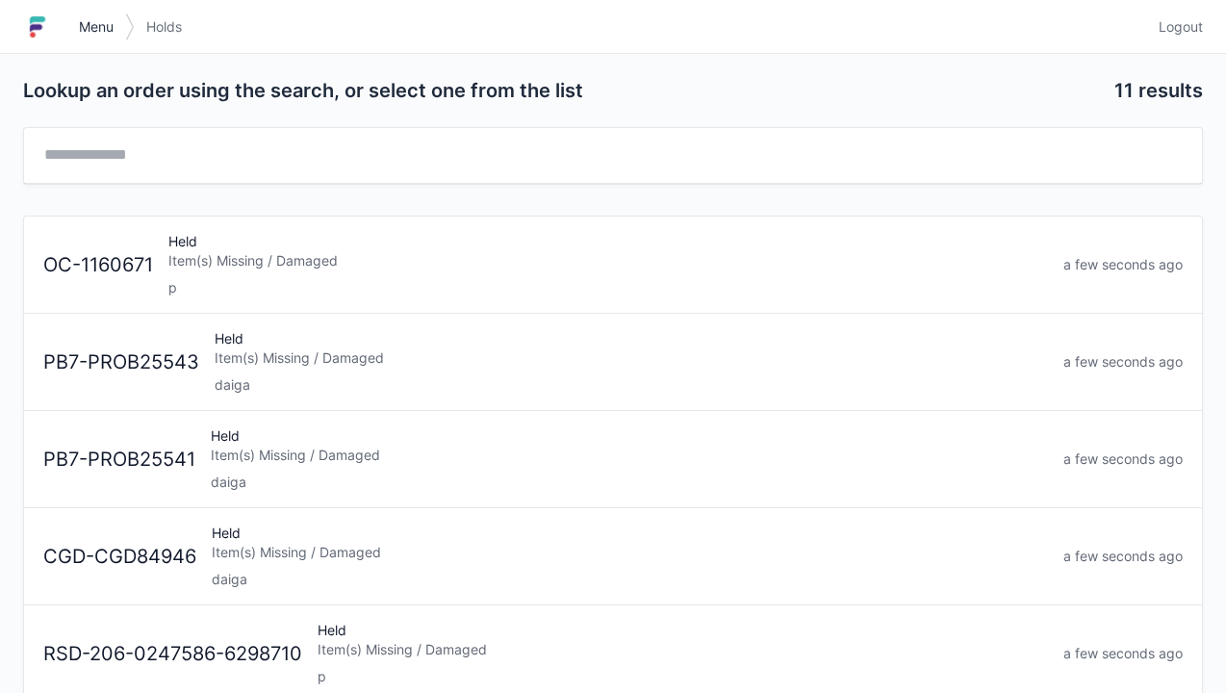
click at [110, 33] on span "Menu" at bounding box center [96, 26] width 35 height 19
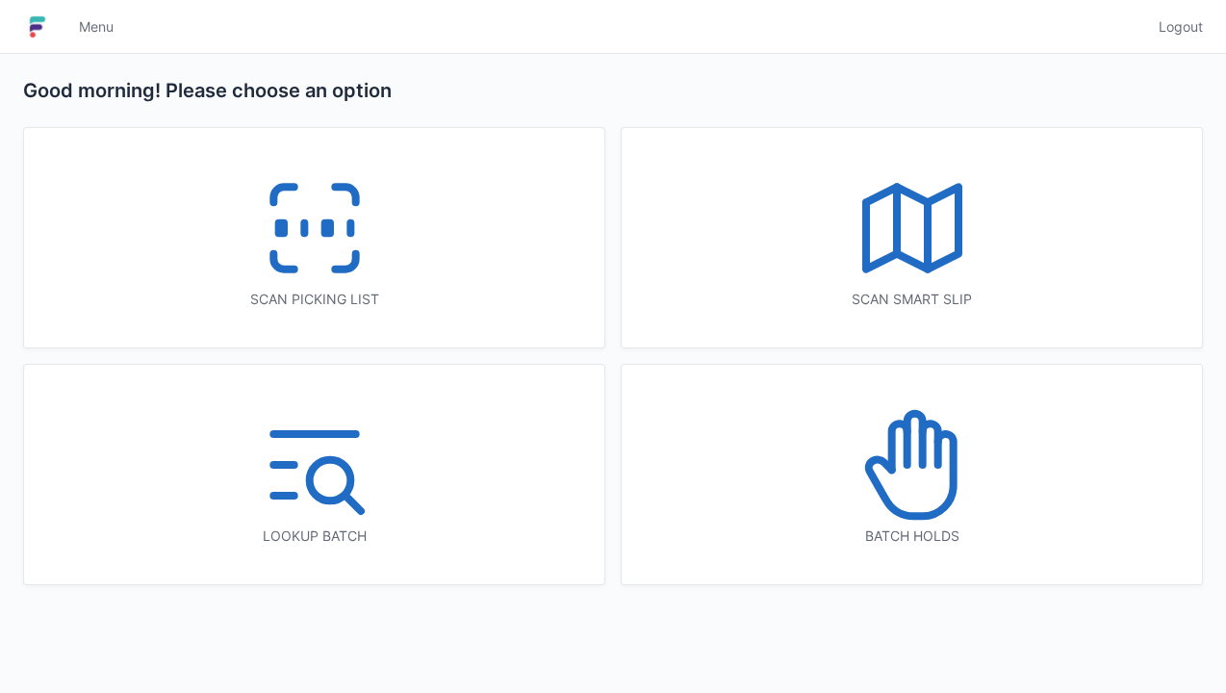
click at [351, 256] on icon at bounding box center [345, 261] width 20 height 15
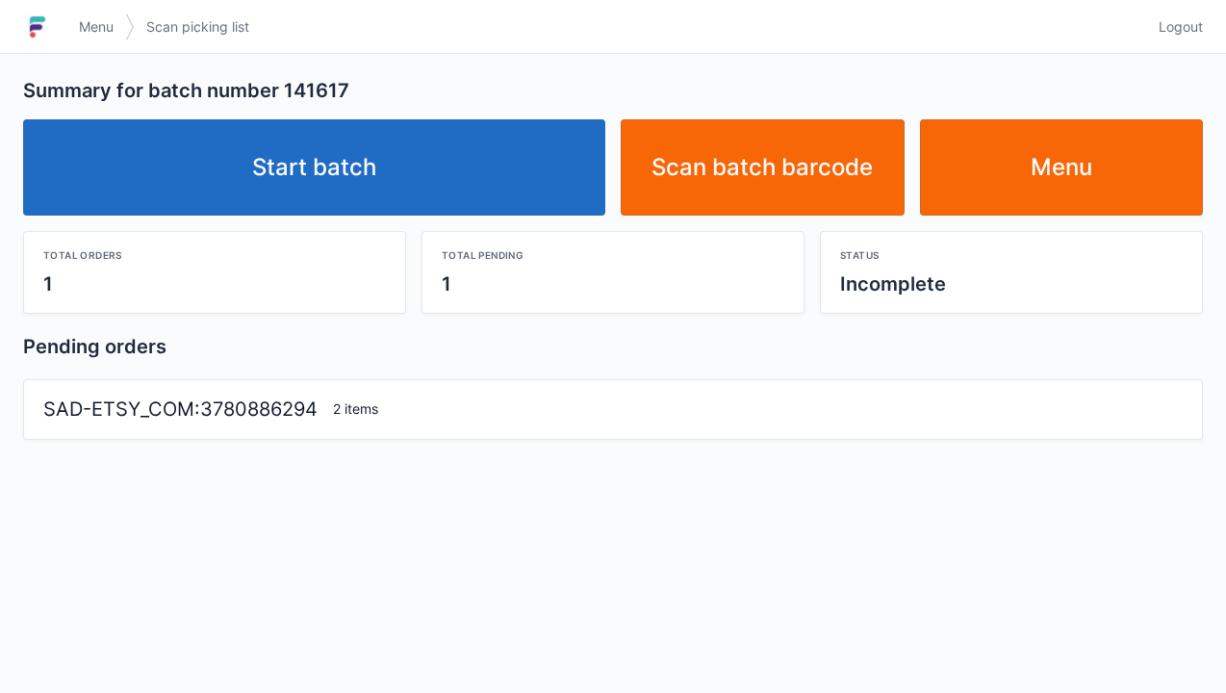
click at [318, 179] on link "Start batch" at bounding box center [314, 167] width 582 height 96
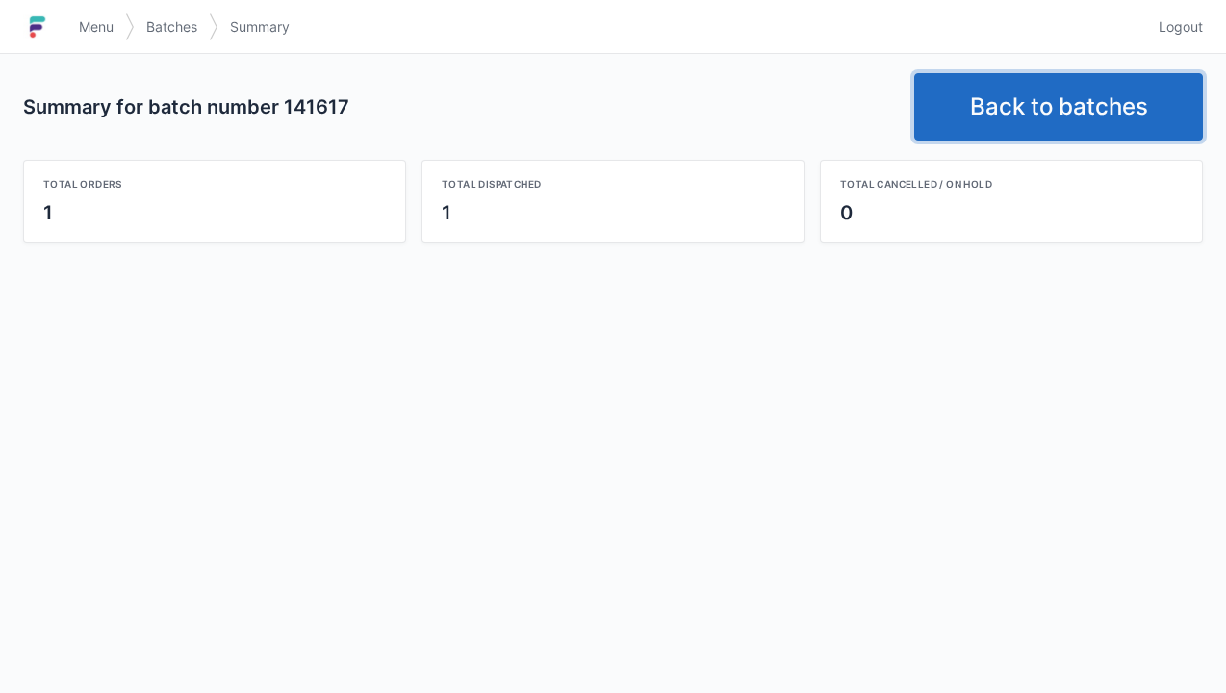
click at [1047, 116] on link "Back to batches" at bounding box center [1058, 106] width 289 height 67
